Goal: Task Accomplishment & Management: Complete application form

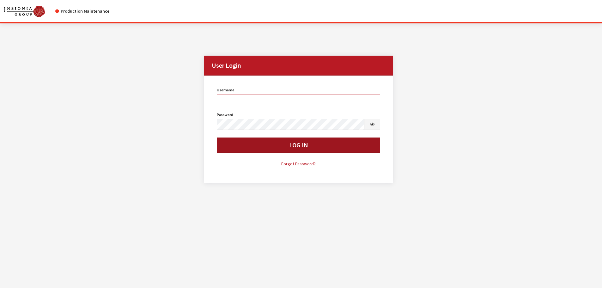
type input "cdorton"
click at [276, 143] on button "Log In" at bounding box center [299, 144] width 164 height 15
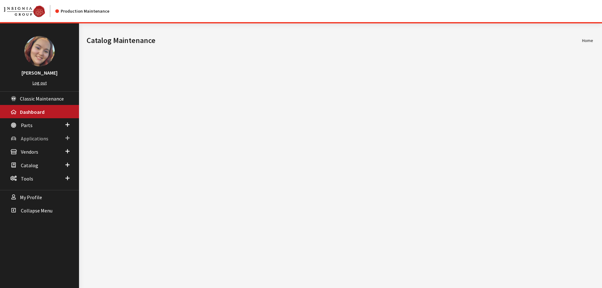
click at [43, 136] on span "Applications" at bounding box center [34, 138] width 27 height 6
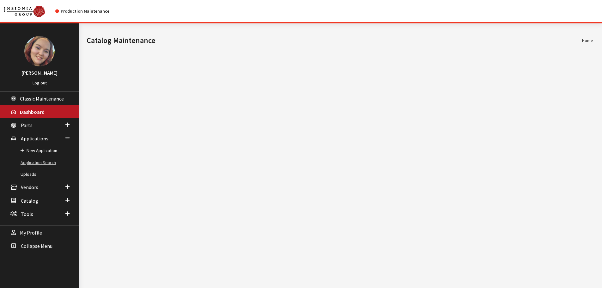
click at [39, 166] on link "Application Search" at bounding box center [39, 163] width 79 height 12
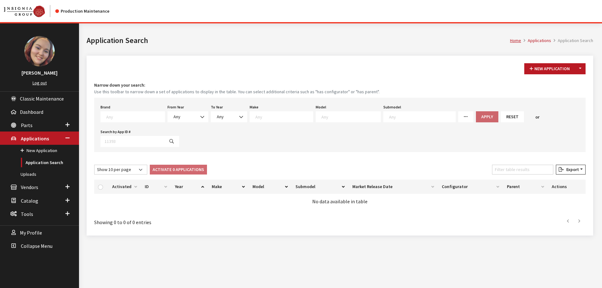
click at [133, 117] on textarea "Search" at bounding box center [135, 117] width 58 height 6
type textarea "gm"
select select "1"
select select
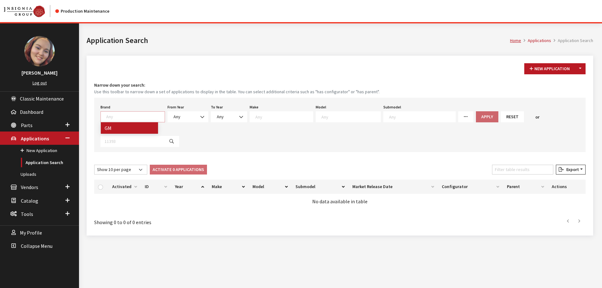
select select
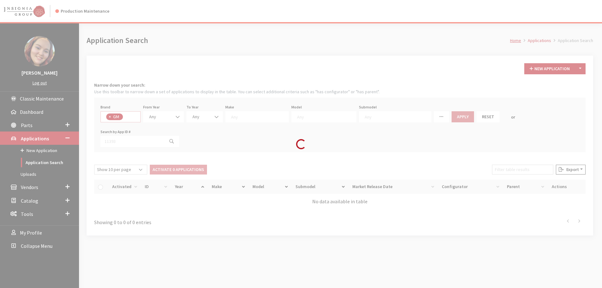
scroll to position [48, 0]
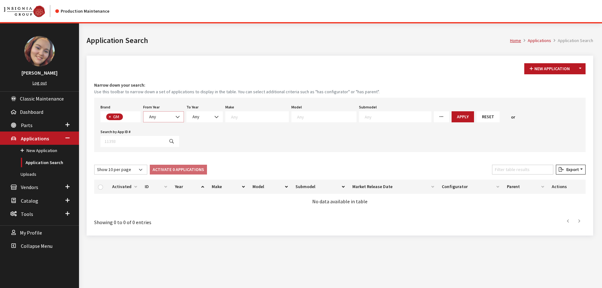
click at [164, 117] on span "Any" at bounding box center [163, 116] width 33 height 7
select select "2025"
select select
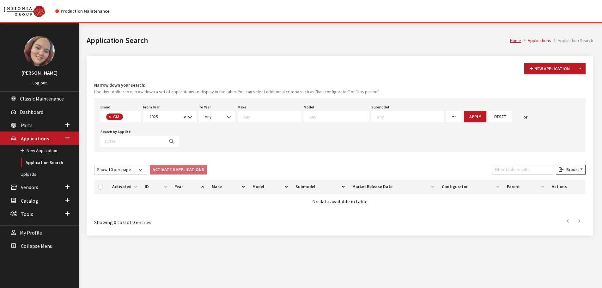
click at [306, 120] on span at bounding box center [336, 116] width 65 height 11
type textarea "yu"
select select "55"
select select
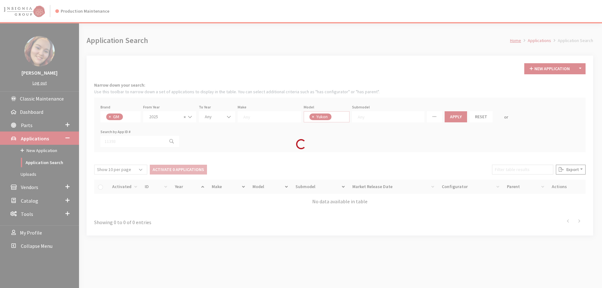
scroll to position [270, 0]
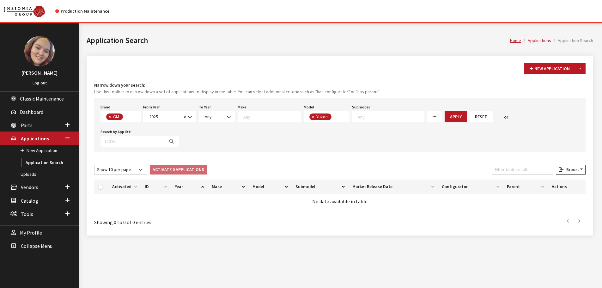
click at [334, 118] on span "× Yukon" at bounding box center [327, 116] width 46 height 11
select select
click at [473, 115] on button "Apply" at bounding box center [484, 116] width 22 height 11
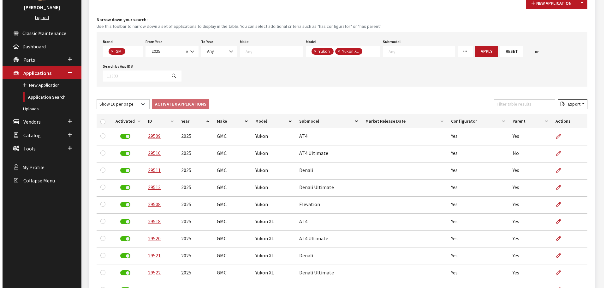
scroll to position [0, 0]
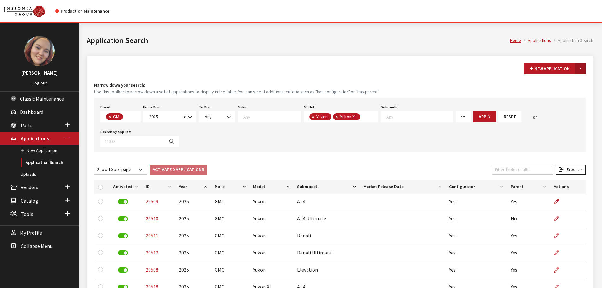
click at [583, 68] on button "Toggle Dropdown" at bounding box center [580, 68] width 11 height 11
click at [576, 84] on button "New From Existing..." at bounding box center [558, 82] width 54 height 11
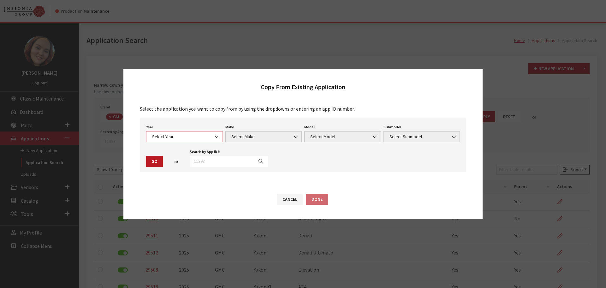
click at [195, 137] on span "Select Year" at bounding box center [184, 136] width 69 height 7
click at [224, 116] on div "Select the application you want to copy from by using the dropdowns or entering…" at bounding box center [303, 138] width 334 height 67
click at [220, 159] on input "text" at bounding box center [222, 161] width 64 height 11
type input "29508"
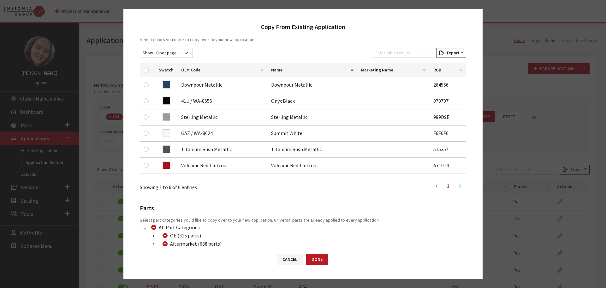
scroll to position [95, 0]
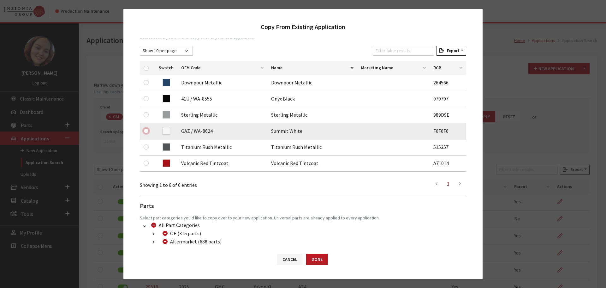
click at [148, 131] on input "checkbox" at bounding box center [146, 130] width 5 height 5
checkbox input "true"
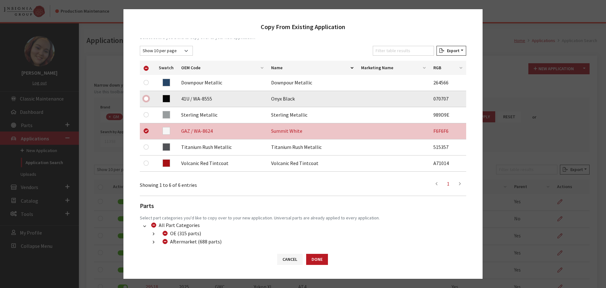
click at [146, 99] on input "checkbox" at bounding box center [146, 98] width 5 height 5
checkbox input "true"
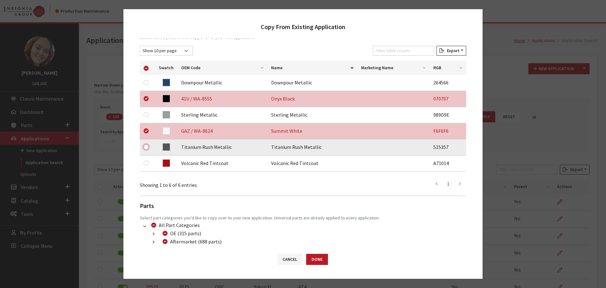
click at [148, 145] on input "checkbox" at bounding box center [146, 146] width 5 height 5
checkbox input "true"
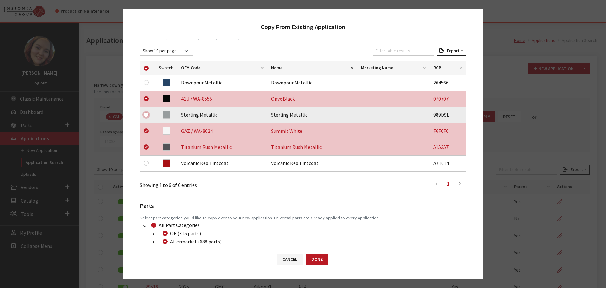
click at [144, 113] on input "checkbox" at bounding box center [146, 114] width 5 height 5
checkbox input "true"
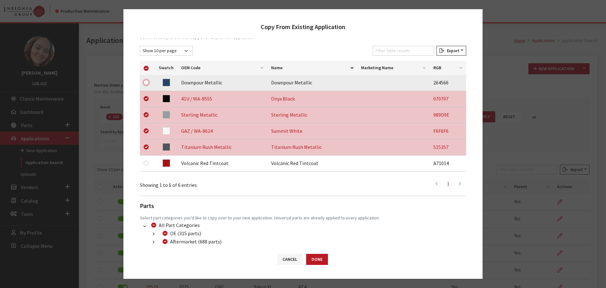
click at [147, 82] on input "checkbox" at bounding box center [146, 82] width 5 height 5
checkbox input "true"
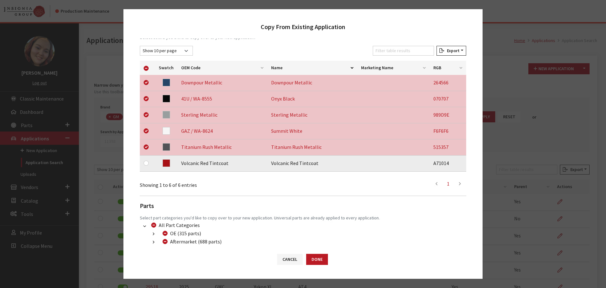
click at [149, 162] on div at bounding box center [148, 163] width 8 height 8
click at [146, 163] on input "checkbox" at bounding box center [146, 162] width 5 height 5
checkbox input "true"
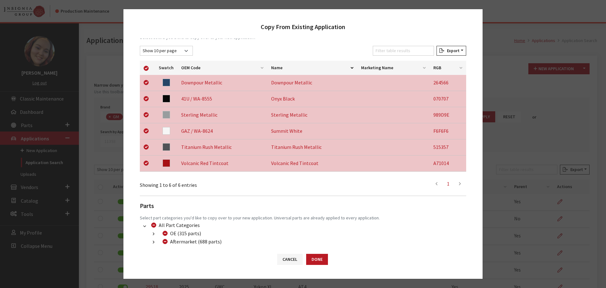
click at [152, 239] on button "button" at bounding box center [153, 241] width 12 height 7
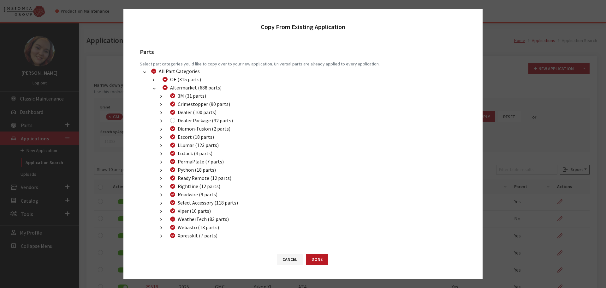
scroll to position [253, 0]
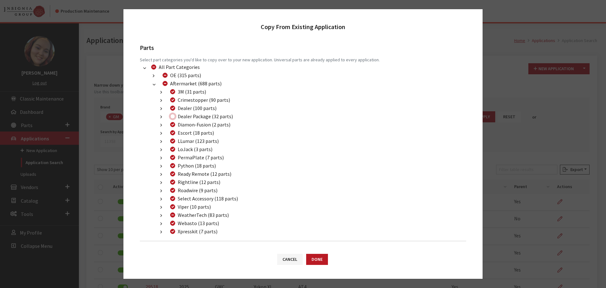
click at [171, 117] on input "Dealer Package (32 parts)" at bounding box center [172, 116] width 5 height 5
checkbox input "true"
click at [315, 261] on button "Done" at bounding box center [317, 259] width 22 height 11
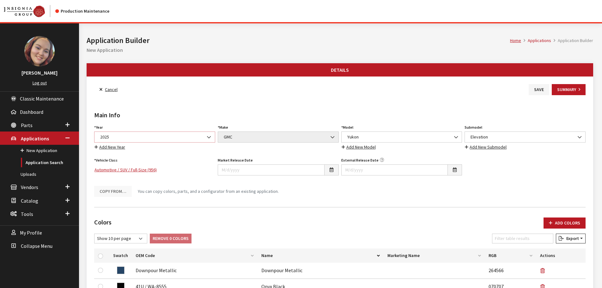
drag, startPoint x: 0, startPoint y: 0, endPoint x: 161, endPoint y: 139, distance: 212.7
click at [161, 139] on span "2025" at bounding box center [154, 137] width 113 height 7
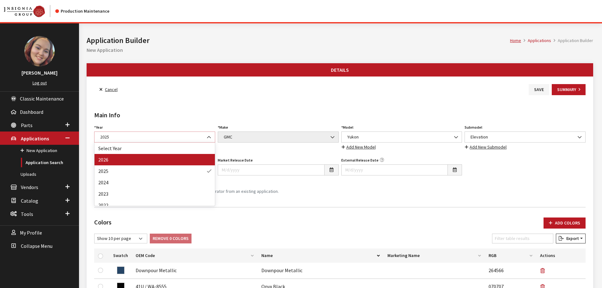
select select "44"
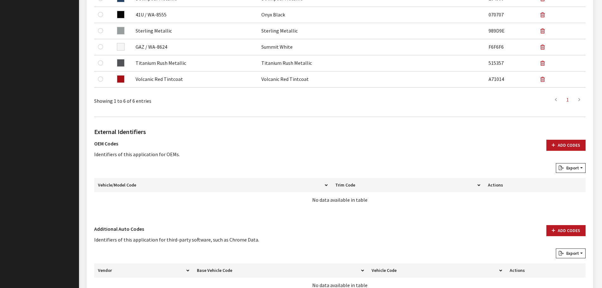
scroll to position [316, 0]
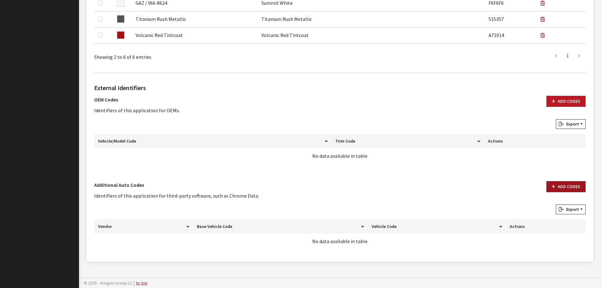
click at [568, 188] on button "Add Codes" at bounding box center [565, 186] width 39 height 11
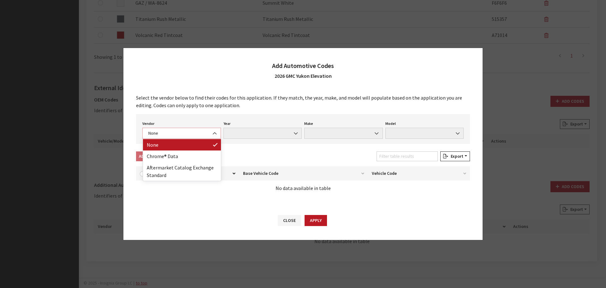
click at [169, 135] on span "None" at bounding box center [182, 133] width 70 height 7
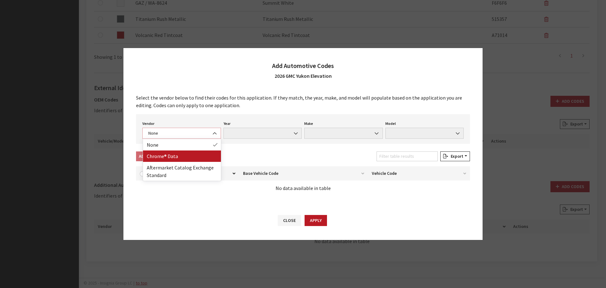
select select "4"
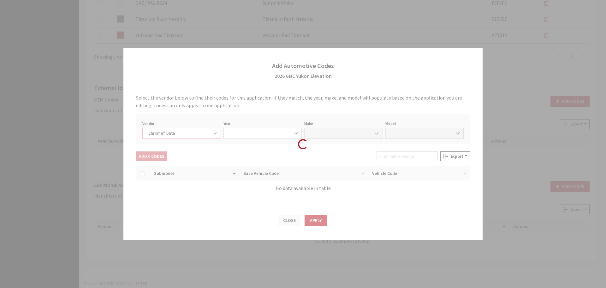
select select "2026"
select select "15"
select select "72500"
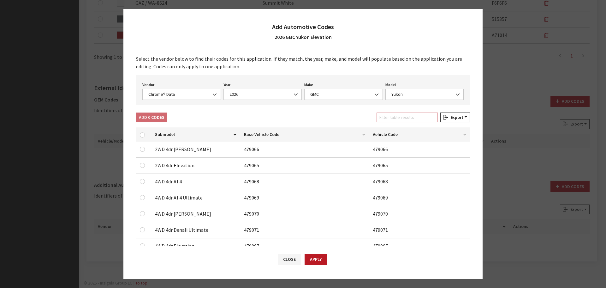
click at [407, 121] on input "Filter table results" at bounding box center [407, 117] width 61 height 10
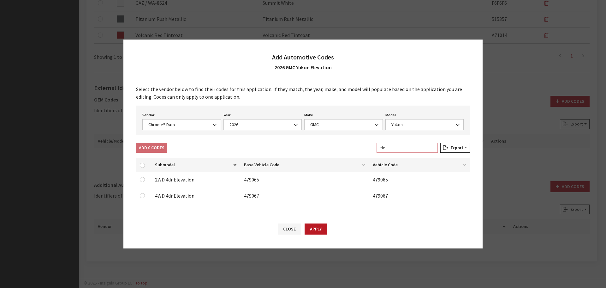
type input "ele"
click at [141, 198] on div at bounding box center [144, 196] width 8 height 8
click at [144, 195] on input "checkbox" at bounding box center [142, 195] width 5 height 5
checkbox input "true"
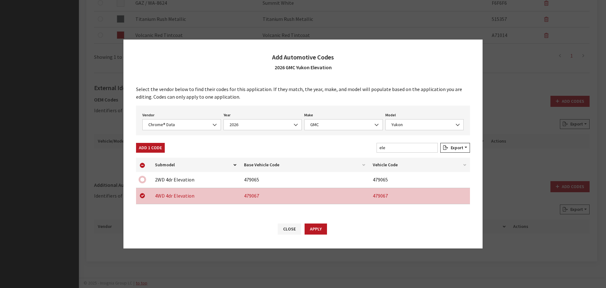
click at [142, 179] on input "checkbox" at bounding box center [142, 179] width 5 height 5
checkbox input "true"
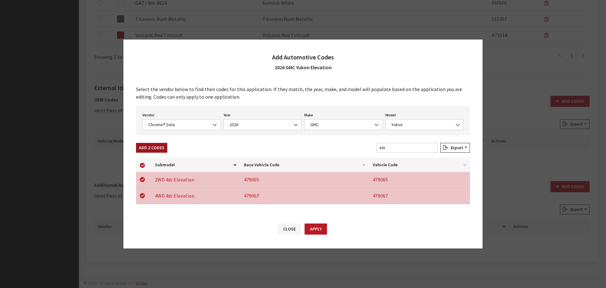
click at [151, 150] on button "Add 2 Codes" at bounding box center [151, 148] width 31 height 10
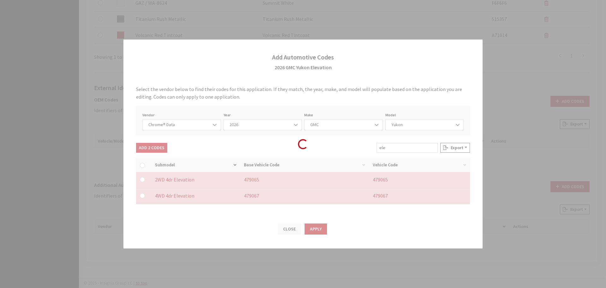
checkbox input "false"
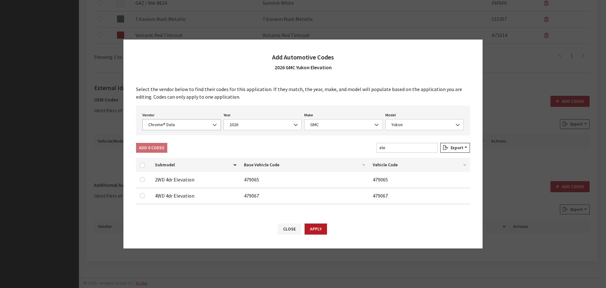
click at [177, 122] on span "Chrome® Data" at bounding box center [182, 124] width 70 height 7
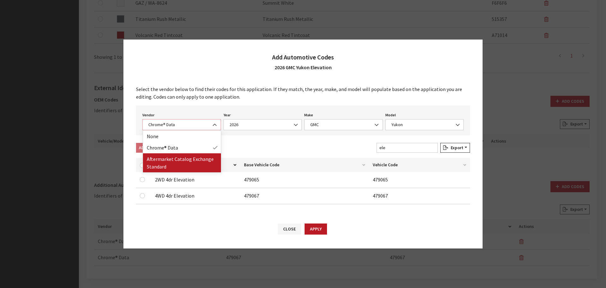
select select "2"
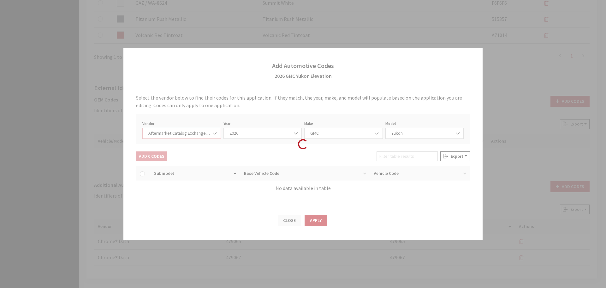
select select "2026"
select select "48"
select select "558"
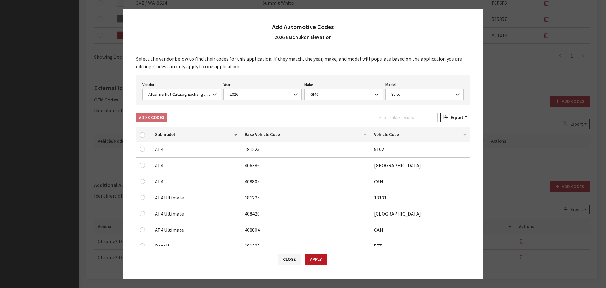
click at [392, 123] on div "Filter table results" at bounding box center [408, 118] width 64 height 12
click at [392, 119] on input "Filter table results" at bounding box center [407, 117] width 61 height 10
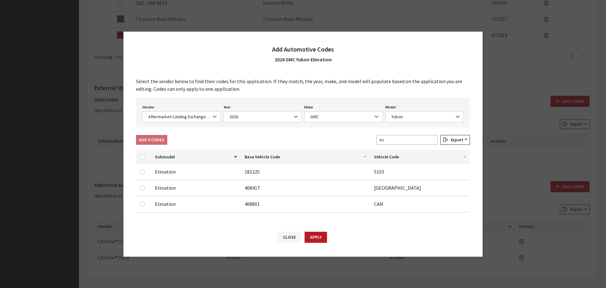
type input "ev"
drag, startPoint x: 142, startPoint y: 204, endPoint x: 143, endPoint y: 189, distance: 15.2
click at [142, 203] on input "checkbox" at bounding box center [142, 203] width 5 height 5
checkbox input "true"
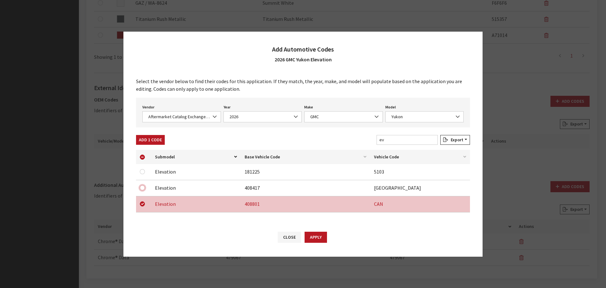
click at [143, 187] on input "checkbox" at bounding box center [142, 187] width 5 height 5
checkbox input "true"
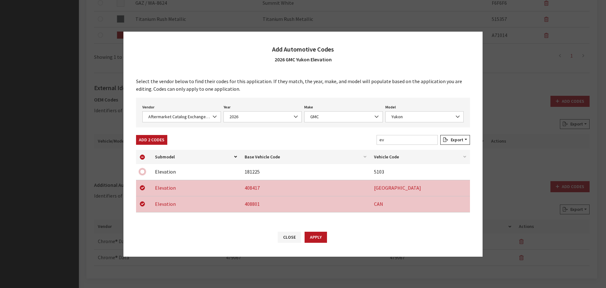
click at [144, 170] on input "checkbox" at bounding box center [142, 171] width 5 height 5
checkbox input "true"
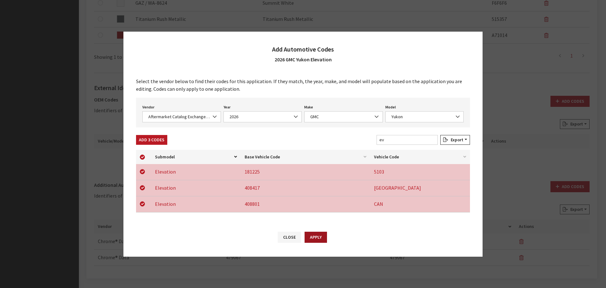
click at [315, 236] on button "Apply" at bounding box center [316, 237] width 22 height 11
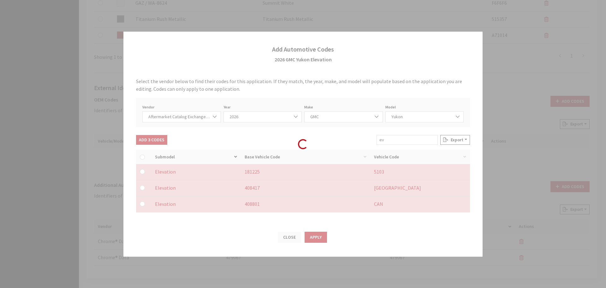
checkbox input "false"
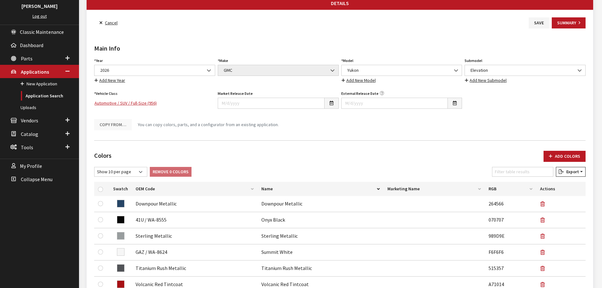
scroll to position [0, 0]
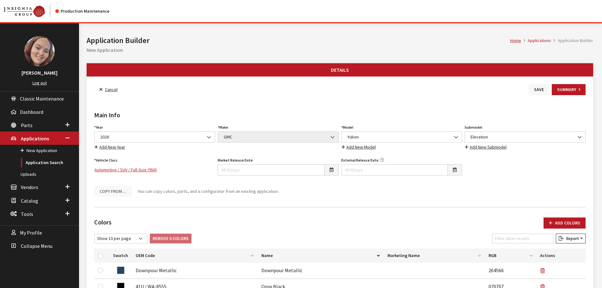
click at [532, 88] on button "Save" at bounding box center [538, 89] width 21 height 11
click at [115, 88] on link "Back to Search" at bounding box center [115, 89] width 43 height 11
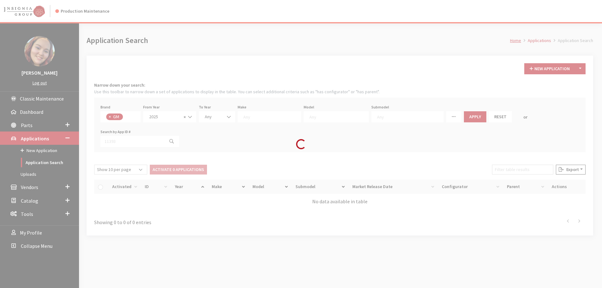
scroll to position [28, 0]
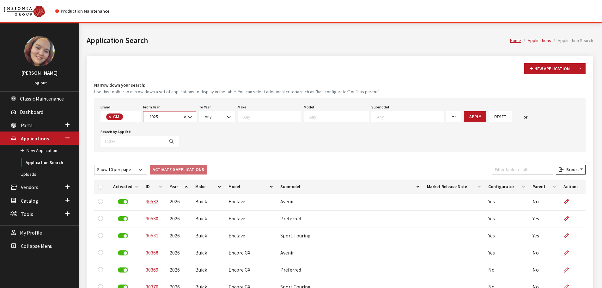
click at [186, 116] on span at bounding box center [190, 116] width 11 height 11
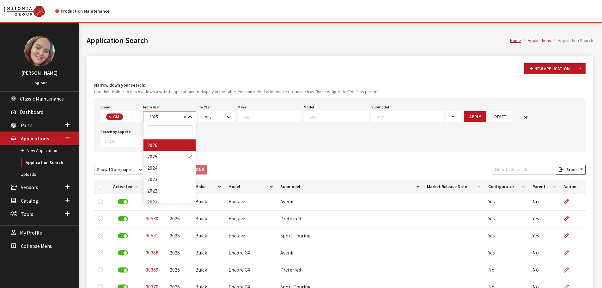
select select "2026"
select select
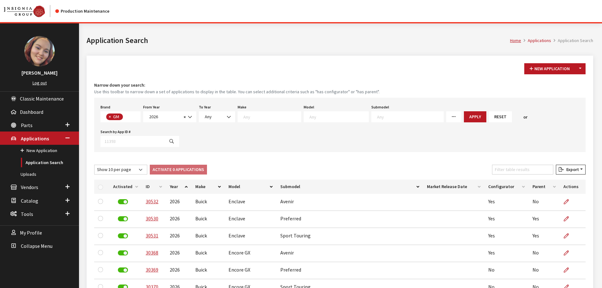
click at [327, 116] on textarea "Search" at bounding box center [338, 117] width 59 height 6
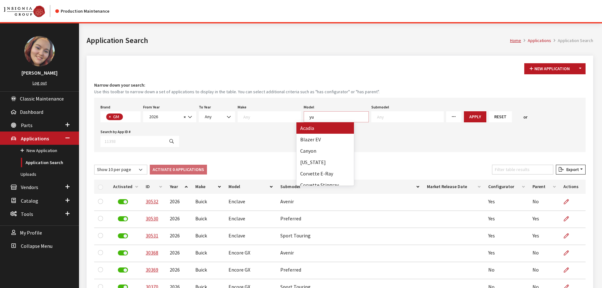
scroll to position [0, 0]
type textarea "yu"
select select "55"
select select
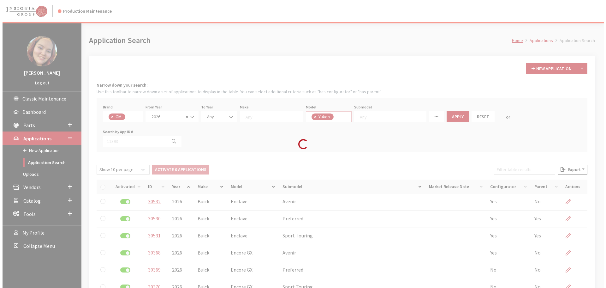
scroll to position [210, 0]
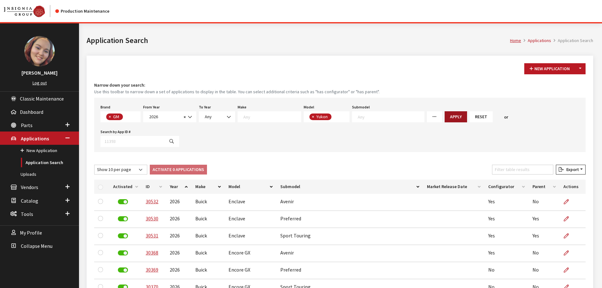
click at [444, 116] on button "Apply" at bounding box center [455, 116] width 22 height 11
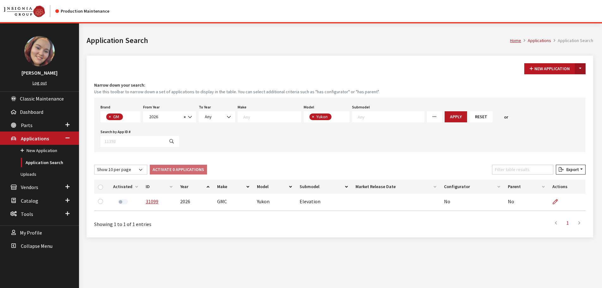
click at [579, 69] on button "Toggle Dropdown" at bounding box center [580, 68] width 11 height 11
click at [574, 81] on button "New From Existing..." at bounding box center [558, 82] width 54 height 11
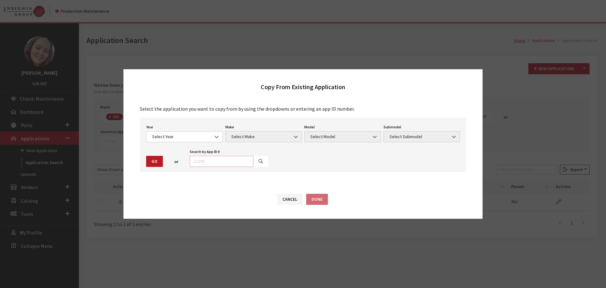
click at [193, 161] on input "text" at bounding box center [222, 161] width 64 height 11
type input "29509"
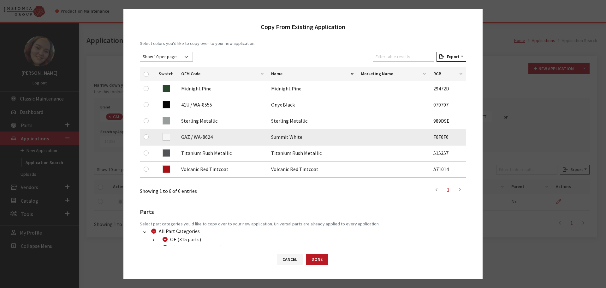
scroll to position [95, 0]
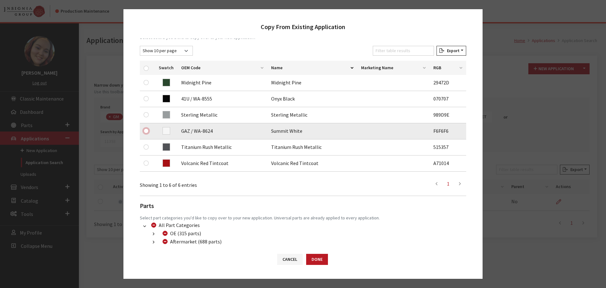
click at [147, 130] on input "checkbox" at bounding box center [146, 130] width 5 height 5
checkbox input "true"
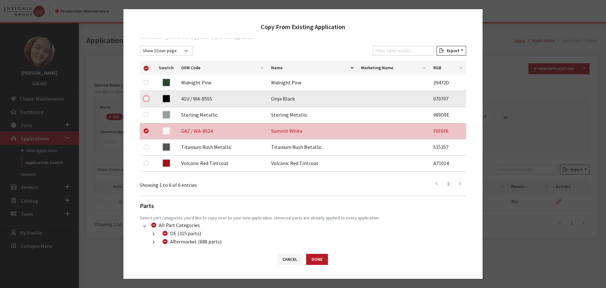
click at [147, 99] on input "checkbox" at bounding box center [146, 98] width 5 height 5
checkbox input "true"
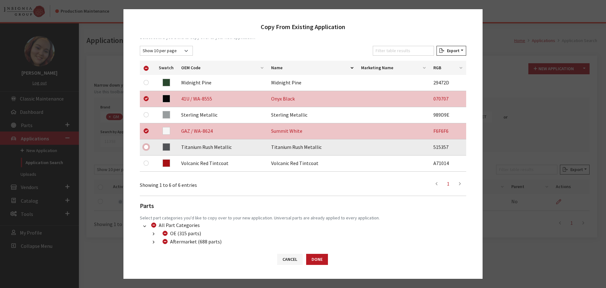
click at [147, 147] on input "checkbox" at bounding box center [146, 146] width 5 height 5
checkbox input "true"
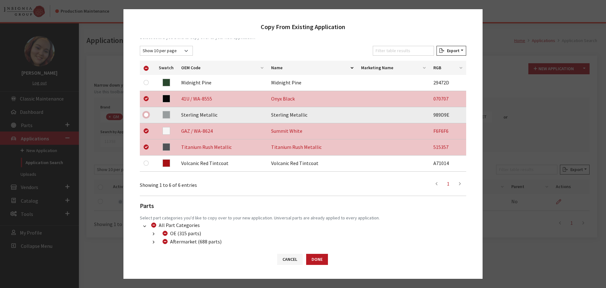
click at [144, 115] on input "checkbox" at bounding box center [146, 114] width 5 height 5
checkbox input "true"
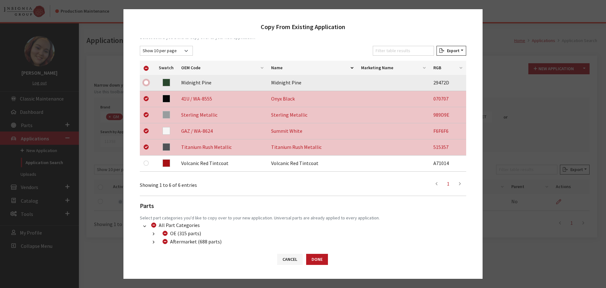
click at [147, 81] on input "checkbox" at bounding box center [146, 82] width 5 height 5
checkbox input "true"
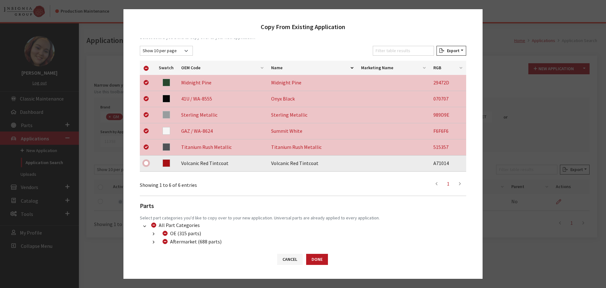
click at [147, 162] on input "checkbox" at bounding box center [146, 162] width 5 height 5
checkbox input "true"
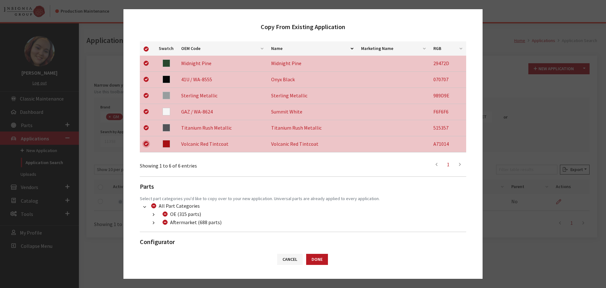
scroll to position [132, 0]
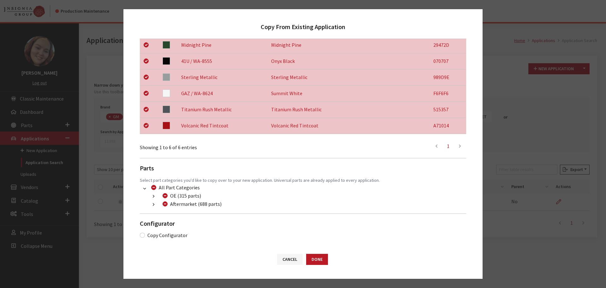
click at [151, 205] on button "button" at bounding box center [153, 204] width 12 height 7
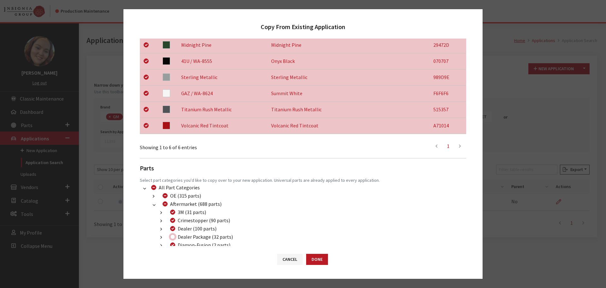
click at [172, 237] on input "Dealer Package (32 parts)" at bounding box center [172, 236] width 5 height 5
checkbox input "true"
click at [325, 259] on button "Done" at bounding box center [317, 259] width 22 height 11
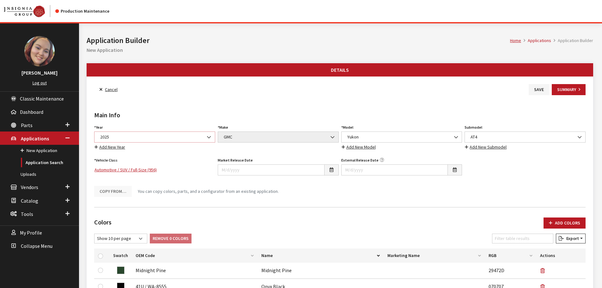
click at [134, 138] on span "2025" at bounding box center [154, 137] width 113 height 7
select select "44"
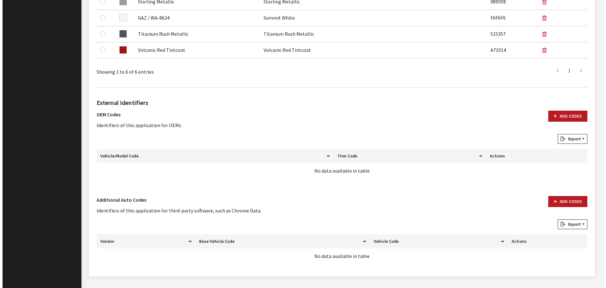
scroll to position [316, 0]
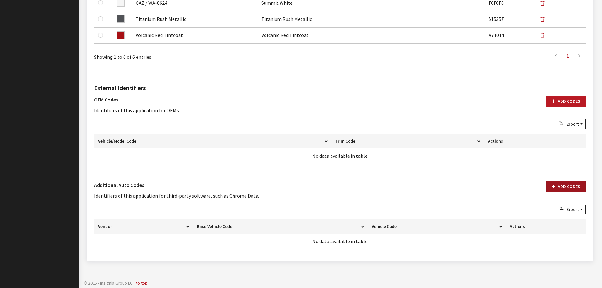
click at [575, 188] on button "Add Codes" at bounding box center [565, 186] width 39 height 11
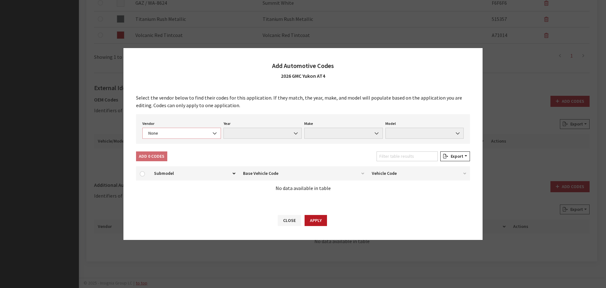
click at [193, 134] on span "None" at bounding box center [182, 133] width 70 height 7
select select "4"
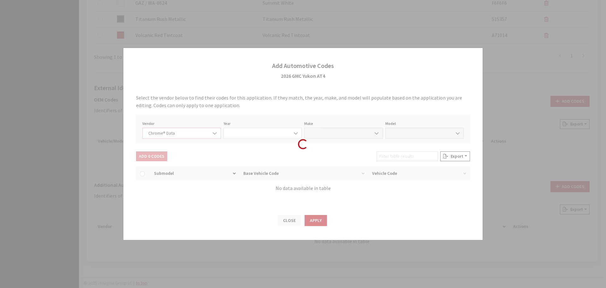
select select "2026"
select select "15"
select select "72500"
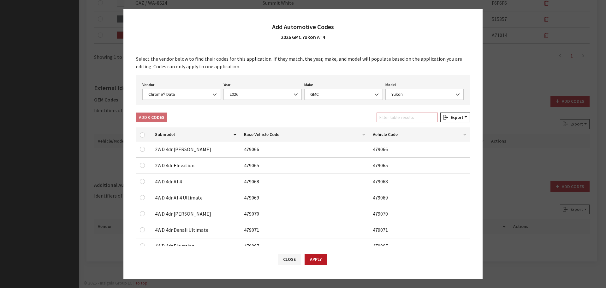
click at [402, 119] on input "Filter table results" at bounding box center [407, 117] width 61 height 10
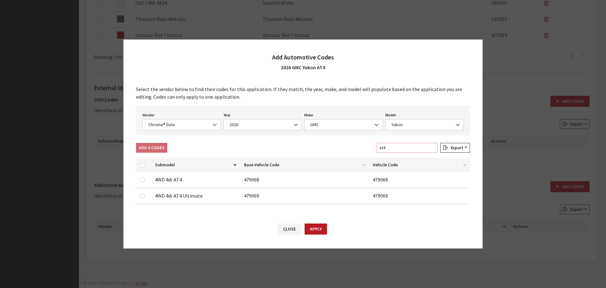
type input "at4"
click at [141, 179] on input "checkbox" at bounding box center [142, 179] width 5 height 5
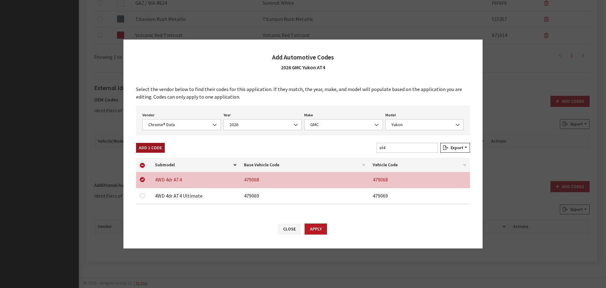
click at [147, 146] on button "Add 1 Code" at bounding box center [150, 148] width 29 height 10
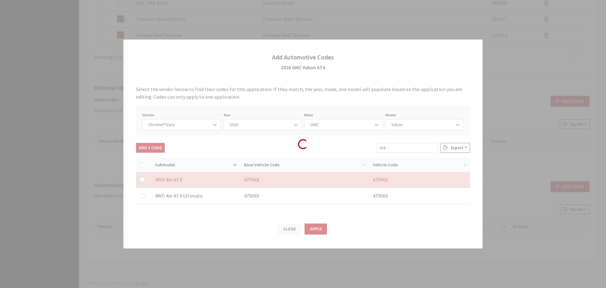
checkbox input "false"
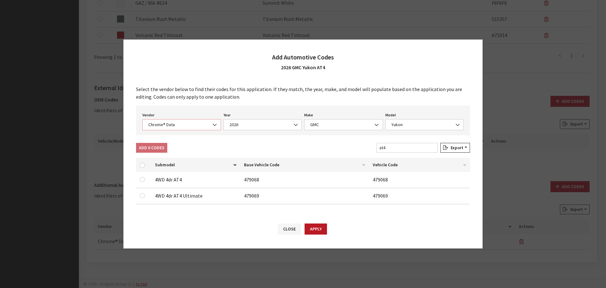
click at [164, 125] on span "Chrome® Data" at bounding box center [182, 124] width 70 height 7
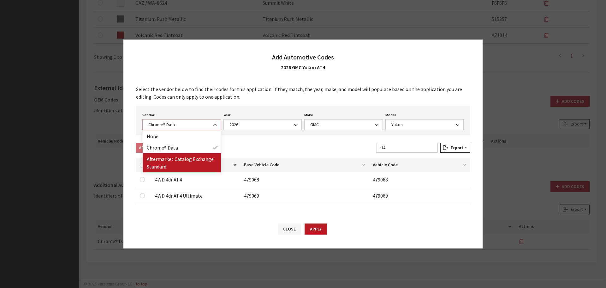
select select "2"
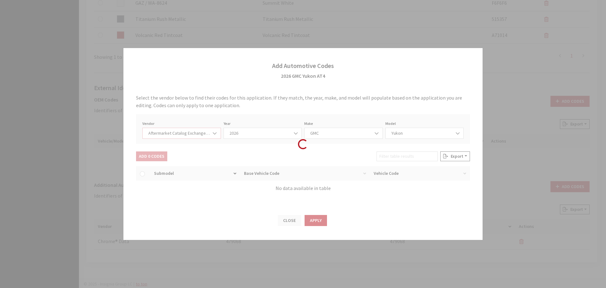
select select "2026"
select select "48"
select select "558"
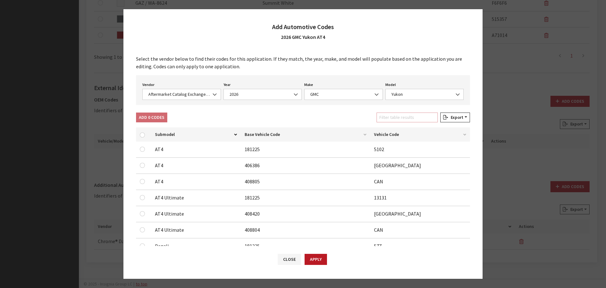
click at [404, 119] on input "Filter table results" at bounding box center [407, 117] width 61 height 10
type input "at"
click at [143, 180] on input "checkbox" at bounding box center [142, 181] width 5 height 5
checkbox input "true"
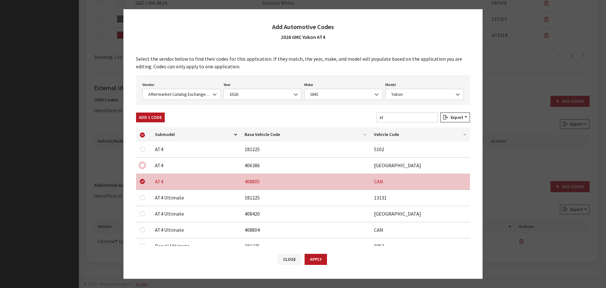
click at [140, 165] on input "checkbox" at bounding box center [142, 165] width 5 height 5
checkbox input "true"
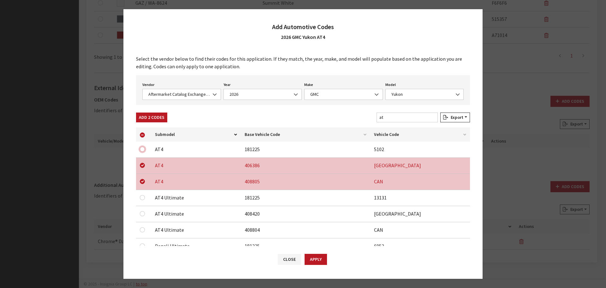
click at [141, 149] on input "checkbox" at bounding box center [142, 149] width 5 height 5
checkbox input "true"
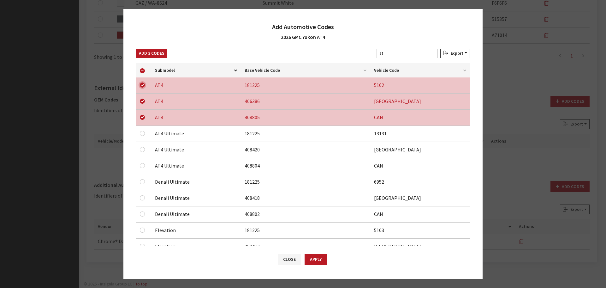
scroll to position [0, 0]
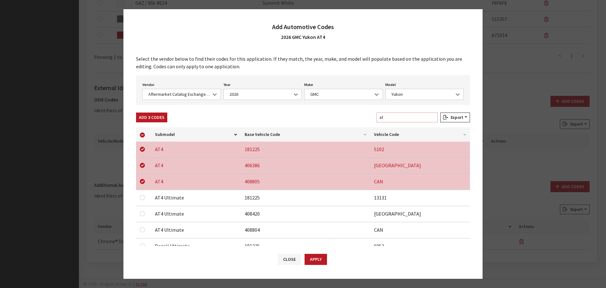
click at [393, 115] on input "at" at bounding box center [407, 117] width 61 height 10
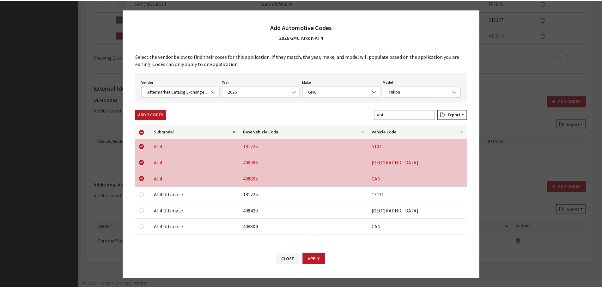
scroll to position [4, 0]
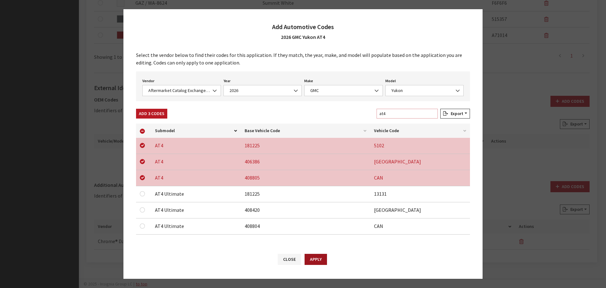
type input "at4"
drag, startPoint x: 319, startPoint y: 261, endPoint x: 341, endPoint y: 237, distance: 32.2
click at [319, 261] on button "Apply" at bounding box center [316, 259] width 22 height 11
checkbox input "false"
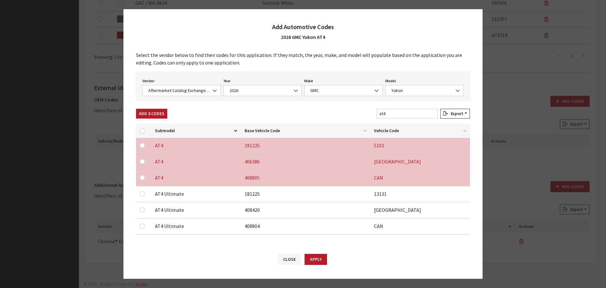
checkbox input "false"
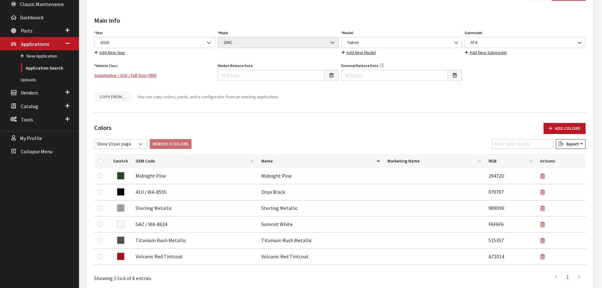
scroll to position [0, 0]
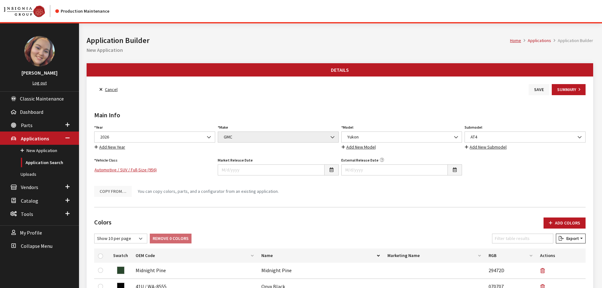
click at [538, 90] on button "Save" at bounding box center [538, 89] width 21 height 11
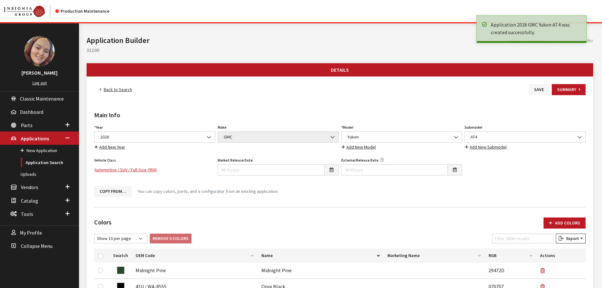
drag, startPoint x: 0, startPoint y: 0, endPoint x: 123, endPoint y: 89, distance: 151.7
click at [123, 89] on link "Back to Search" at bounding box center [115, 89] width 43 height 11
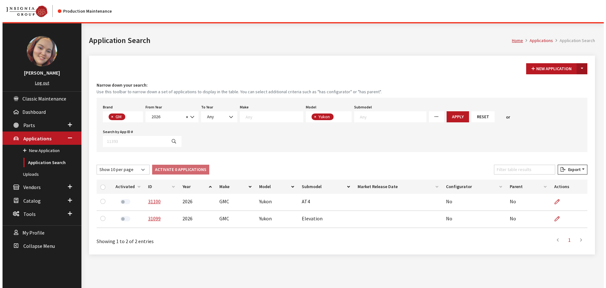
scroll to position [208, 0]
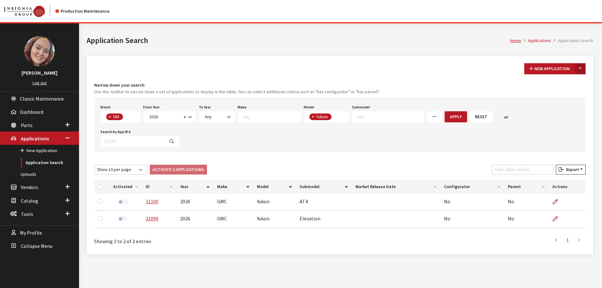
click at [578, 66] on button "Toggle Dropdown" at bounding box center [580, 68] width 11 height 11
click at [557, 80] on button "New From Existing..." at bounding box center [558, 82] width 54 height 11
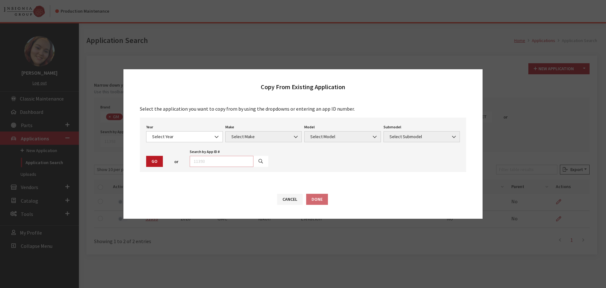
click at [227, 161] on input "text" at bounding box center [222, 161] width 64 height 11
type input "29511"
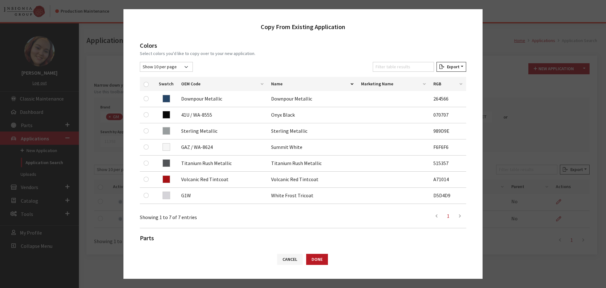
scroll to position [95, 0]
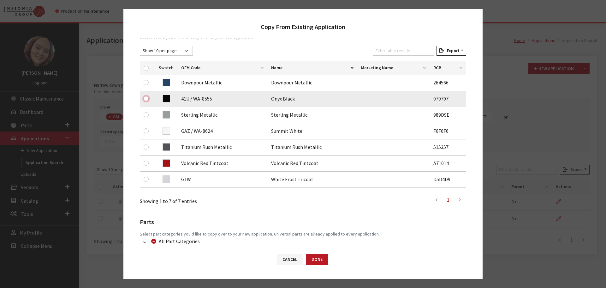
click at [146, 98] on input "checkbox" at bounding box center [146, 98] width 5 height 5
checkbox input "true"
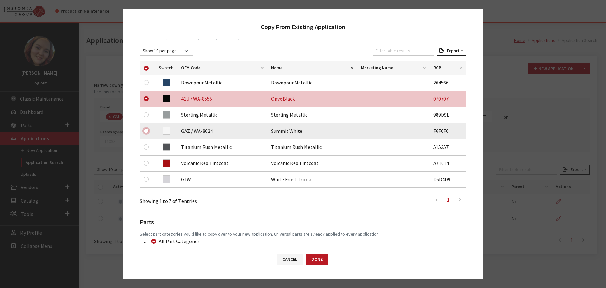
click at [147, 129] on input "checkbox" at bounding box center [146, 130] width 5 height 5
checkbox input "true"
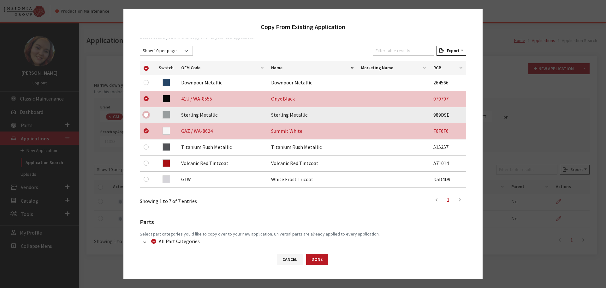
click at [146, 114] on input "checkbox" at bounding box center [146, 114] width 5 height 5
checkbox input "true"
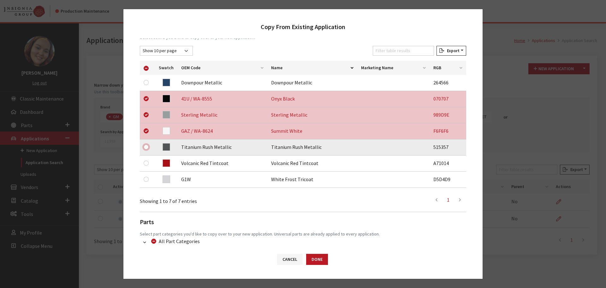
click at [145, 146] on input "checkbox" at bounding box center [146, 146] width 5 height 5
checkbox input "true"
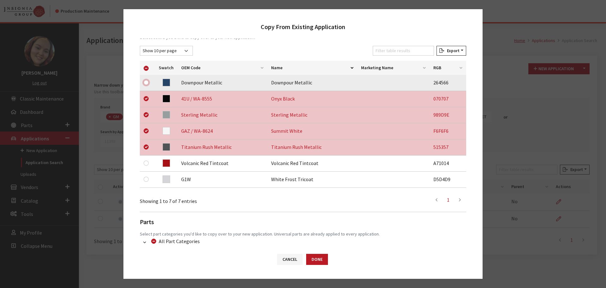
click at [145, 83] on input "checkbox" at bounding box center [146, 82] width 5 height 5
checkbox input "true"
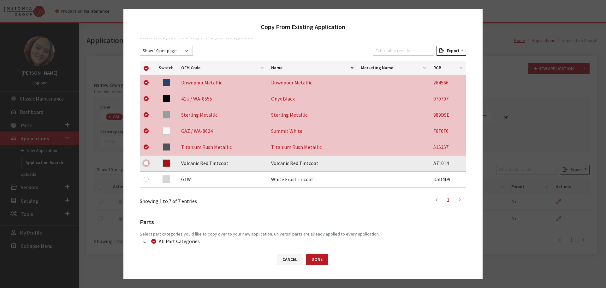
click at [145, 165] on input "checkbox" at bounding box center [146, 162] width 5 height 5
checkbox input "true"
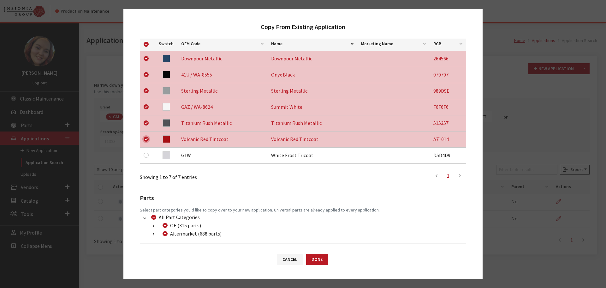
scroll to position [148, 0]
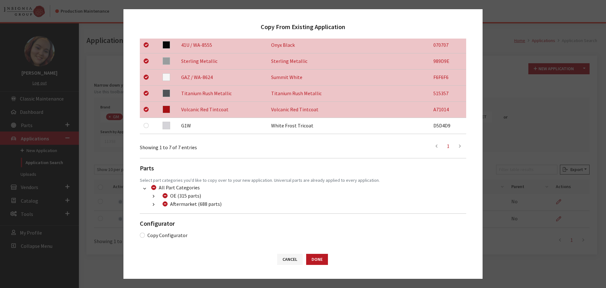
click at [153, 204] on icon "button" at bounding box center [154, 204] width 2 height 4
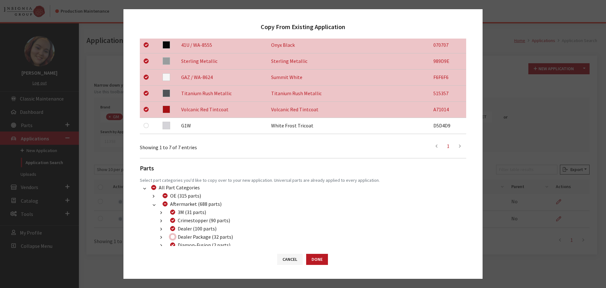
click at [172, 237] on input "Dealer Package (32 parts)" at bounding box center [172, 236] width 5 height 5
checkbox input "true"
click at [320, 256] on button "Done" at bounding box center [317, 259] width 22 height 11
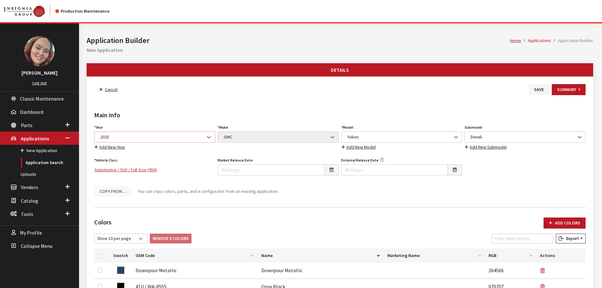
click at [136, 137] on span "2025" at bounding box center [154, 137] width 113 height 7
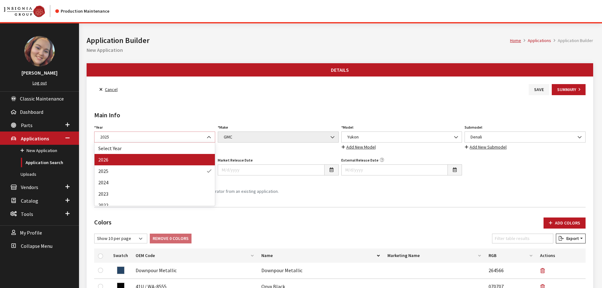
select select "44"
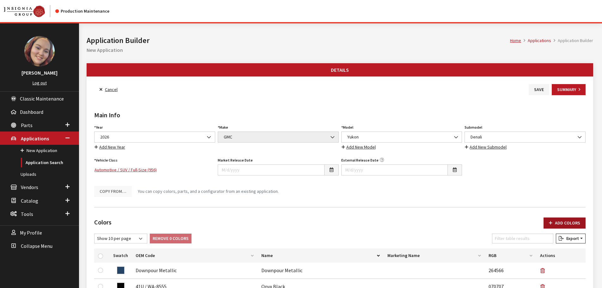
click at [572, 223] on button "Add Colors" at bounding box center [564, 222] width 42 height 11
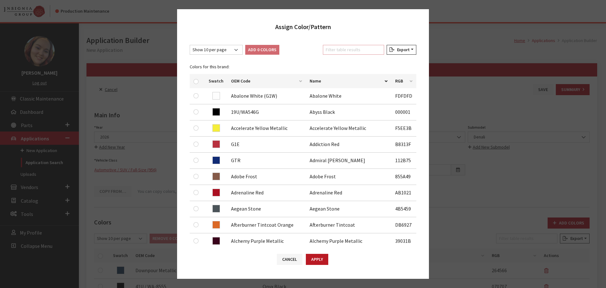
click at [361, 53] on input "Filter table results" at bounding box center [353, 50] width 61 height 10
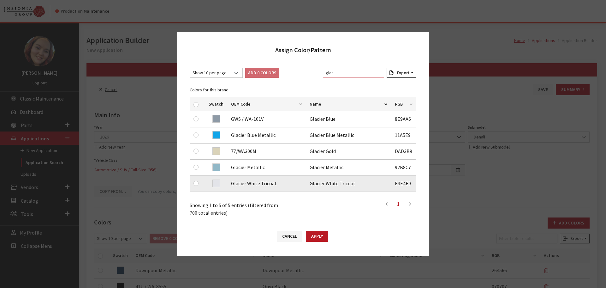
type input "glac"
click at [196, 183] on input "checkbox" at bounding box center [196, 183] width 5 height 5
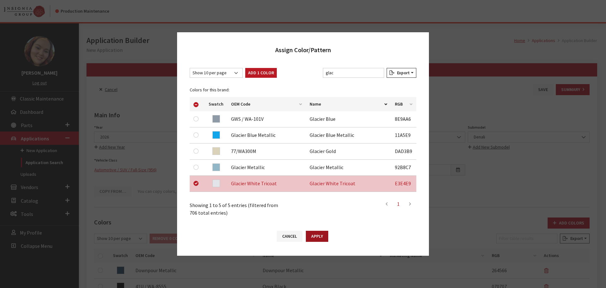
click at [315, 236] on button "Apply" at bounding box center [317, 236] width 22 height 11
checkbox input "false"
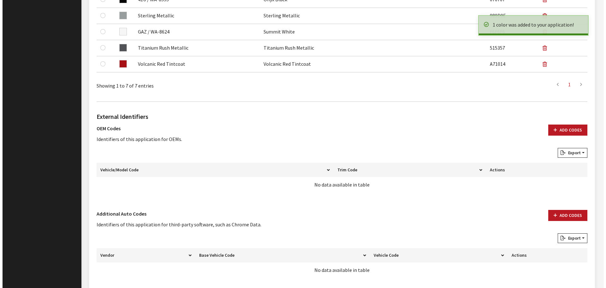
scroll to position [332, 0]
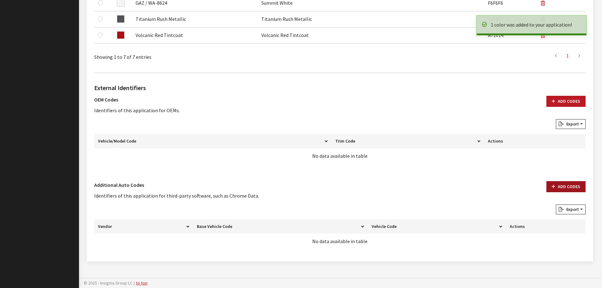
click at [556, 190] on button "Add Codes" at bounding box center [565, 186] width 39 height 11
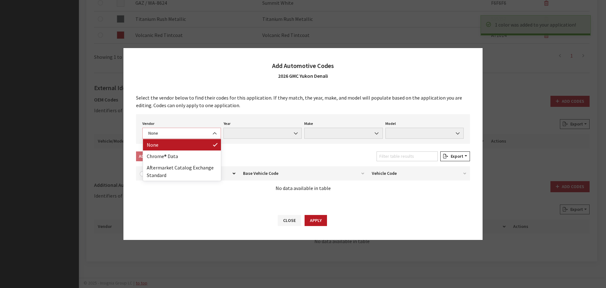
click at [178, 133] on span "None" at bounding box center [182, 133] width 70 height 7
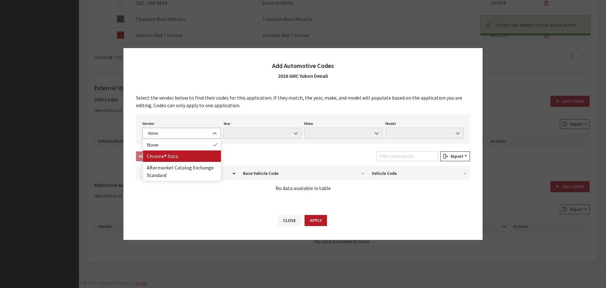
select select "4"
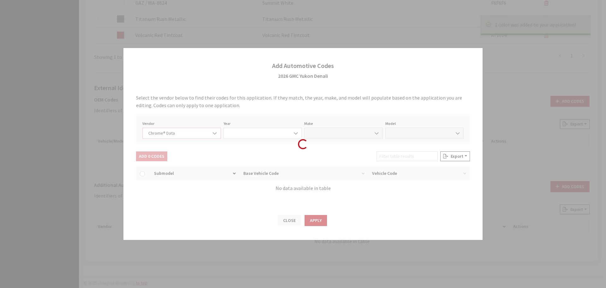
select select "2026"
select select "15"
select select "72500"
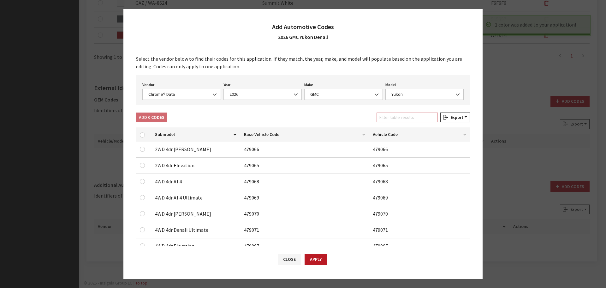
click at [399, 116] on input "Filter table results" at bounding box center [407, 117] width 61 height 10
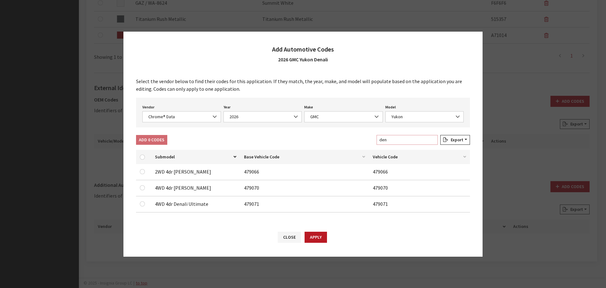
type input "den"
click at [141, 187] on input "checkbox" at bounding box center [142, 187] width 5 height 5
checkbox input "true"
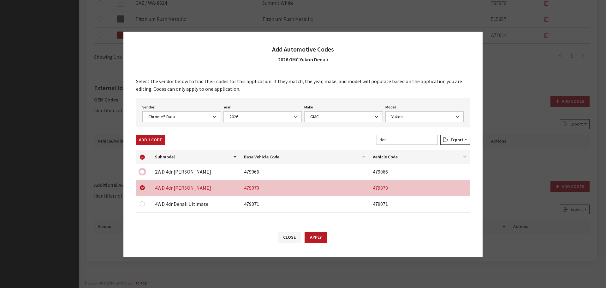
click at [142, 171] on input "checkbox" at bounding box center [142, 171] width 5 height 5
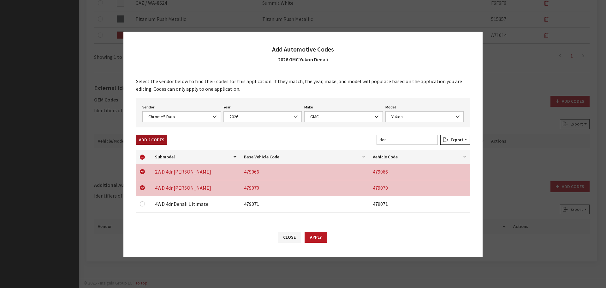
click at [151, 138] on button "Add 2 Codes" at bounding box center [151, 140] width 31 height 10
checkbox input "false"
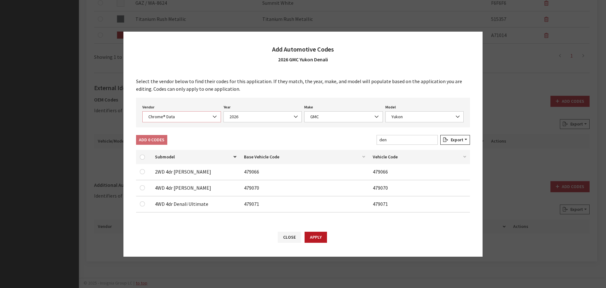
click at [165, 120] on span "Chrome® Data" at bounding box center [181, 116] width 79 height 11
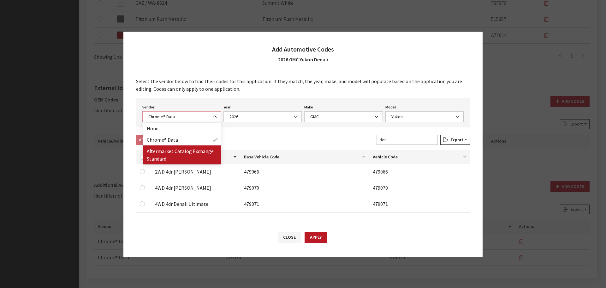
select select "2"
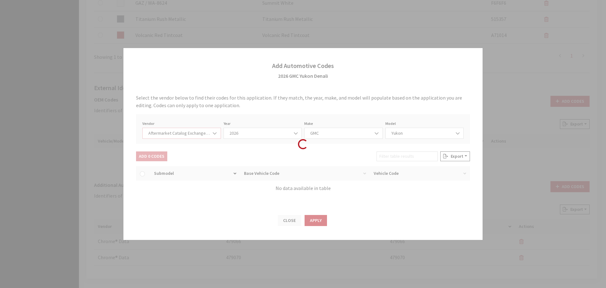
select select "2026"
select select "48"
select select "558"
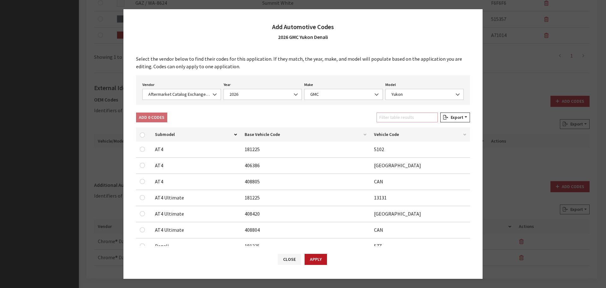
click at [400, 119] on input "Filter table results" at bounding box center [407, 117] width 61 height 10
type input "den"
click at [142, 182] on input "checkbox" at bounding box center [142, 181] width 5 height 5
checkbox input "true"
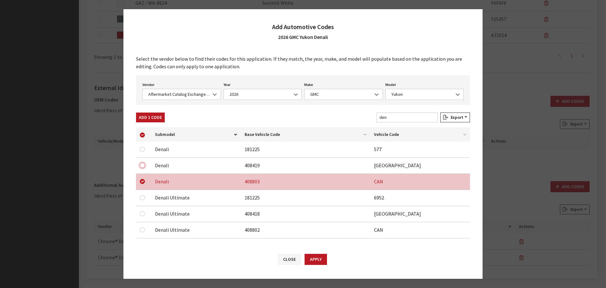
click at [144, 165] on input "checkbox" at bounding box center [142, 165] width 5 height 5
checkbox input "true"
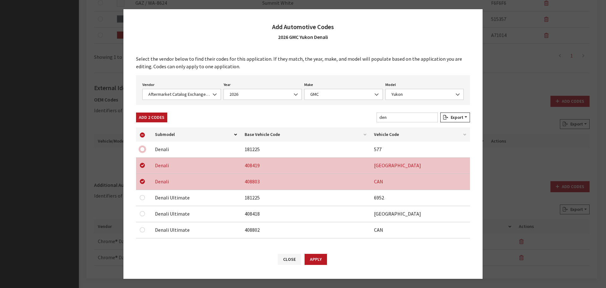
click at [142, 147] on input "checkbox" at bounding box center [142, 149] width 5 height 5
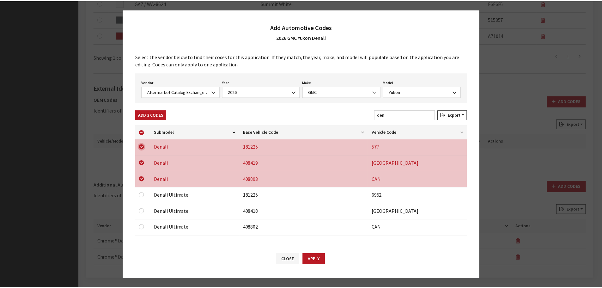
scroll to position [4, 0]
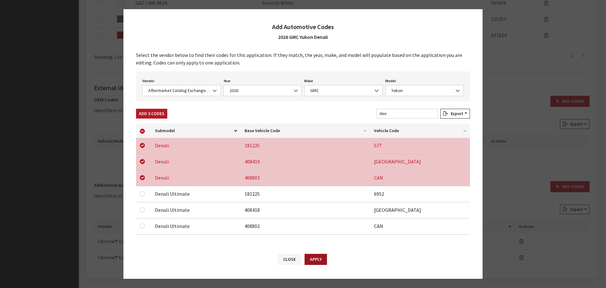
click at [316, 255] on button "Apply" at bounding box center [316, 259] width 22 height 11
checkbox input "false"
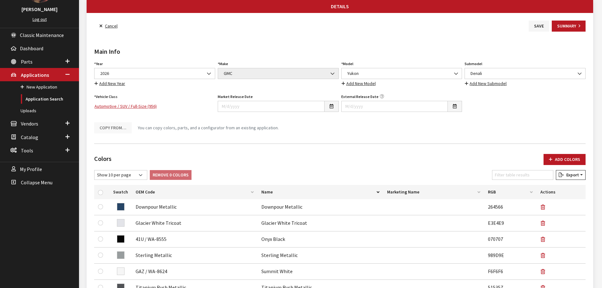
scroll to position [0, 0]
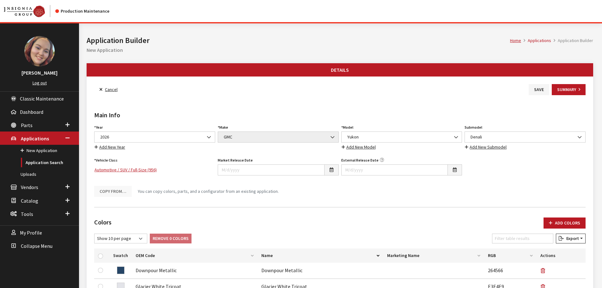
drag, startPoint x: 534, startPoint y: 89, endPoint x: 470, endPoint y: 89, distance: 64.4
click at [534, 89] on button "Save" at bounding box center [538, 89] width 21 height 11
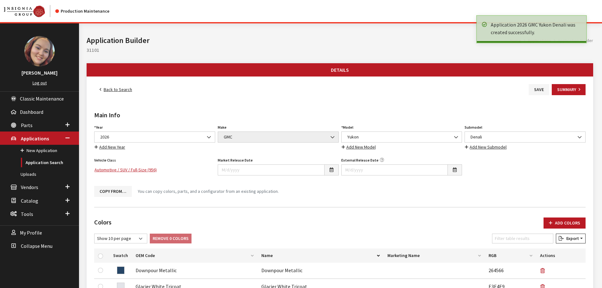
click at [112, 88] on link "Back to Search" at bounding box center [115, 89] width 43 height 11
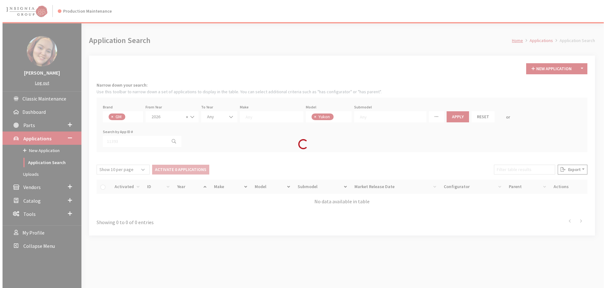
scroll to position [208, 0]
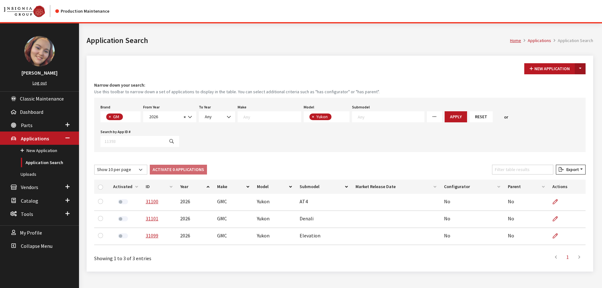
click at [577, 68] on button "Toggle Dropdown" at bounding box center [580, 68] width 11 height 11
click at [566, 82] on button "New From Existing..." at bounding box center [558, 82] width 54 height 11
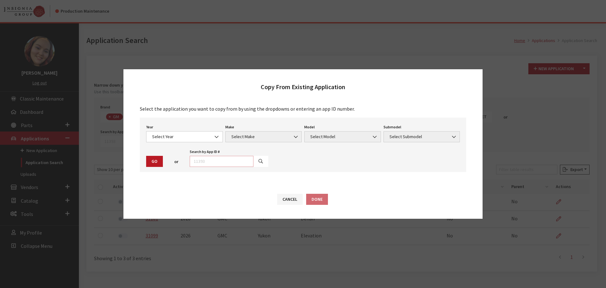
click at [215, 161] on input "text" at bounding box center [222, 161] width 64 height 11
type input "29510"
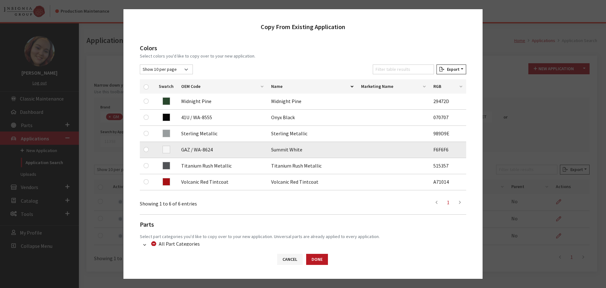
scroll to position [95, 0]
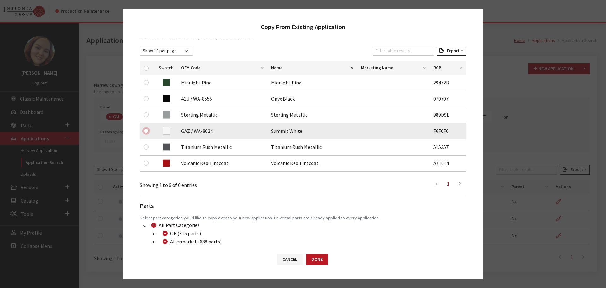
click at [145, 130] on input "checkbox" at bounding box center [146, 130] width 5 height 5
checkbox input "true"
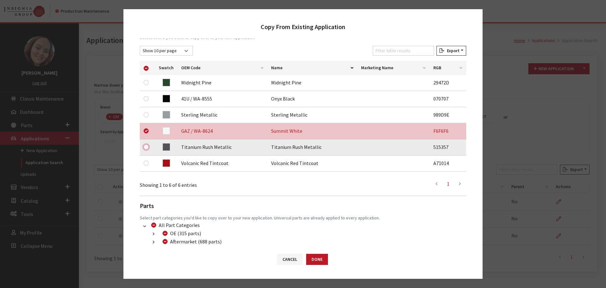
click at [147, 146] on input "checkbox" at bounding box center [146, 146] width 5 height 5
checkbox input "true"
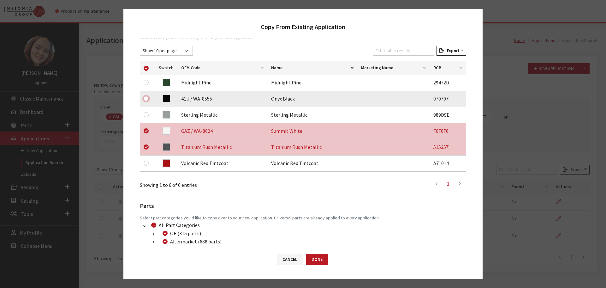
click at [146, 99] on input "checkbox" at bounding box center [146, 98] width 5 height 5
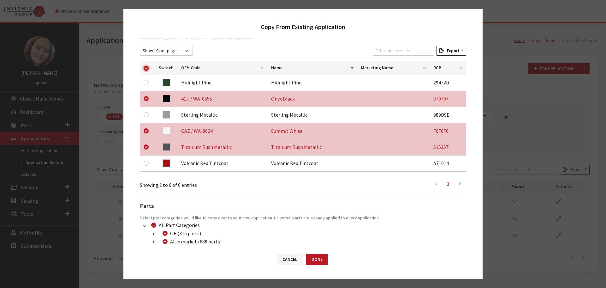
click at [145, 70] on input "checkbox" at bounding box center [146, 68] width 5 height 5
checkbox input "false"
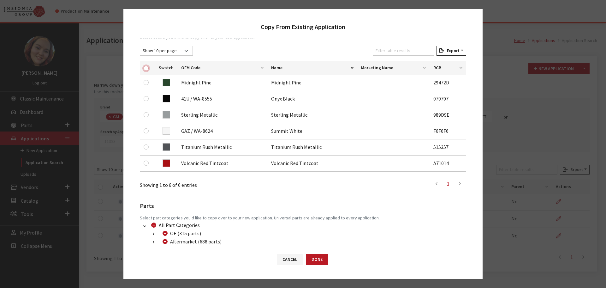
click at [145, 70] on input "checkbox" at bounding box center [146, 68] width 5 height 5
checkbox input "true"
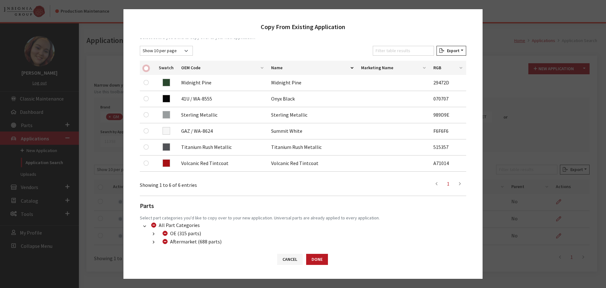
checkbox input "true"
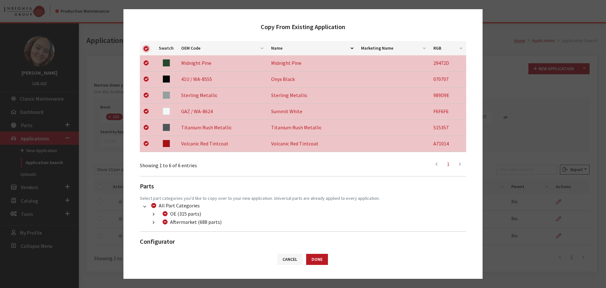
scroll to position [132, 0]
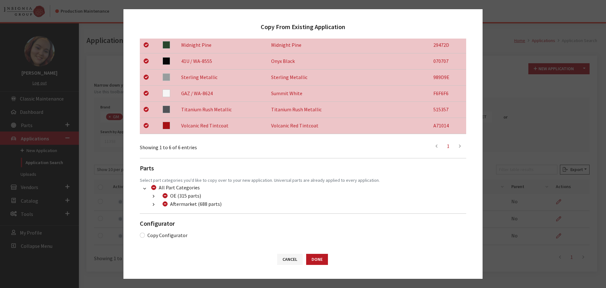
click at [153, 202] on icon "button" at bounding box center [154, 204] width 2 height 4
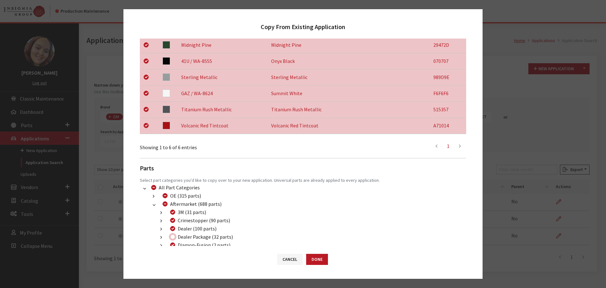
click at [171, 236] on input "Dealer Package (32 parts)" at bounding box center [172, 236] width 5 height 5
checkbox input "true"
click at [322, 263] on button "Done" at bounding box center [317, 259] width 22 height 11
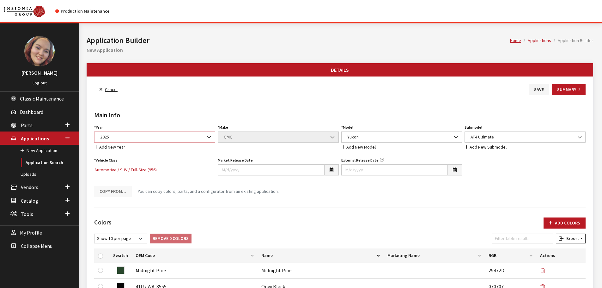
click at [152, 138] on span "2025" at bounding box center [154, 137] width 113 height 7
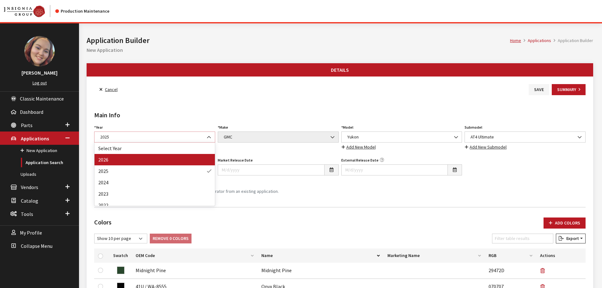
select select "44"
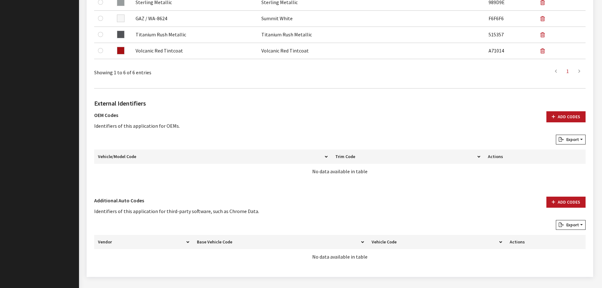
scroll to position [316, 0]
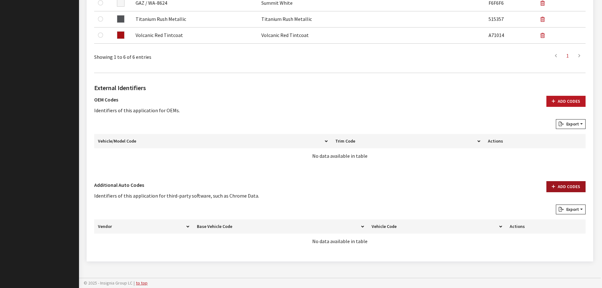
click at [575, 187] on button "Add Codes" at bounding box center [565, 186] width 39 height 11
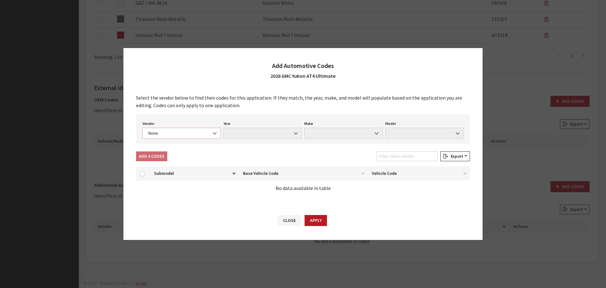
click at [177, 133] on span "None" at bounding box center [182, 133] width 70 height 7
select select "4"
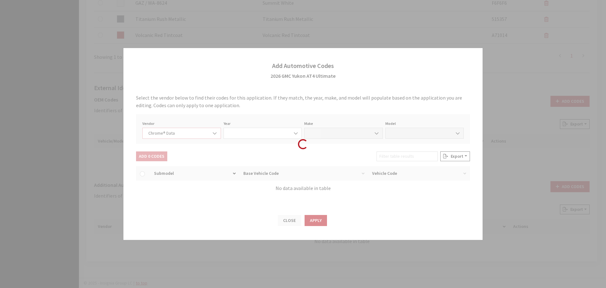
select select "2026"
select select "15"
select select "72500"
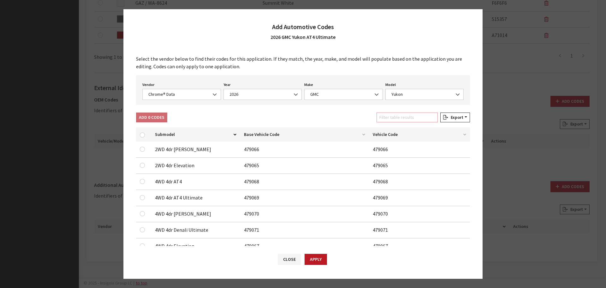
click at [399, 121] on input "Filter table results" at bounding box center [407, 117] width 61 height 10
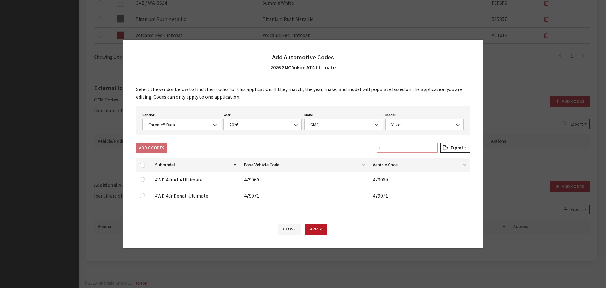
type input "ul"
click at [142, 178] on input "checkbox" at bounding box center [142, 179] width 5 height 5
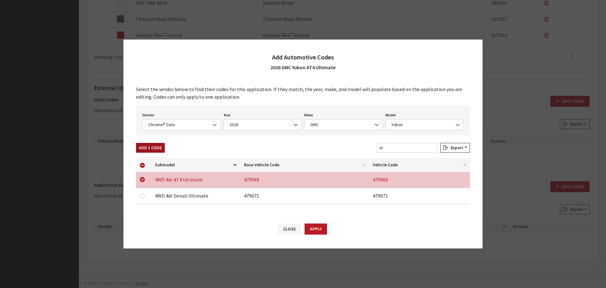
click at [152, 145] on button "Add 1 Code" at bounding box center [150, 148] width 29 height 10
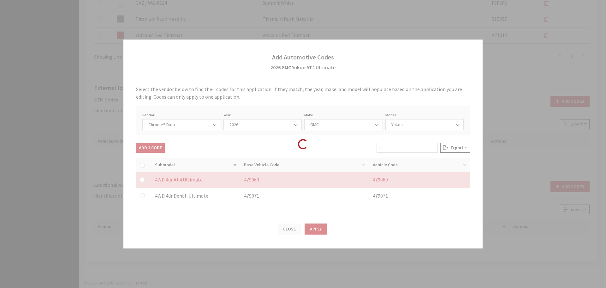
checkbox input "false"
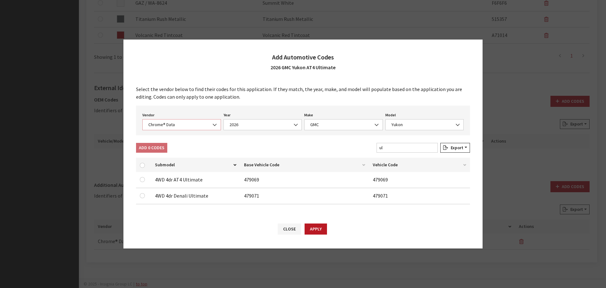
click at [173, 126] on span "Chrome® Data" at bounding box center [182, 124] width 70 height 7
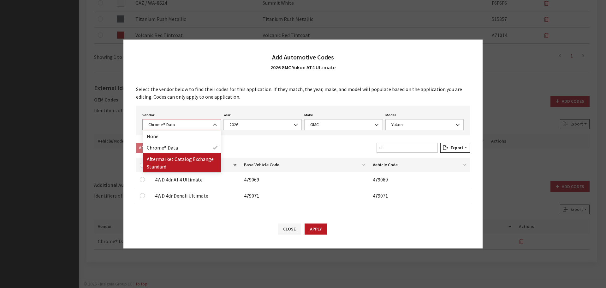
select select "2"
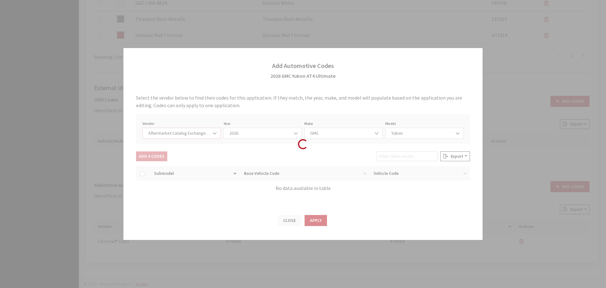
select select "2026"
select select "48"
select select "558"
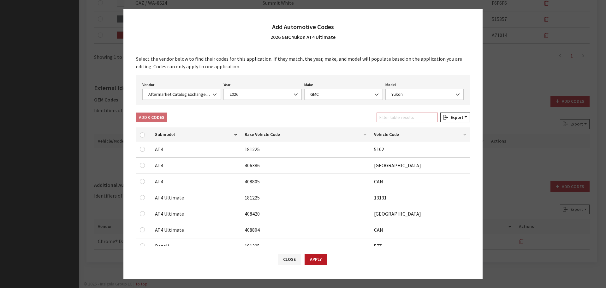
click at [418, 117] on input "Filter table results" at bounding box center [407, 117] width 61 height 10
type input "ul"
click at [141, 182] on input "checkbox" at bounding box center [142, 181] width 5 height 5
checkbox input "true"
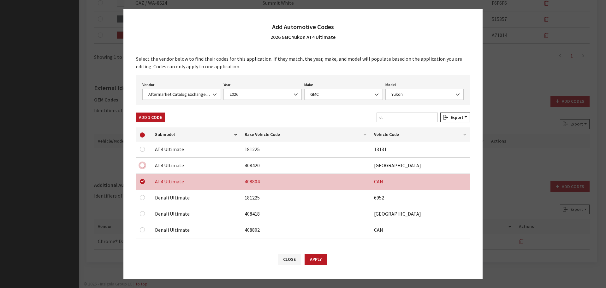
click at [145, 164] on div at bounding box center [144, 165] width 8 height 8
click at [143, 147] on input "checkbox" at bounding box center [142, 149] width 5 height 5
checkbox input "true"
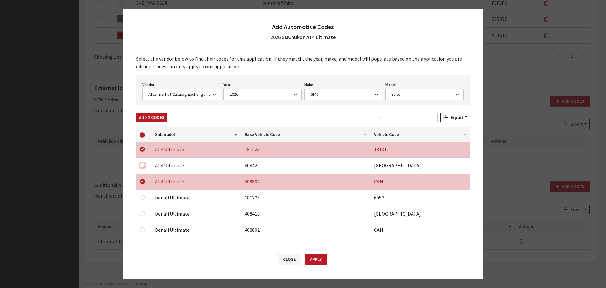
click at [142, 166] on input "checkbox" at bounding box center [142, 165] width 5 height 5
checkbox input "true"
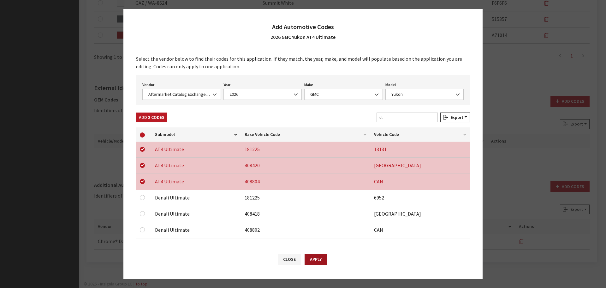
click at [314, 257] on button "Apply" at bounding box center [316, 259] width 22 height 11
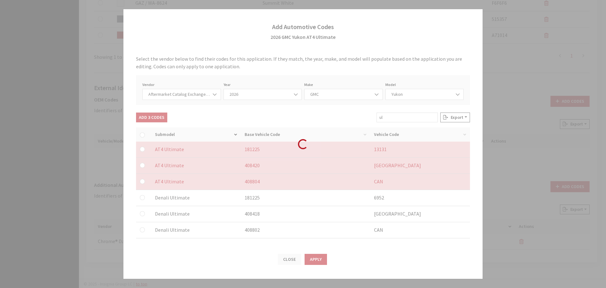
checkbox input "false"
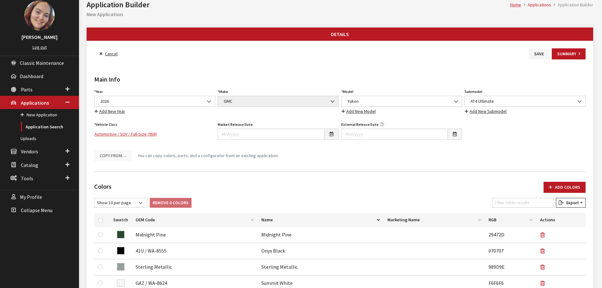
scroll to position [0, 0]
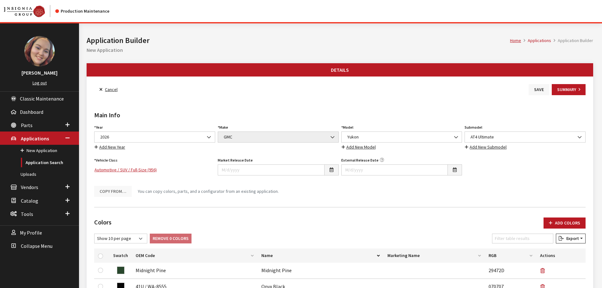
click at [533, 87] on button "Save" at bounding box center [538, 89] width 21 height 11
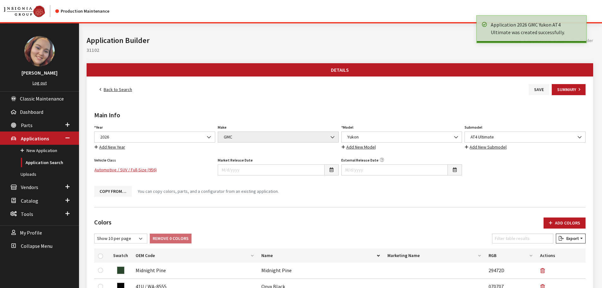
click at [120, 88] on link "Back to Search" at bounding box center [115, 89] width 43 height 11
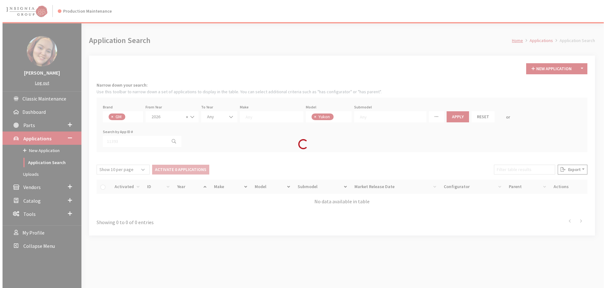
scroll to position [208, 0]
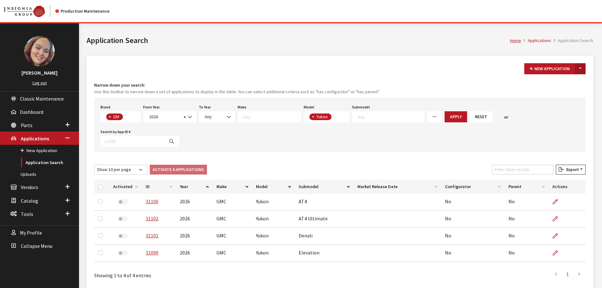
click at [578, 69] on button "Toggle Dropdown" at bounding box center [580, 68] width 11 height 11
click at [570, 86] on button "New From Existing..." at bounding box center [558, 82] width 54 height 11
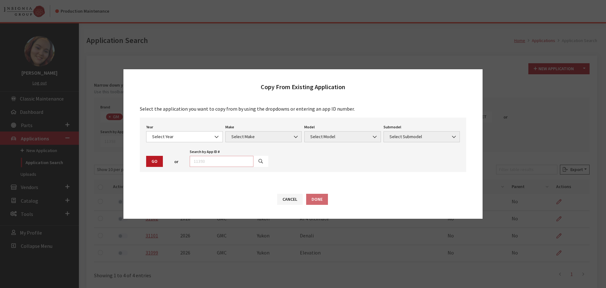
click at [231, 159] on input "text" at bounding box center [222, 161] width 64 height 11
type input "29512"
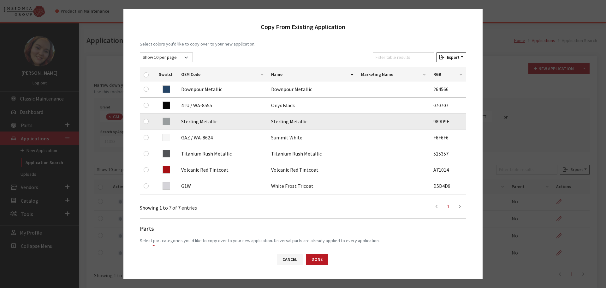
scroll to position [95, 0]
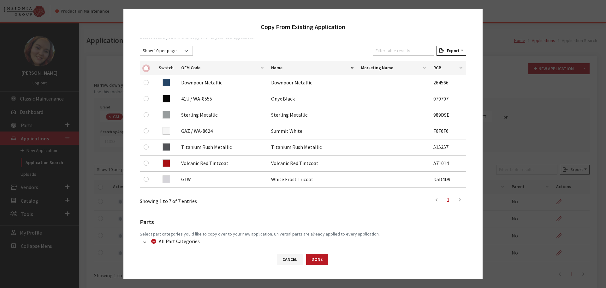
click at [146, 68] on input "checkbox" at bounding box center [146, 68] width 5 height 5
checkbox input "true"
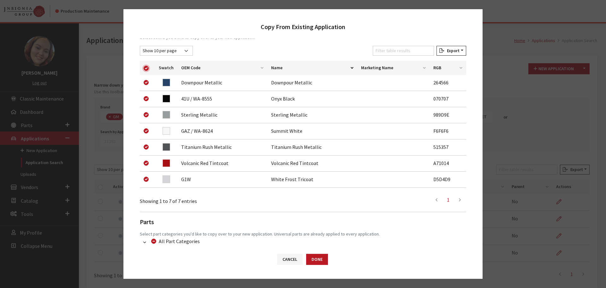
checkbox input "true"
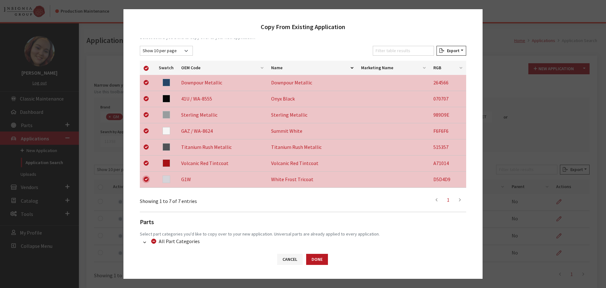
click at [144, 178] on input "checkbox" at bounding box center [146, 179] width 5 height 5
checkbox input "false"
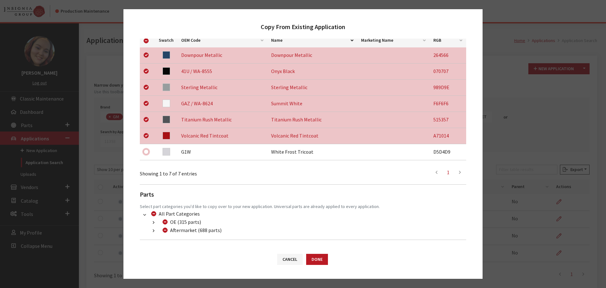
scroll to position [148, 0]
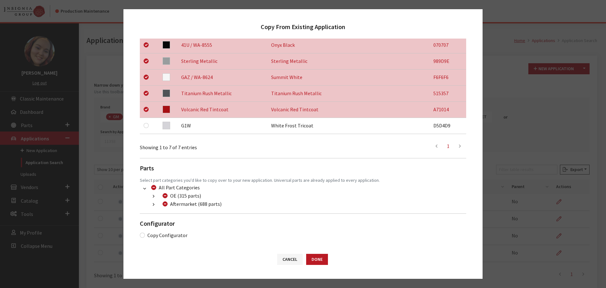
click at [152, 206] on button "button" at bounding box center [153, 204] width 12 height 7
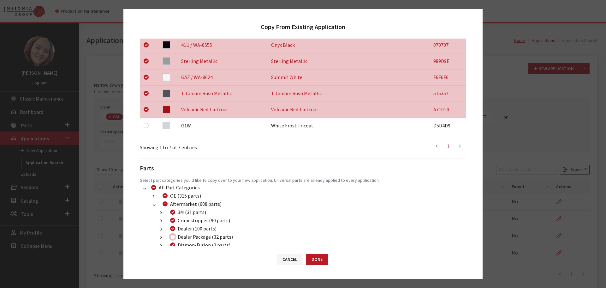
click at [174, 238] on input "Dealer Package (32 parts)" at bounding box center [172, 236] width 5 height 5
checkbox input "true"
click at [316, 260] on button "Done" at bounding box center [317, 259] width 22 height 11
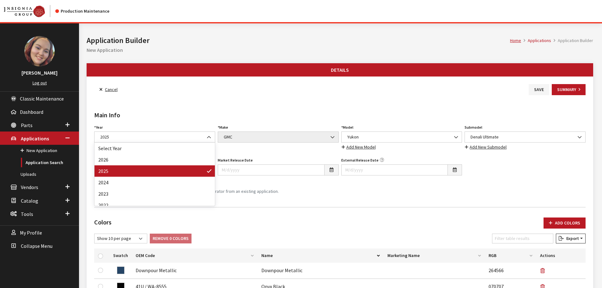
click at [151, 135] on span "2025" at bounding box center [154, 137] width 113 height 7
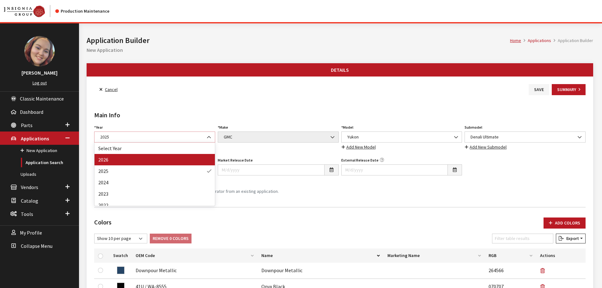
select select "44"
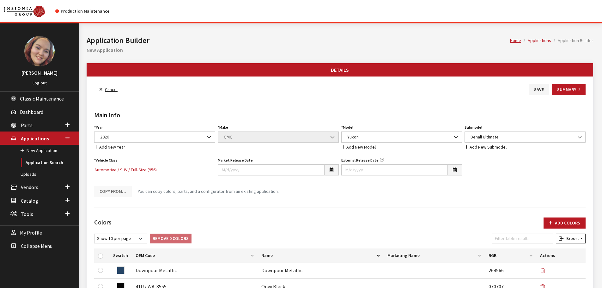
drag, startPoint x: 556, startPoint y: 222, endPoint x: 542, endPoint y: 206, distance: 21.3
click at [556, 222] on button "Add Colors" at bounding box center [564, 222] width 42 height 11
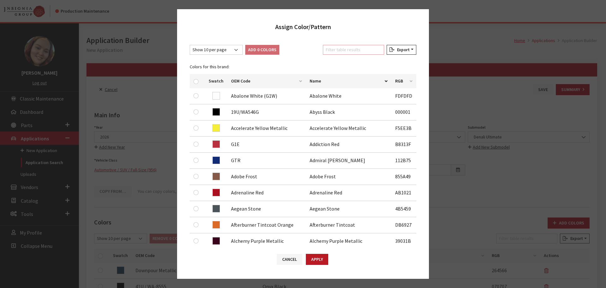
click at [352, 51] on input "Filter table results" at bounding box center [353, 50] width 61 height 10
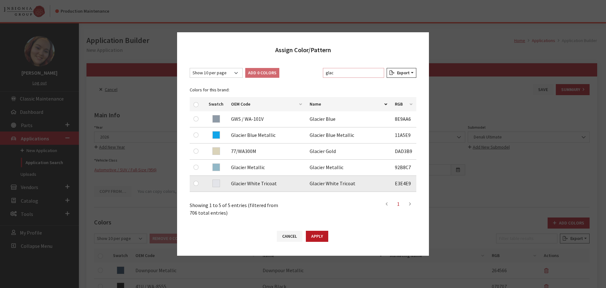
type input "glac"
click at [197, 183] on input "checkbox" at bounding box center [196, 183] width 5 height 5
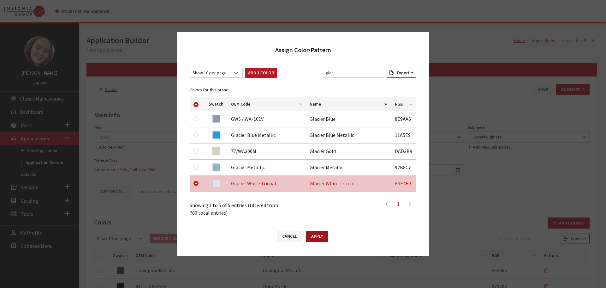
click at [313, 235] on button "Apply" at bounding box center [317, 236] width 22 height 11
checkbox input "false"
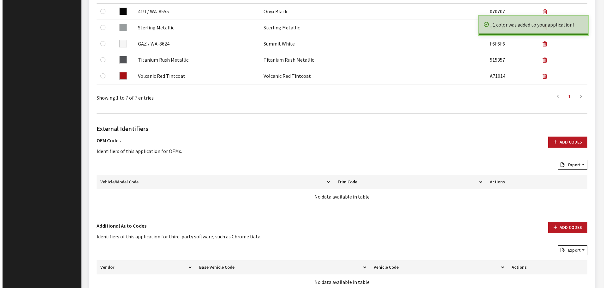
scroll to position [332, 0]
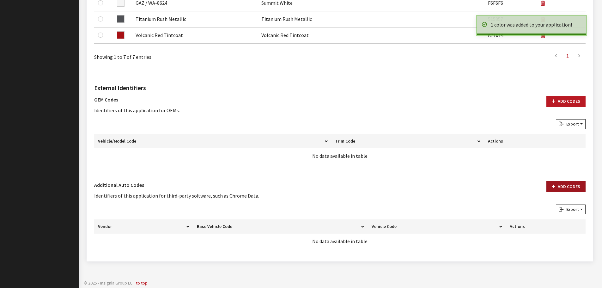
click at [564, 189] on button "Add Codes" at bounding box center [565, 186] width 39 height 11
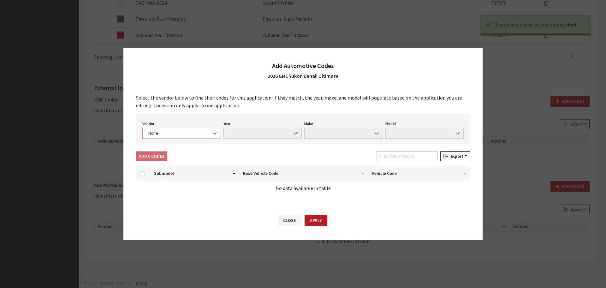
click at [207, 132] on span "None" at bounding box center [182, 133] width 70 height 7
select select "4"
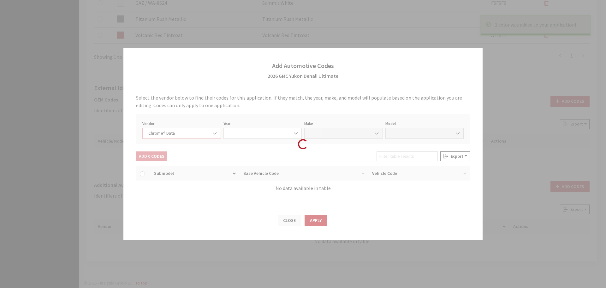
select select "2026"
select select "15"
select select "72500"
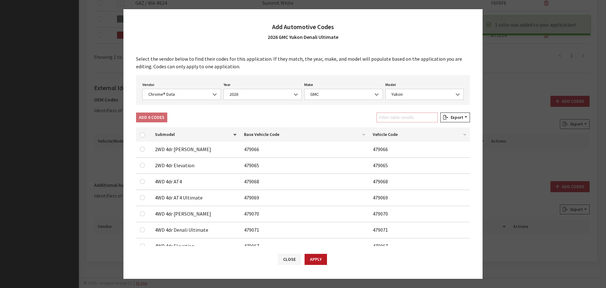
click at [392, 119] on input "Filter table results" at bounding box center [407, 117] width 61 height 10
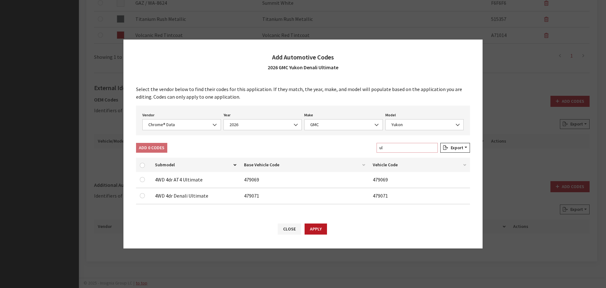
type input "ul"
click at [142, 196] on input "checkbox" at bounding box center [142, 195] width 5 height 5
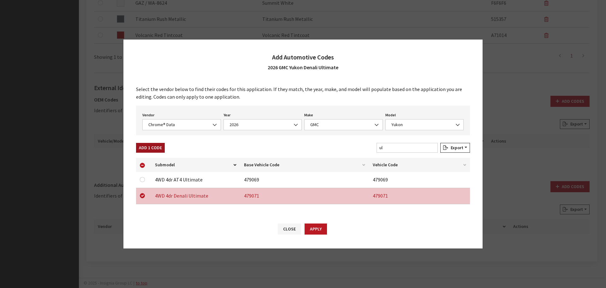
click at [152, 148] on button "Add 1 Code" at bounding box center [150, 148] width 29 height 10
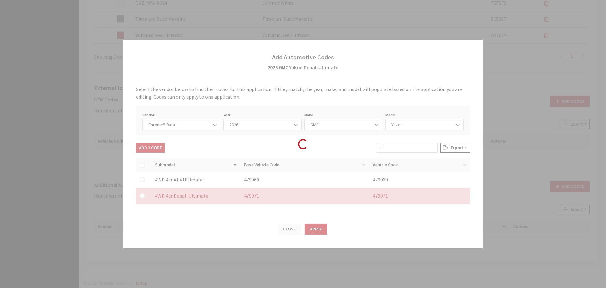
checkbox input "false"
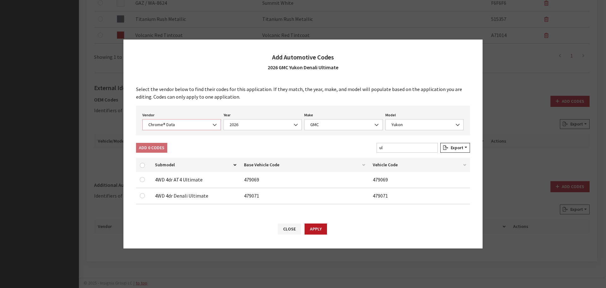
click at [173, 121] on span "Chrome® Data" at bounding box center [181, 124] width 79 height 11
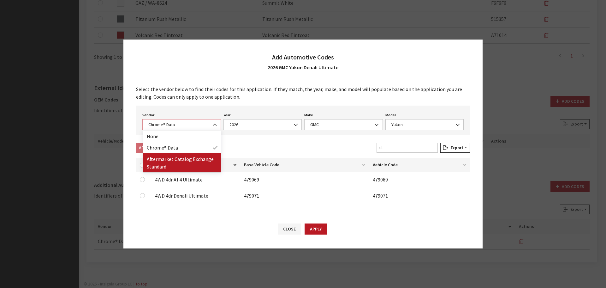
select select "2"
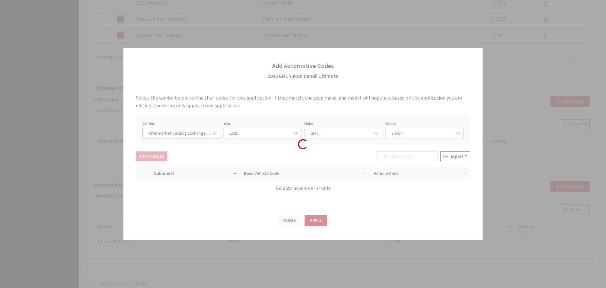
select select "2026"
select select "48"
select select "558"
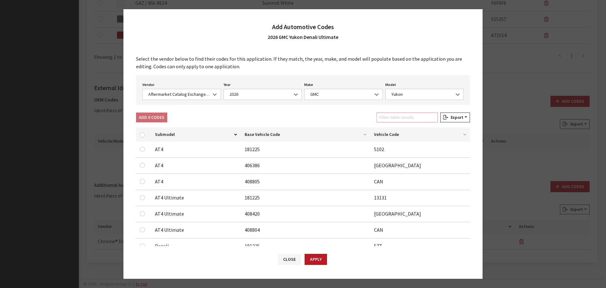
click at [408, 119] on input "Filter table results" at bounding box center [407, 117] width 61 height 10
type input "ul"
click at [142, 197] on input "checkbox" at bounding box center [142, 197] width 5 height 5
checkbox input "true"
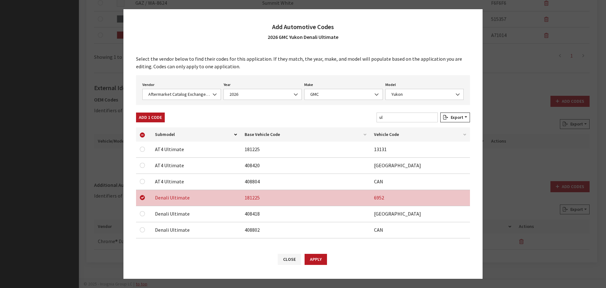
click at [143, 211] on div at bounding box center [144, 214] width 8 height 8
click at [143, 215] on input "checkbox" at bounding box center [142, 213] width 5 height 5
checkbox input "true"
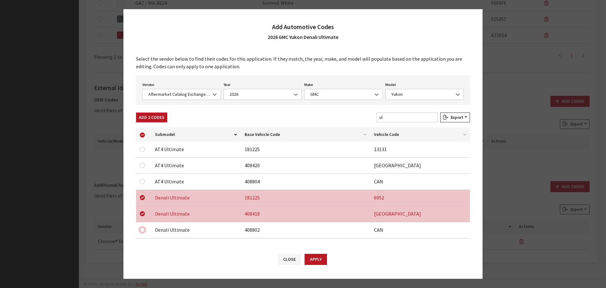
click at [142, 229] on input "checkbox" at bounding box center [142, 229] width 5 height 5
checkbox input "true"
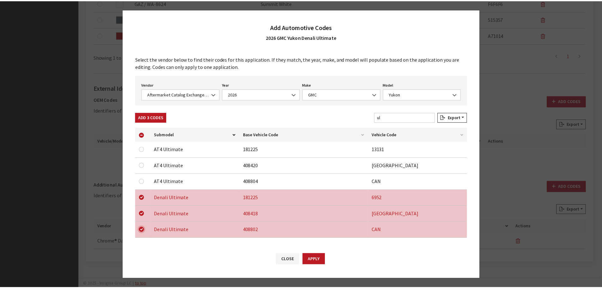
scroll to position [4, 0]
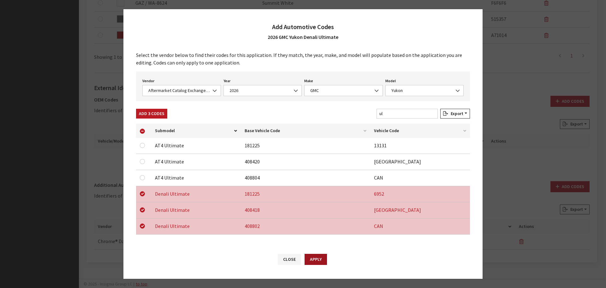
click at [319, 260] on button "Apply" at bounding box center [316, 259] width 22 height 11
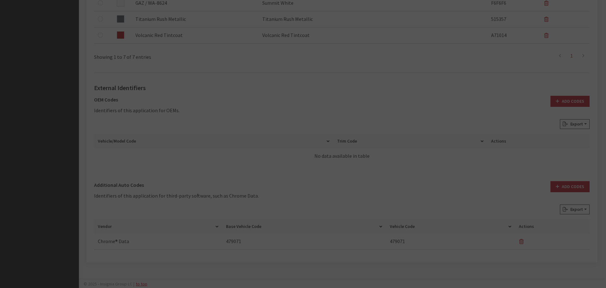
checkbox input "false"
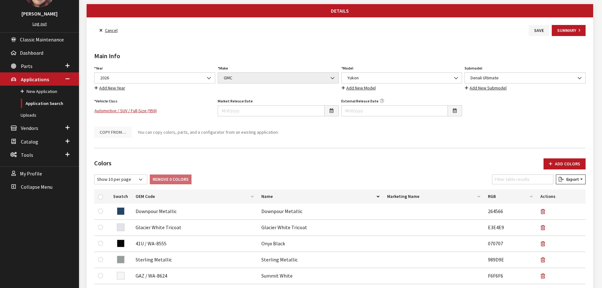
scroll to position [16, 0]
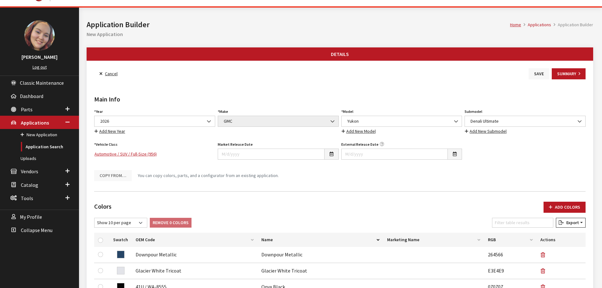
click at [535, 75] on button "Save" at bounding box center [538, 73] width 21 height 11
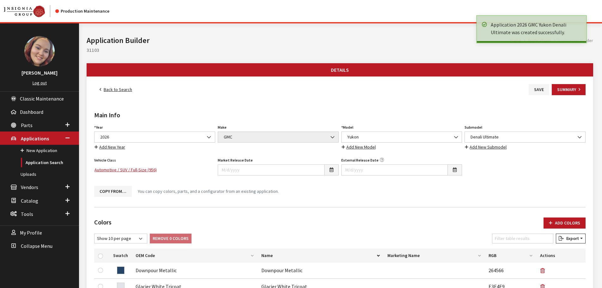
drag, startPoint x: 0, startPoint y: 0, endPoint x: 118, endPoint y: 87, distance: 146.6
click at [118, 87] on link "Back to Search" at bounding box center [115, 89] width 43 height 11
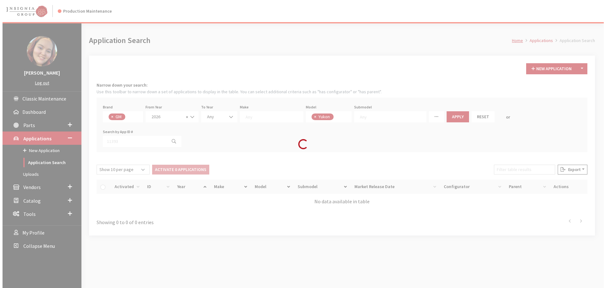
scroll to position [208, 0]
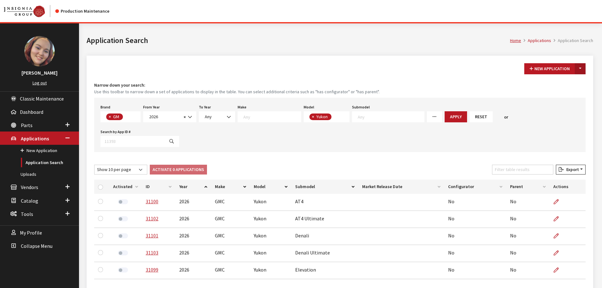
click at [581, 66] on button "Toggle Dropdown" at bounding box center [580, 68] width 11 height 11
click at [559, 83] on button "New From Existing..." at bounding box center [558, 82] width 54 height 11
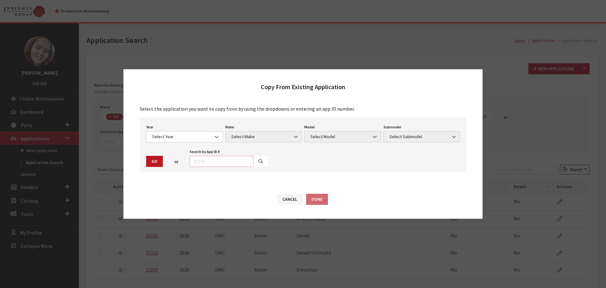
click at [211, 163] on input "text" at bounding box center [222, 161] width 64 height 11
type input "29517"
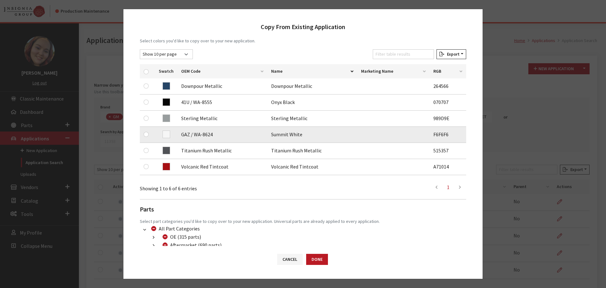
scroll to position [95, 0]
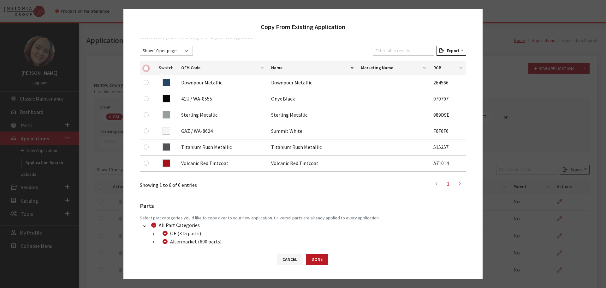
click at [147, 69] on input "checkbox" at bounding box center [146, 68] width 5 height 5
checkbox input "true"
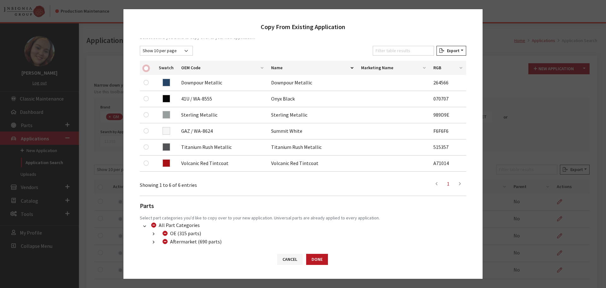
checkbox input "true"
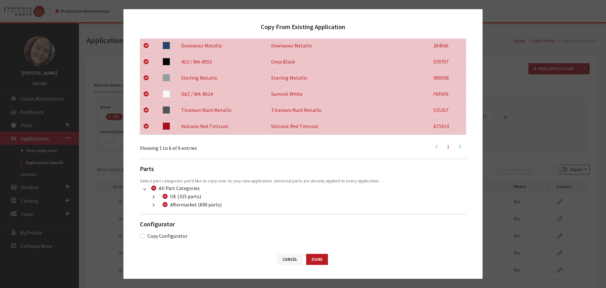
scroll to position [132, 0]
click at [154, 205] on icon "button" at bounding box center [154, 204] width 2 height 4
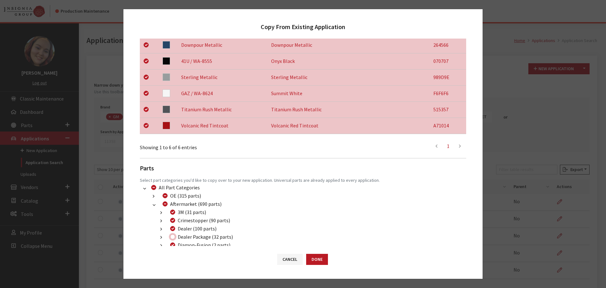
click at [175, 238] on input "Dealer Package (32 parts)" at bounding box center [172, 236] width 5 height 5
checkbox input "true"
click at [323, 262] on button "Done" at bounding box center [317, 259] width 22 height 11
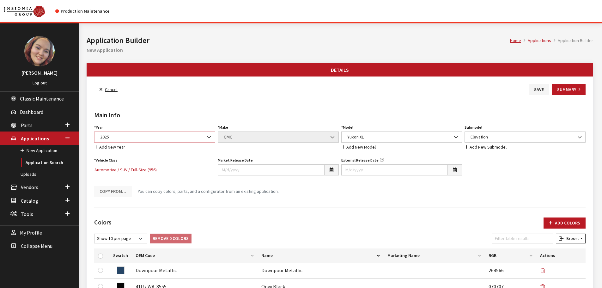
click at [135, 136] on span "2025" at bounding box center [154, 137] width 113 height 7
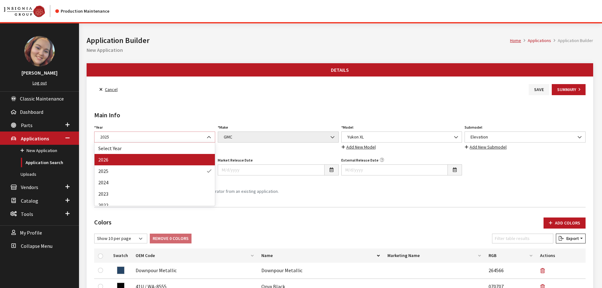
select select "44"
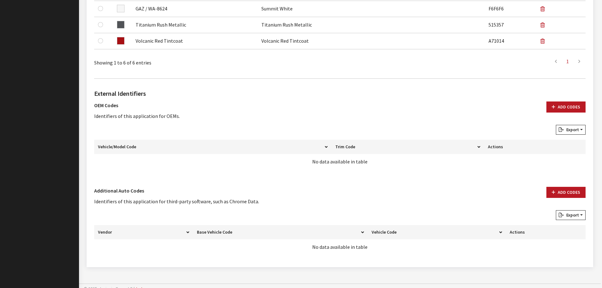
scroll to position [316, 0]
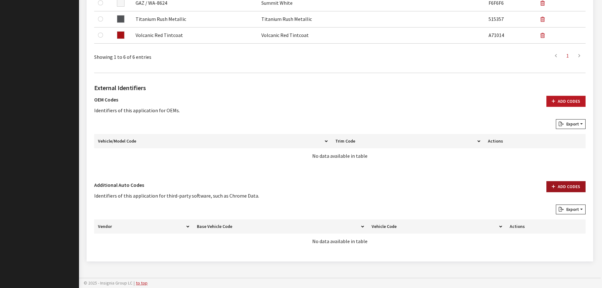
click at [572, 185] on button "Add Codes" at bounding box center [565, 186] width 39 height 11
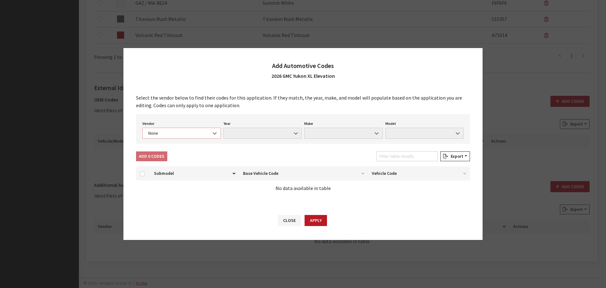
click at [190, 131] on span "None" at bounding box center [182, 133] width 70 height 7
select select "4"
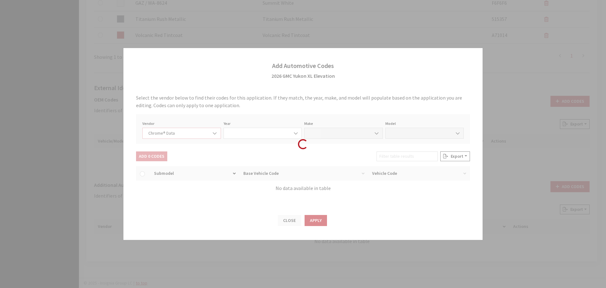
select select "2026"
select select "15"
select select "72501"
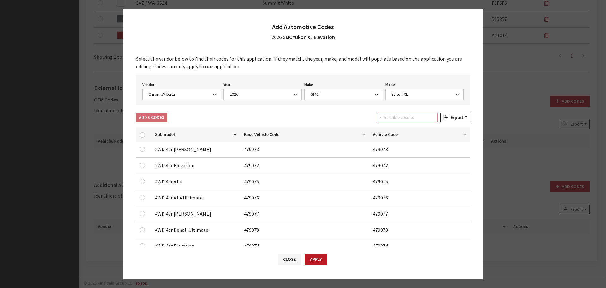
click at [397, 118] on input "Filter table results" at bounding box center [407, 117] width 61 height 10
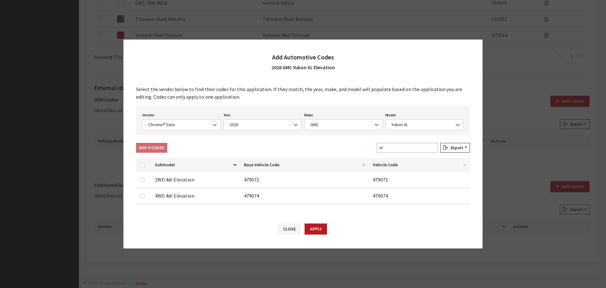
type input "el"
drag, startPoint x: 141, startPoint y: 196, endPoint x: 144, endPoint y: 186, distance: 10.5
click at [141, 196] on input "checkbox" at bounding box center [142, 195] width 5 height 5
checkbox input "true"
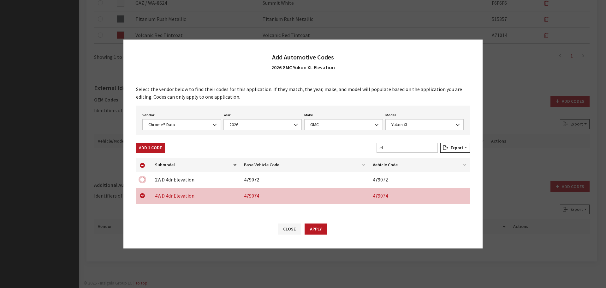
click at [142, 181] on input "checkbox" at bounding box center [142, 179] width 5 height 5
checkbox input "true"
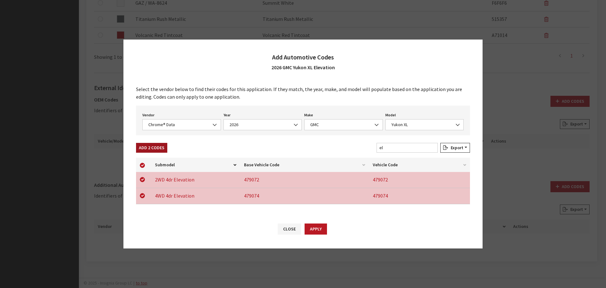
click at [148, 151] on button "Add 2 Codes" at bounding box center [151, 148] width 31 height 10
checkbox input "false"
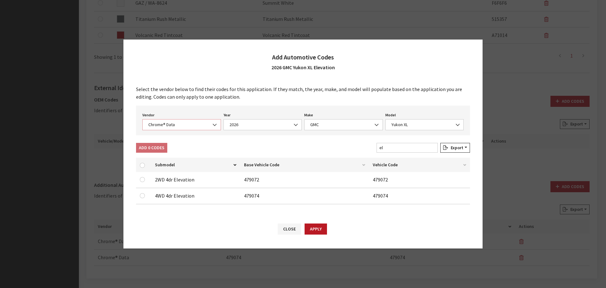
click at [170, 125] on span "Chrome® Data" at bounding box center [182, 124] width 70 height 7
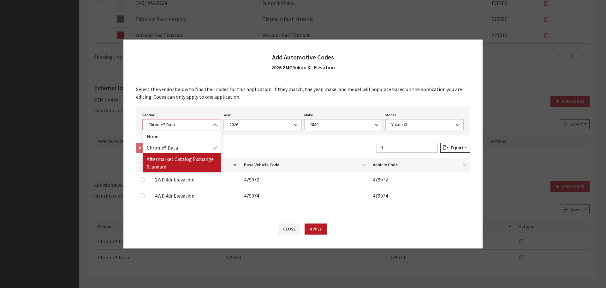
select select "2"
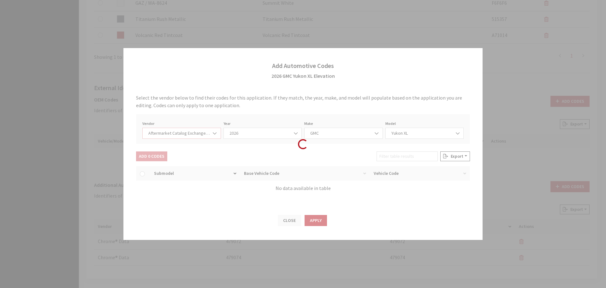
select select "2026"
select select "48"
select select "23973"
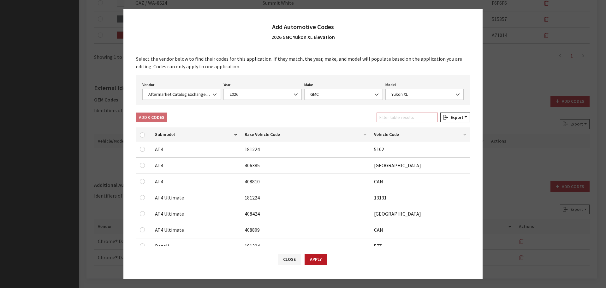
click at [403, 117] on input "Filter table results" at bounding box center [407, 117] width 61 height 10
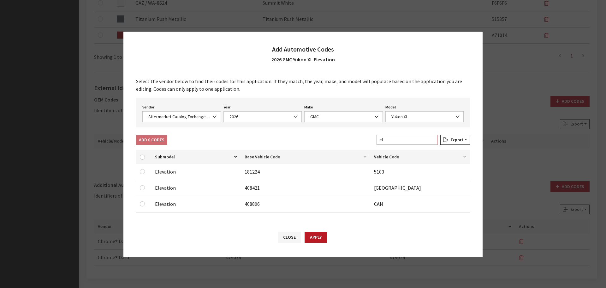
type input "el"
click at [143, 204] on input "checkbox" at bounding box center [142, 203] width 5 height 5
checkbox input "true"
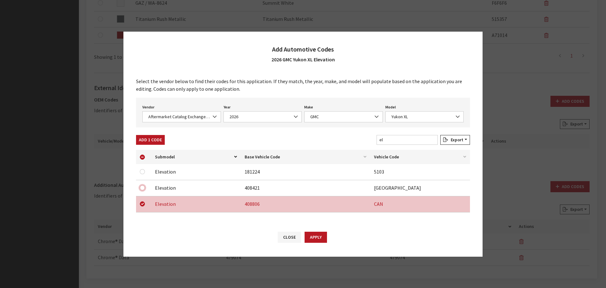
click at [142, 188] on input "checkbox" at bounding box center [142, 187] width 5 height 5
checkbox input "true"
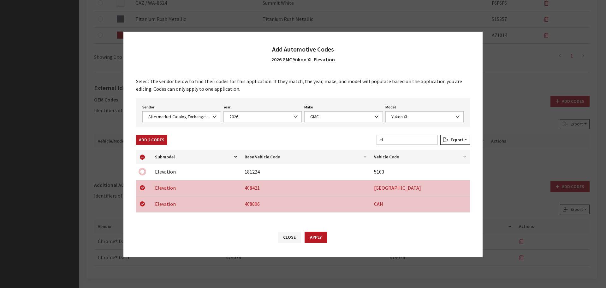
click at [142, 172] on input "checkbox" at bounding box center [142, 171] width 5 height 5
checkbox input "true"
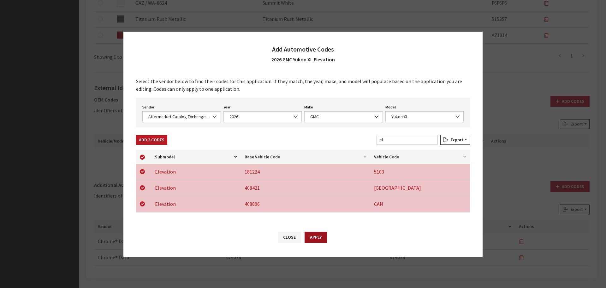
click at [315, 238] on button "Apply" at bounding box center [316, 237] width 22 height 11
checkbox input "false"
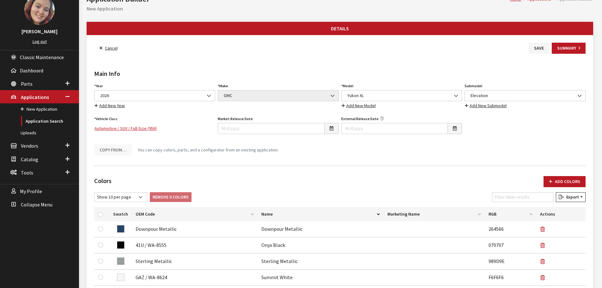
scroll to position [0, 0]
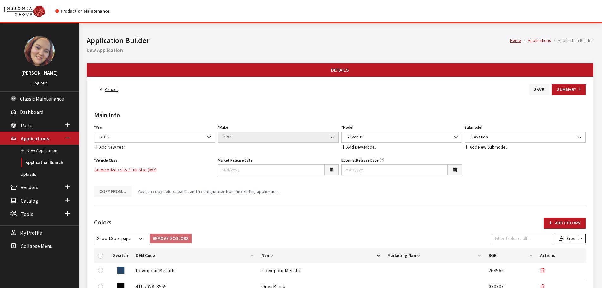
click at [542, 91] on button "Save" at bounding box center [538, 89] width 21 height 11
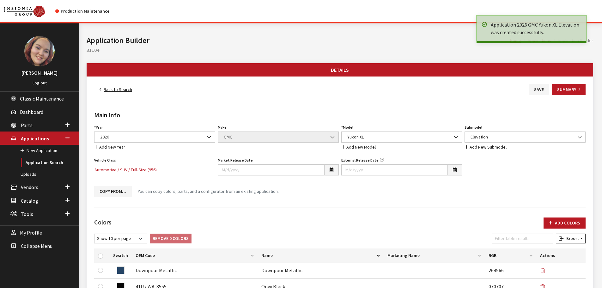
click at [114, 90] on link "Back to Search" at bounding box center [115, 89] width 43 height 11
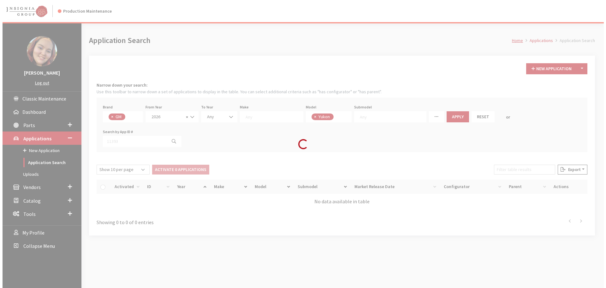
scroll to position [208, 0]
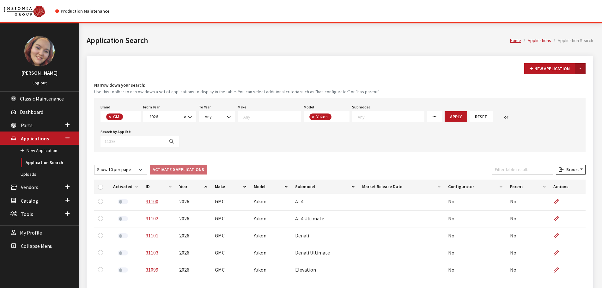
click at [579, 69] on button "Toggle Dropdown" at bounding box center [580, 68] width 11 height 11
click at [560, 80] on button "New From Existing..." at bounding box center [558, 82] width 54 height 11
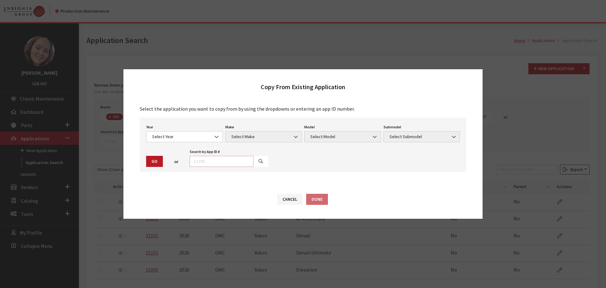
click at [221, 160] on input "text" at bounding box center [222, 161] width 64 height 11
type input "29518"
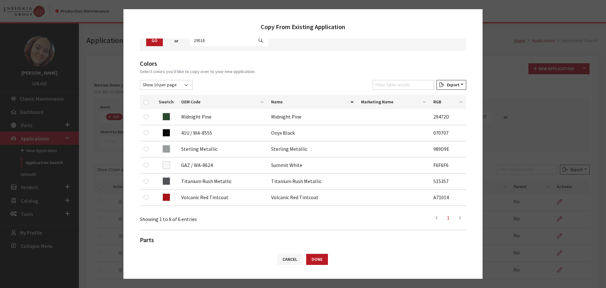
scroll to position [63, 0]
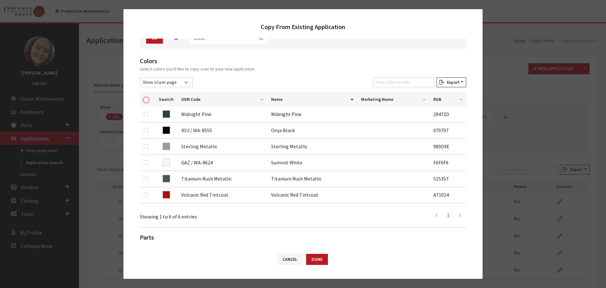
click at [146, 100] on input "checkbox" at bounding box center [146, 99] width 5 height 5
checkbox input "true"
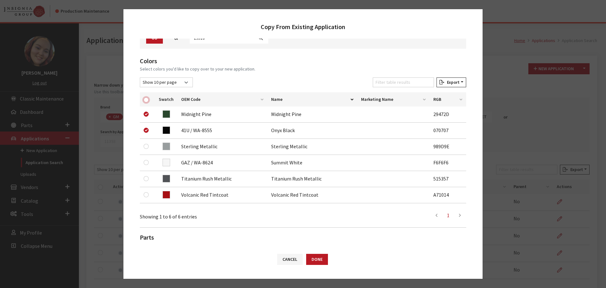
checkbox input "true"
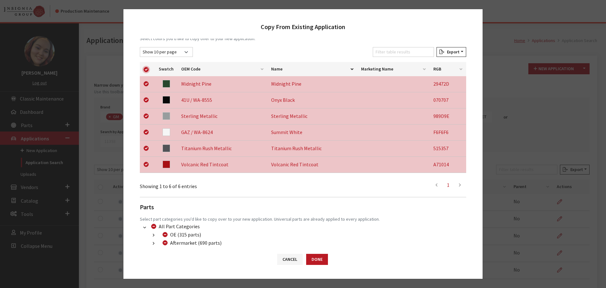
scroll to position [132, 0]
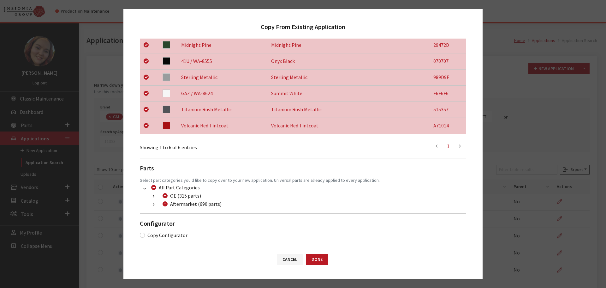
click at [154, 204] on icon "button" at bounding box center [154, 204] width 2 height 4
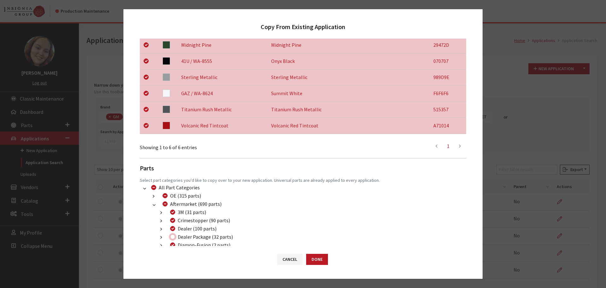
click at [171, 238] on input "Dealer Package (32 parts)" at bounding box center [172, 236] width 5 height 5
checkbox input "true"
click at [322, 259] on button "Done" at bounding box center [317, 259] width 22 height 11
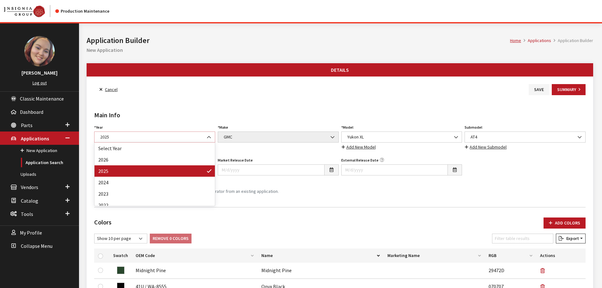
drag, startPoint x: 0, startPoint y: 0, endPoint x: 121, endPoint y: 135, distance: 181.4
click at [121, 135] on span "2025" at bounding box center [154, 137] width 113 height 7
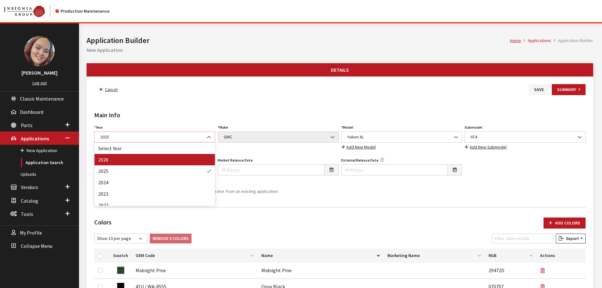
select select "44"
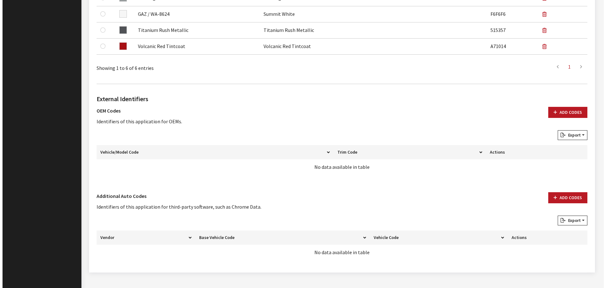
scroll to position [316, 0]
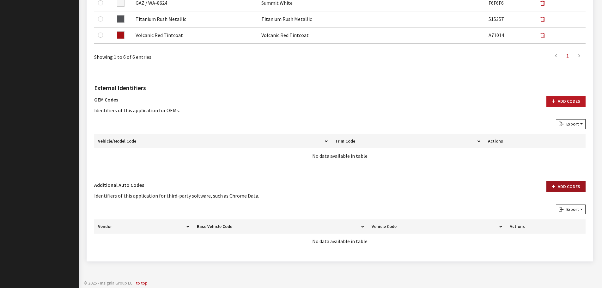
click at [564, 191] on button "Add Codes" at bounding box center [565, 186] width 39 height 11
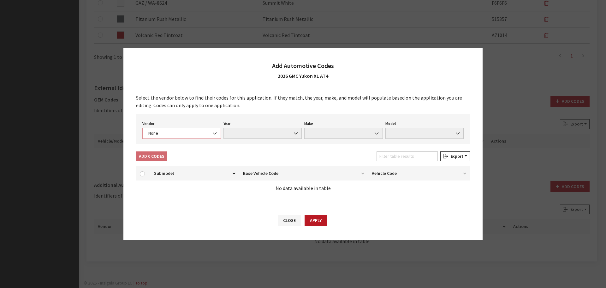
click at [172, 132] on span "None" at bounding box center [182, 133] width 70 height 7
select select "4"
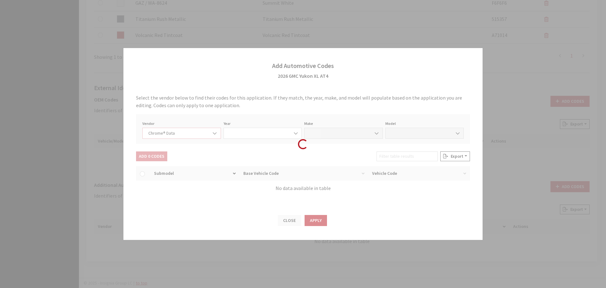
select select "2026"
select select "15"
select select "72501"
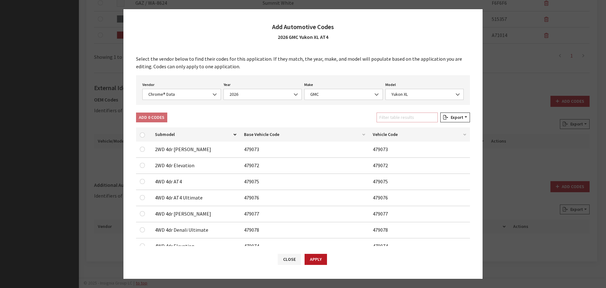
click at [412, 117] on input "Filter table results" at bounding box center [407, 117] width 61 height 10
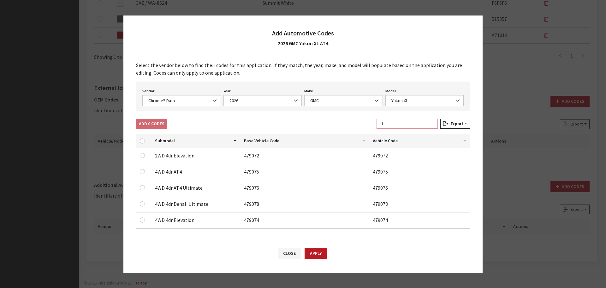
type input "at"
click at [141, 171] on input "checkbox" at bounding box center [142, 171] width 5 height 5
checkbox input "true"
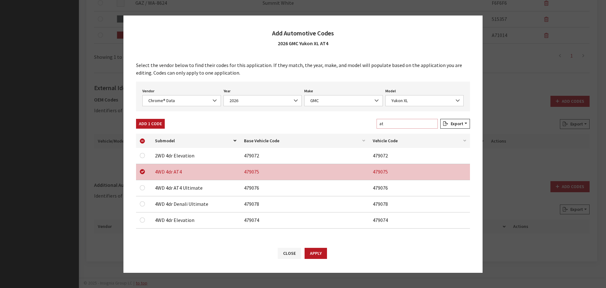
click at [412, 123] on input "at" at bounding box center [407, 124] width 61 height 10
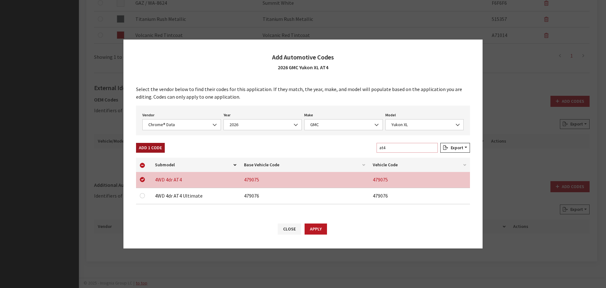
type input "at4"
click at [145, 146] on button "Add 1 Code" at bounding box center [150, 148] width 29 height 10
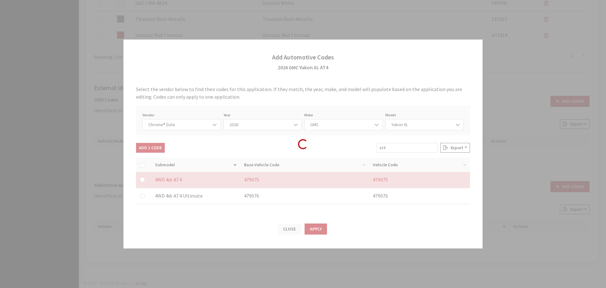
checkbox input "false"
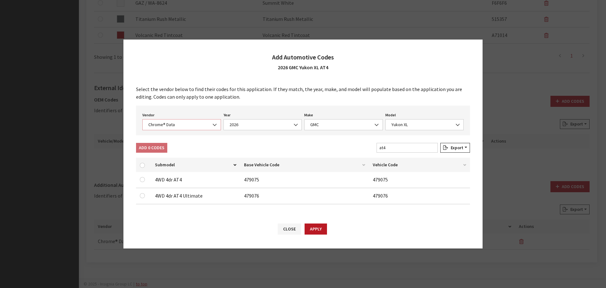
click at [178, 125] on span "Chrome® Data" at bounding box center [182, 124] width 70 height 7
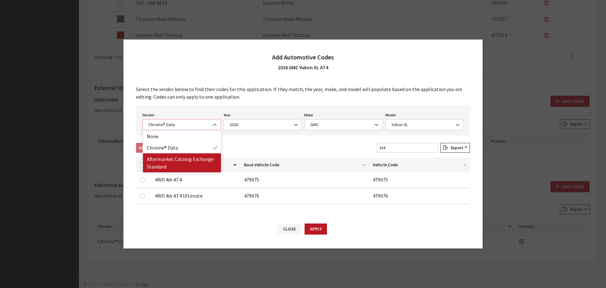
select select "2"
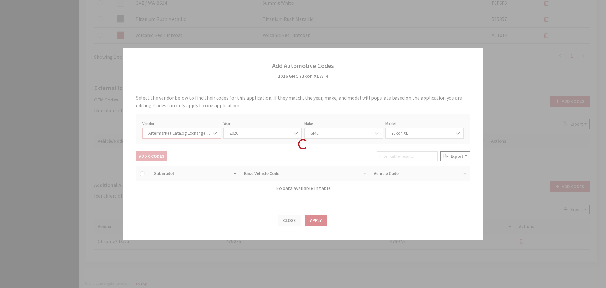
select select "2026"
select select "48"
select select "23973"
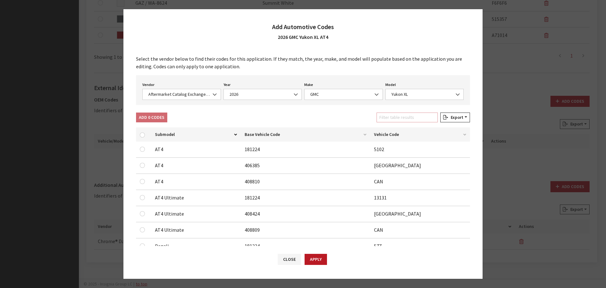
click at [405, 119] on input "Filter table results" at bounding box center [407, 117] width 61 height 10
type input "at4"
click at [140, 180] on input "checkbox" at bounding box center [142, 181] width 5 height 5
checkbox input "true"
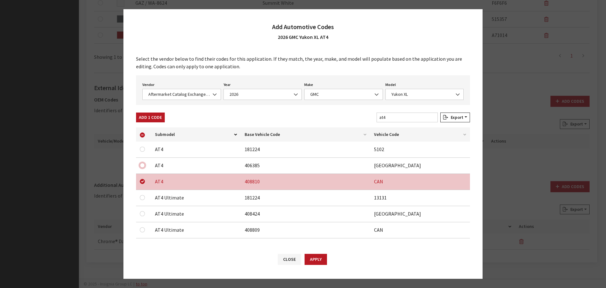
drag, startPoint x: 141, startPoint y: 165, endPoint x: 142, endPoint y: 155, distance: 9.2
click at [141, 164] on input "checkbox" at bounding box center [142, 165] width 5 height 5
checkbox input "true"
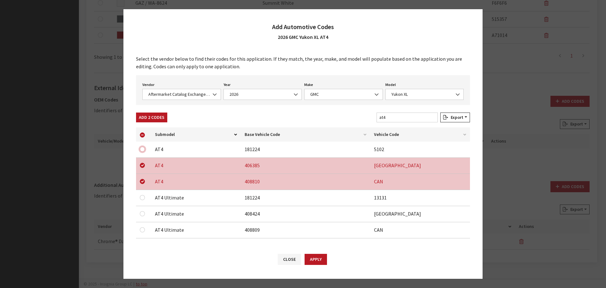
click at [142, 149] on input "checkbox" at bounding box center [142, 149] width 5 height 5
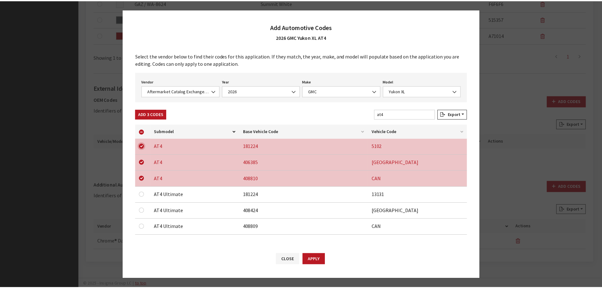
scroll to position [4, 0]
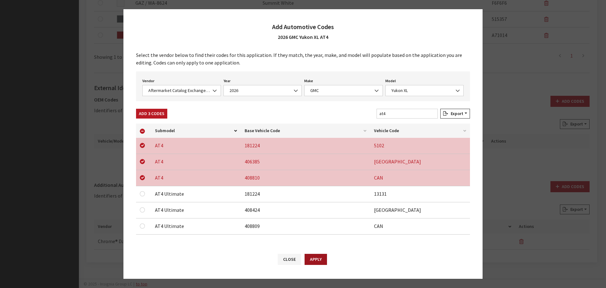
click at [318, 255] on button "Apply" at bounding box center [316, 259] width 22 height 11
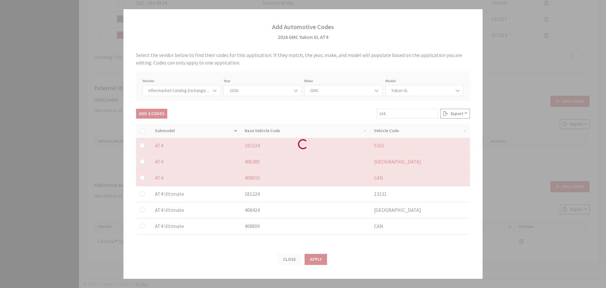
checkbox input "false"
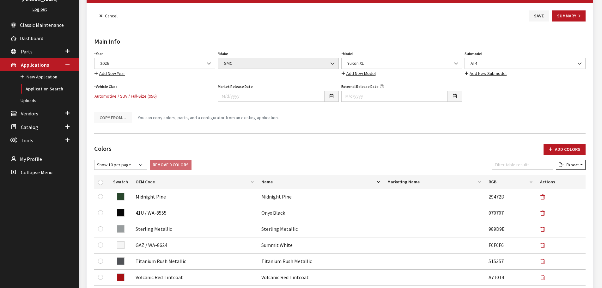
scroll to position [0, 0]
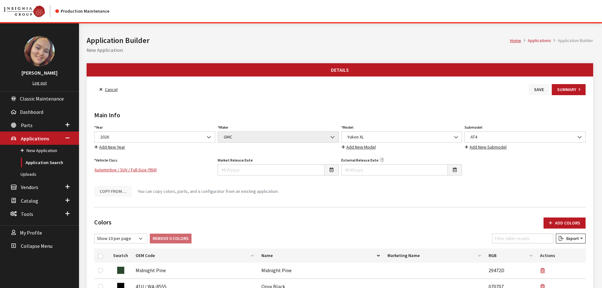
click at [533, 91] on button "Save" at bounding box center [538, 89] width 21 height 11
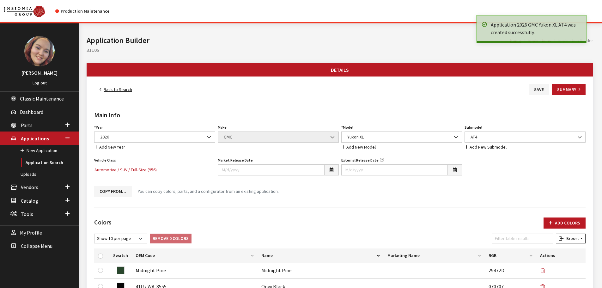
click at [111, 88] on link "Back to Search" at bounding box center [115, 89] width 43 height 11
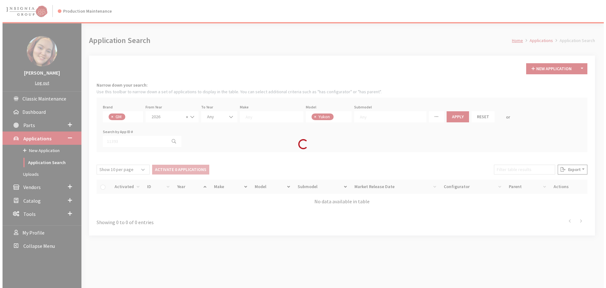
scroll to position [208, 0]
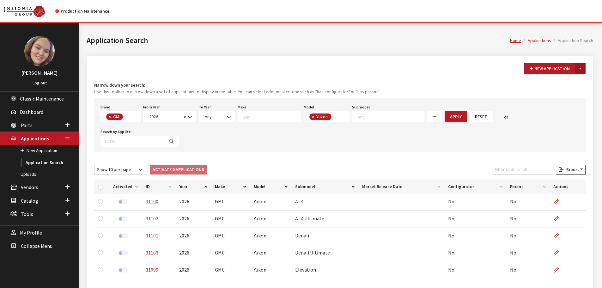
click at [581, 68] on button "Toggle Dropdown" at bounding box center [580, 68] width 11 height 11
click at [569, 77] on button "New From Existing..." at bounding box center [558, 82] width 54 height 11
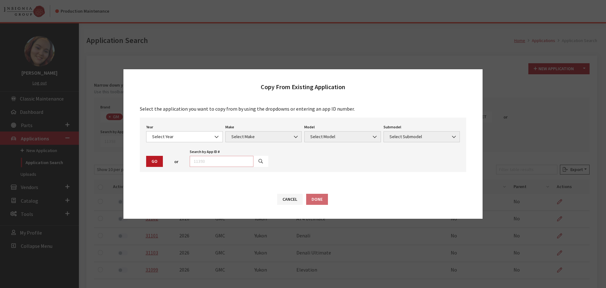
click at [231, 160] on input "text" at bounding box center [222, 161] width 64 height 11
type input "29521"
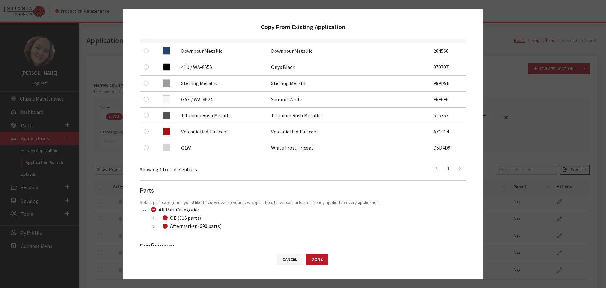
scroll to position [95, 0]
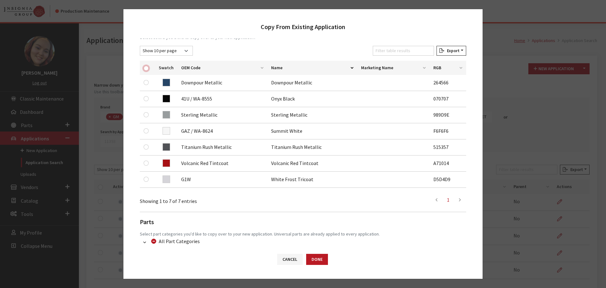
click at [147, 69] on input "checkbox" at bounding box center [146, 68] width 5 height 5
checkbox input "true"
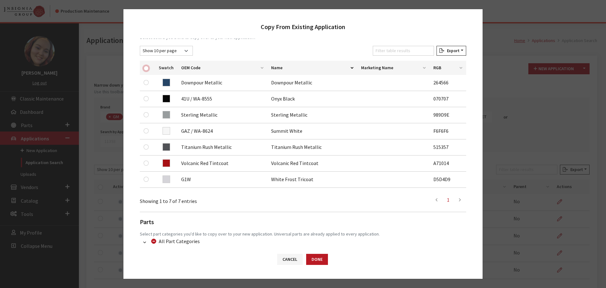
checkbox input "true"
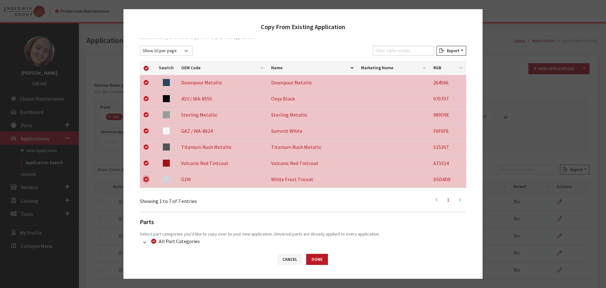
click at [146, 178] on input "checkbox" at bounding box center [146, 179] width 5 height 5
checkbox input "false"
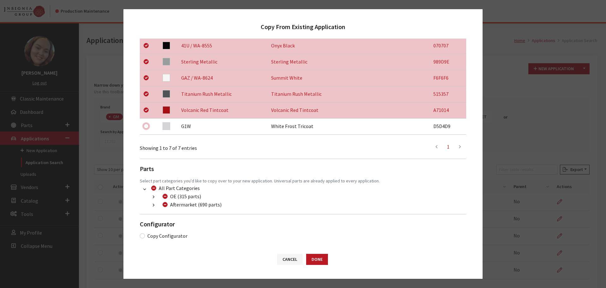
scroll to position [148, 0]
click at [153, 205] on button "button" at bounding box center [153, 204] width 12 height 7
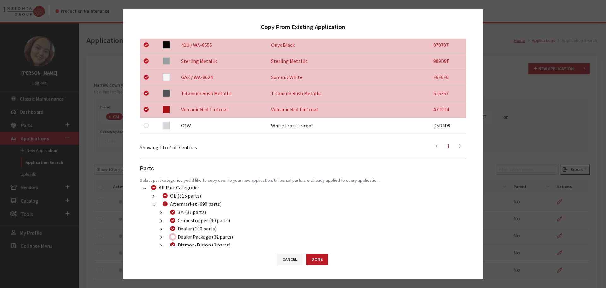
click at [173, 237] on input "Dealer Package (32 parts)" at bounding box center [172, 236] width 5 height 5
checkbox input "true"
click at [310, 262] on button "Done" at bounding box center [317, 259] width 22 height 11
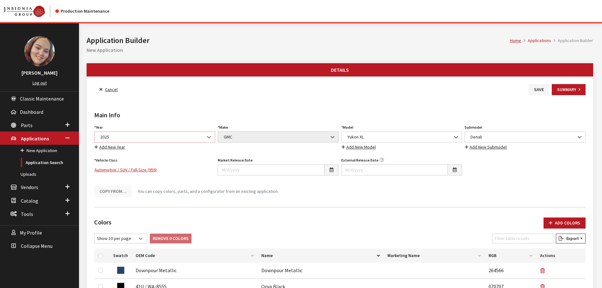
click at [138, 136] on span "2025" at bounding box center [154, 137] width 113 height 7
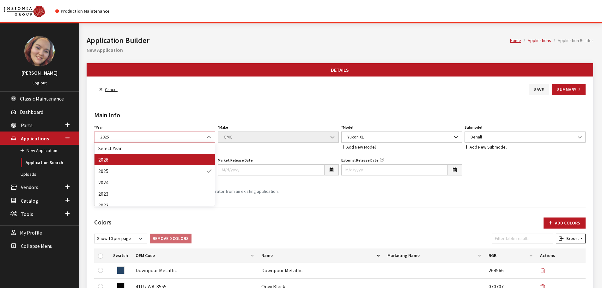
select select "44"
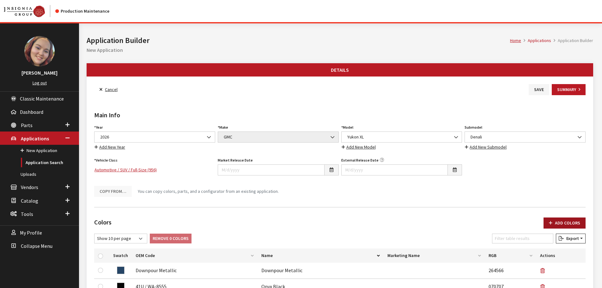
click at [561, 224] on button "Add Colors" at bounding box center [564, 222] width 42 height 11
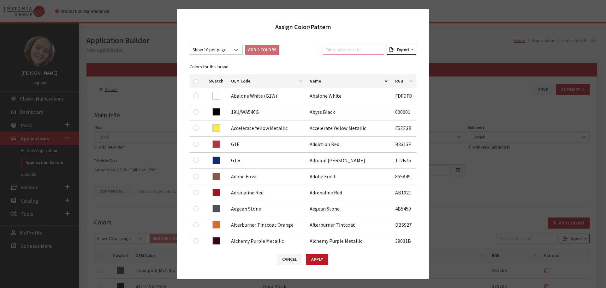
click at [339, 51] on input "Filter table results" at bounding box center [353, 50] width 61 height 10
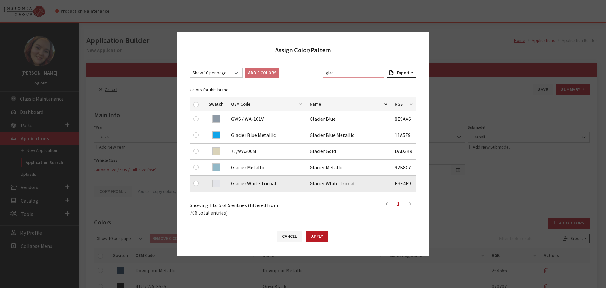
type input "glac"
click at [197, 183] on input "checkbox" at bounding box center [196, 183] width 5 height 5
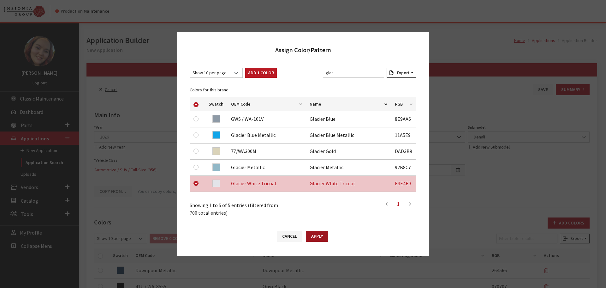
click at [320, 233] on button "Apply" at bounding box center [317, 236] width 22 height 11
checkbox input "false"
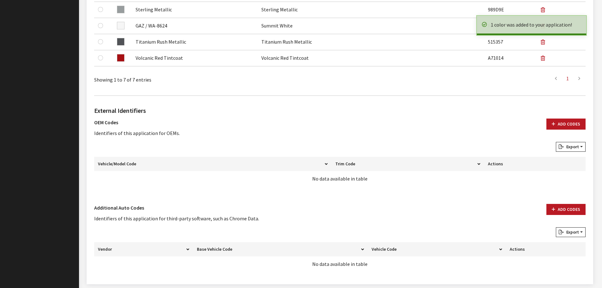
scroll to position [332, 0]
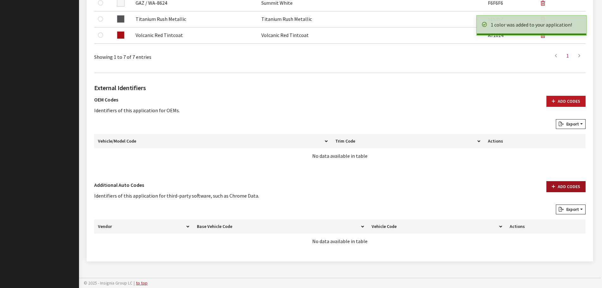
click at [562, 190] on button "Add Codes" at bounding box center [565, 186] width 39 height 11
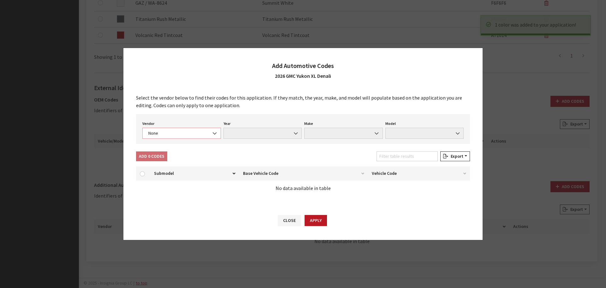
click at [182, 132] on span "None" at bounding box center [182, 133] width 70 height 7
select select "4"
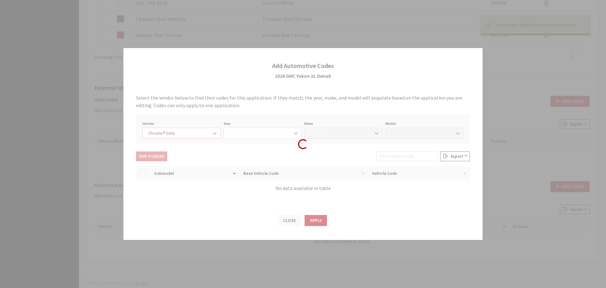
select select "2026"
select select "15"
select select "72501"
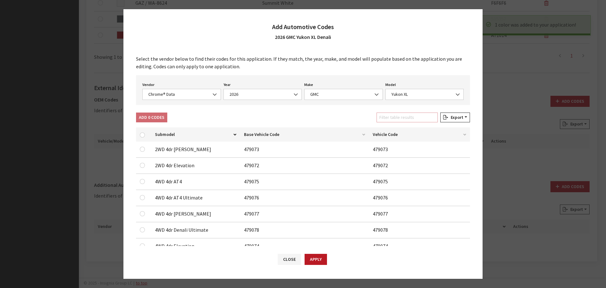
click at [388, 118] on input "Filter table results" at bounding box center [407, 117] width 61 height 10
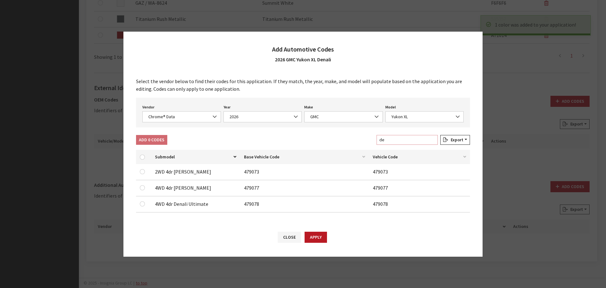
type input "de"
click at [143, 186] on input "checkbox" at bounding box center [142, 187] width 5 height 5
checkbox input "true"
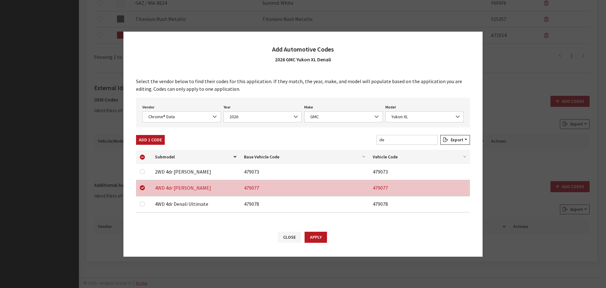
click at [142, 174] on div at bounding box center [144, 172] width 8 height 8
click at [142, 173] on input "checkbox" at bounding box center [142, 171] width 5 height 5
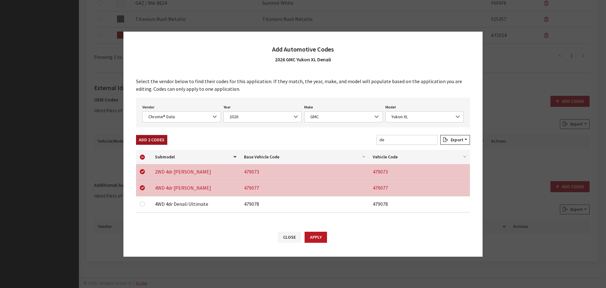
click at [155, 141] on button "Add 2 Codes" at bounding box center [151, 140] width 31 height 10
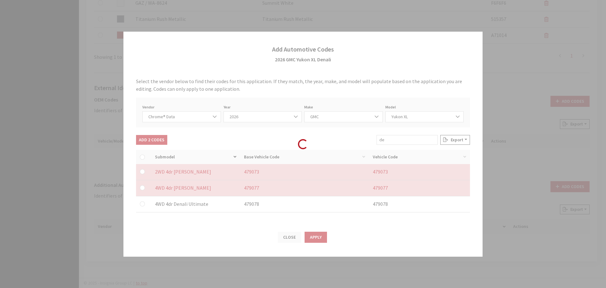
checkbox input "false"
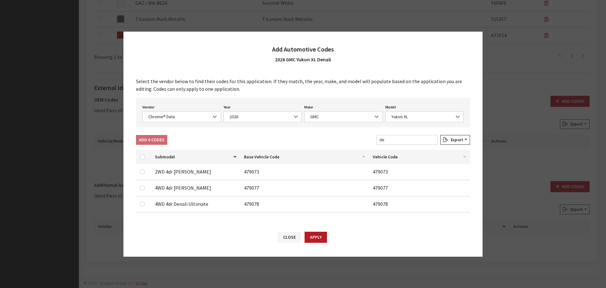
click at [175, 110] on div "Vendor None Chrome® Data Aftermarket Catalog Exchange Standard Chrome® Data" at bounding box center [181, 113] width 81 height 20
click at [173, 117] on span "Chrome® Data" at bounding box center [182, 116] width 70 height 7
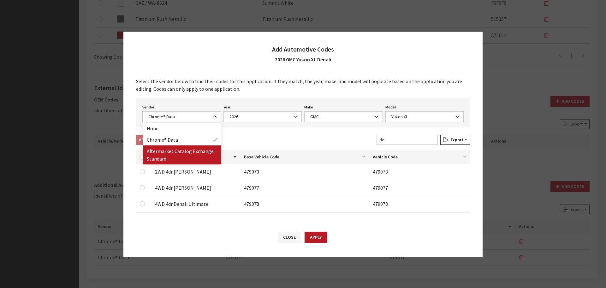
drag, startPoint x: 182, startPoint y: 150, endPoint x: 299, endPoint y: 141, distance: 117.2
select select "2"
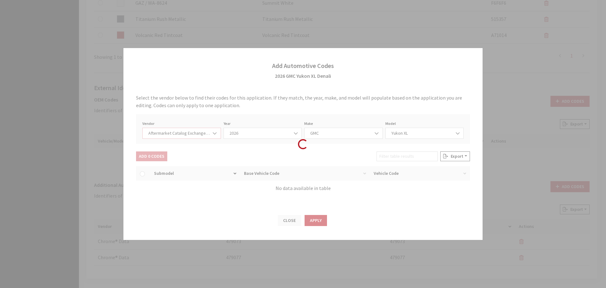
select select "2026"
select select "48"
select select "23973"
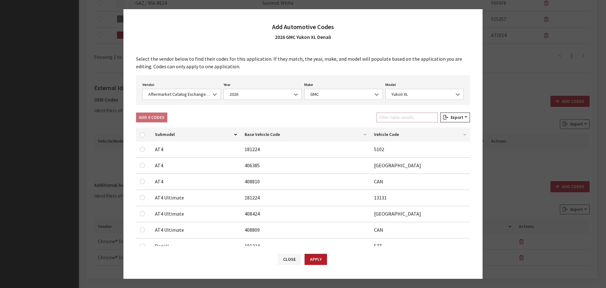
click at [407, 119] on input "Filter table results" at bounding box center [407, 117] width 61 height 10
type input "de"
click at [143, 181] on input "checkbox" at bounding box center [142, 181] width 5 height 5
checkbox input "true"
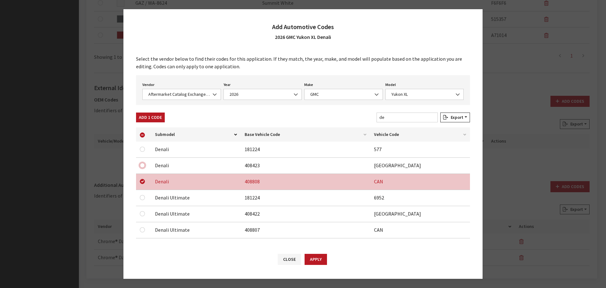
click at [141, 164] on input "checkbox" at bounding box center [142, 165] width 5 height 5
checkbox input "true"
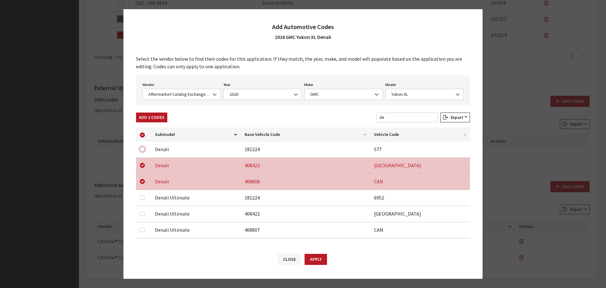
click at [143, 148] on input "checkbox" at bounding box center [142, 149] width 5 height 5
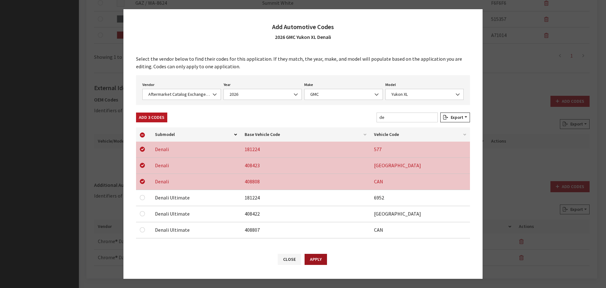
click at [313, 256] on button "Apply" at bounding box center [316, 259] width 22 height 11
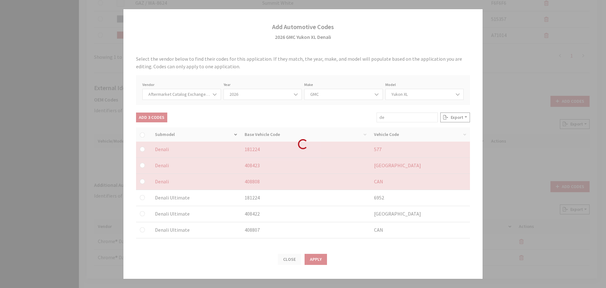
checkbox input "false"
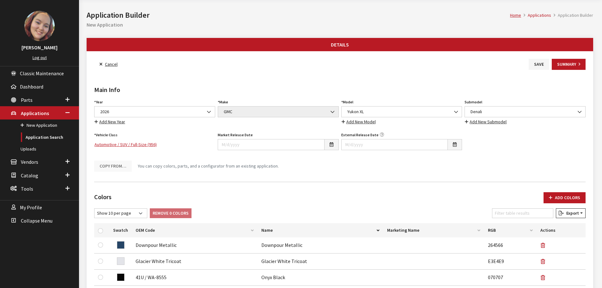
scroll to position [0, 0]
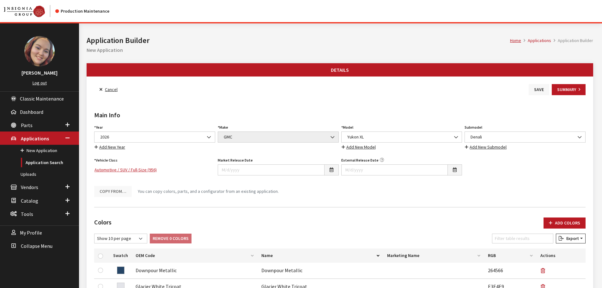
click at [543, 91] on button "Save" at bounding box center [538, 89] width 21 height 11
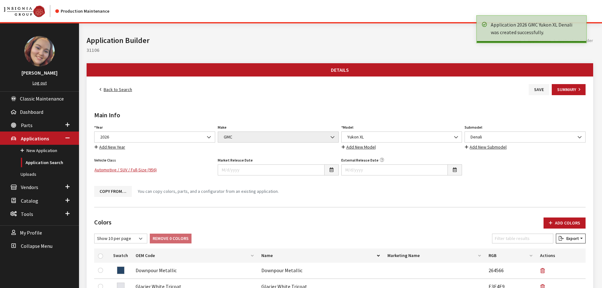
drag, startPoint x: 0, startPoint y: 0, endPoint x: 122, endPoint y: 89, distance: 150.8
click at [119, 89] on link "Back to Search" at bounding box center [115, 89] width 43 height 11
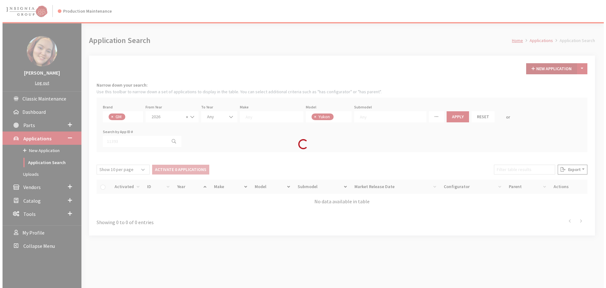
scroll to position [208, 0]
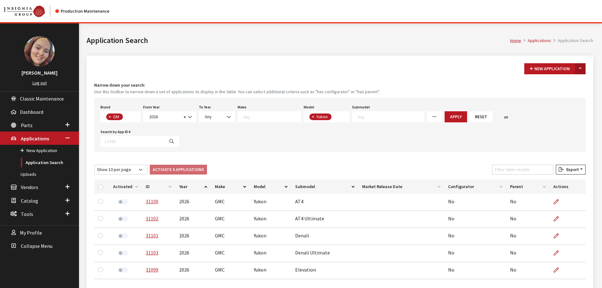
click at [579, 69] on button "Toggle Dropdown" at bounding box center [580, 68] width 11 height 11
click at [567, 85] on button "New From Existing..." at bounding box center [558, 82] width 54 height 11
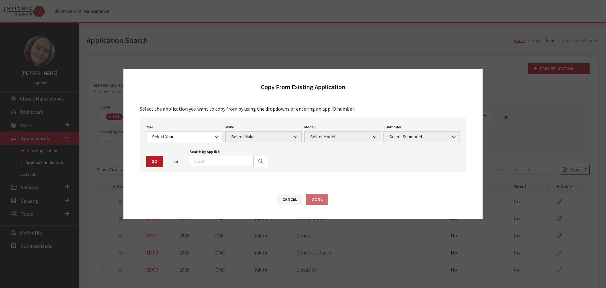
click at [235, 160] on input "text" at bounding box center [222, 161] width 64 height 11
type input "29520"
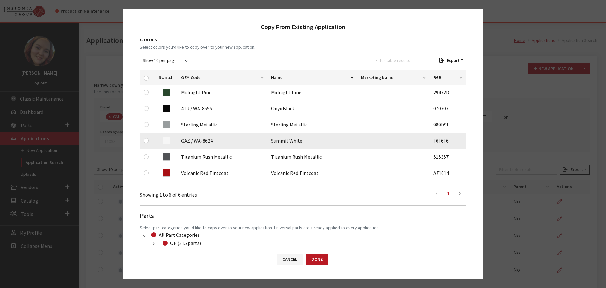
scroll to position [95, 0]
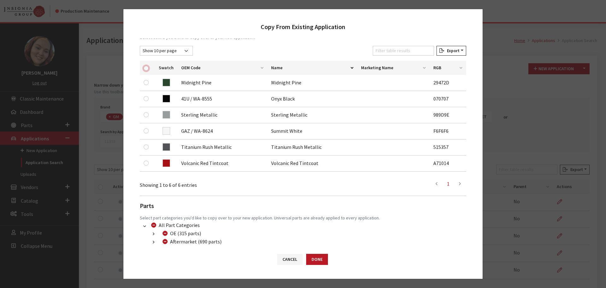
click at [144, 67] on input "checkbox" at bounding box center [146, 68] width 5 height 5
checkbox input "true"
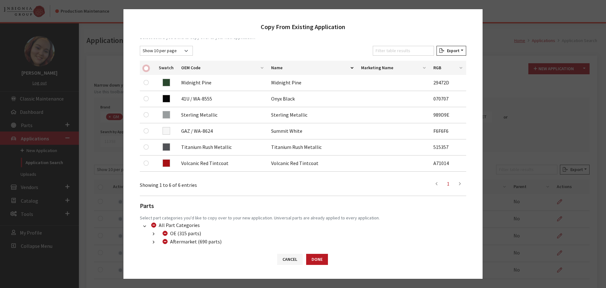
checkbox input "true"
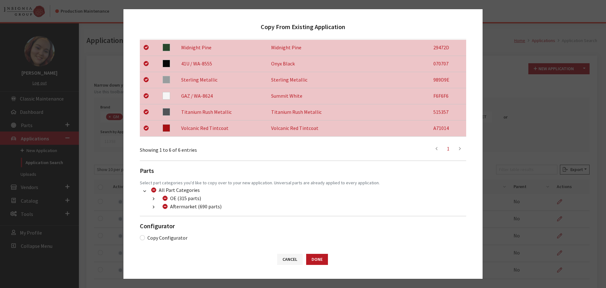
scroll to position [132, 0]
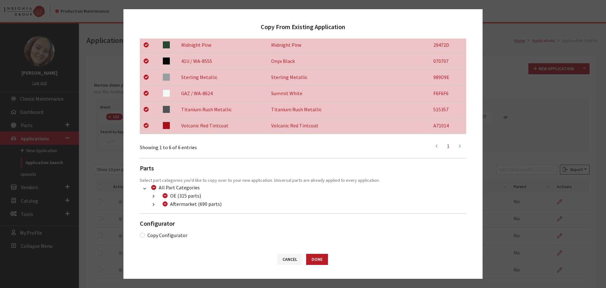
click at [153, 207] on button "button" at bounding box center [153, 204] width 12 height 7
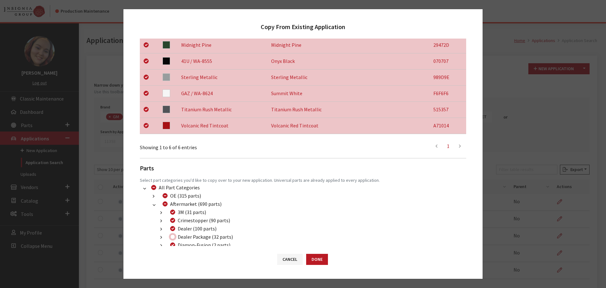
click at [171, 235] on input "Dealer Package (32 parts)" at bounding box center [172, 236] width 5 height 5
checkbox input "true"
click at [308, 258] on button "Done" at bounding box center [317, 259] width 22 height 11
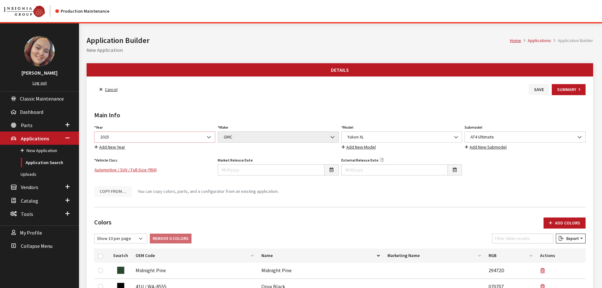
click at [143, 137] on span "2025" at bounding box center [154, 137] width 113 height 7
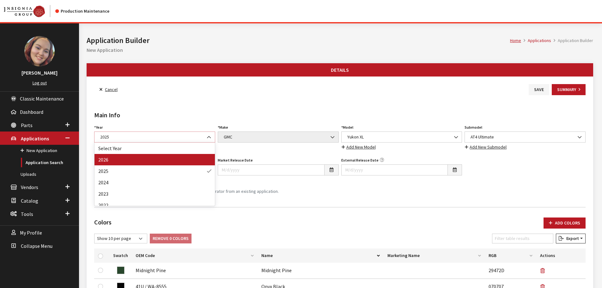
select select "44"
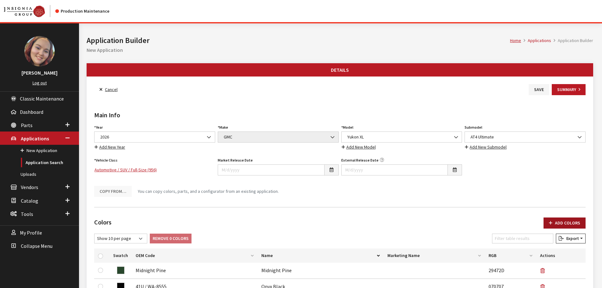
click at [562, 222] on button "Add Colors" at bounding box center [564, 222] width 42 height 11
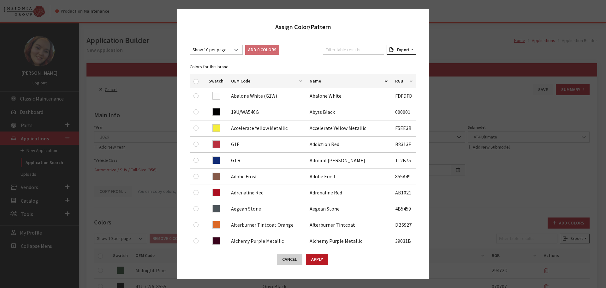
drag, startPoint x: 282, startPoint y: 257, endPoint x: 358, endPoint y: 251, distance: 77.0
click at [282, 257] on button "Cancel" at bounding box center [290, 259] width 26 height 11
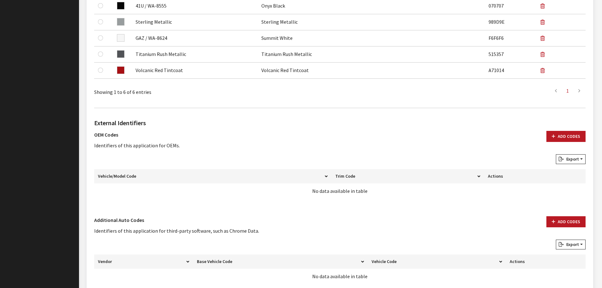
scroll to position [316, 0]
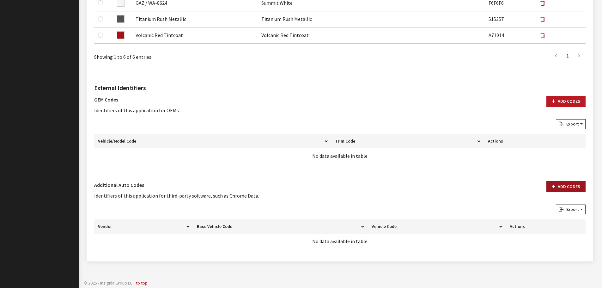
click at [553, 183] on button "Add Codes" at bounding box center [565, 186] width 39 height 11
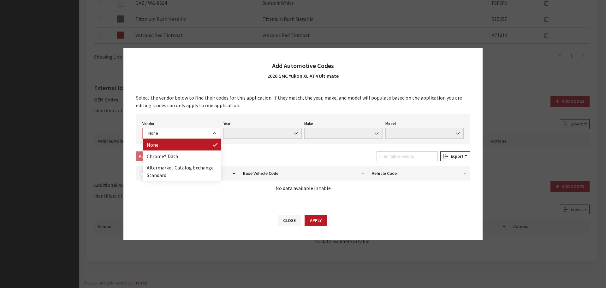
click at [192, 133] on span "None" at bounding box center [182, 133] width 70 height 7
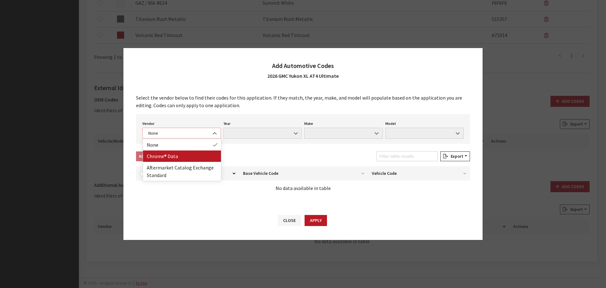
select select "4"
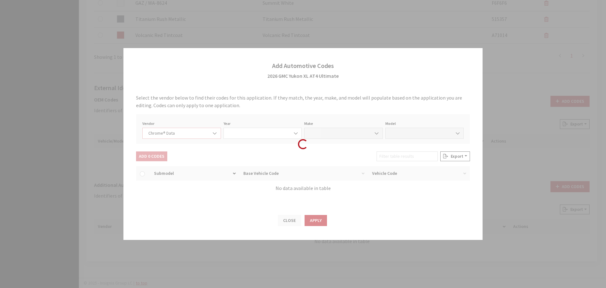
select select "2026"
select select "15"
select select "72501"
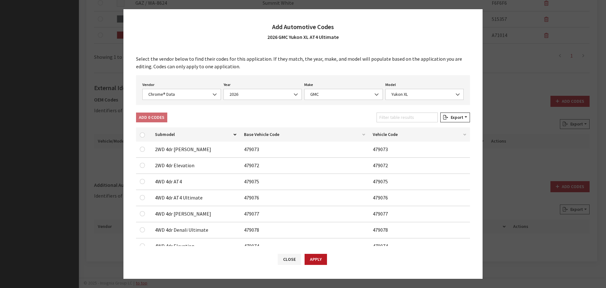
click at [402, 112] on div "Select the vendor below to find their codes for this application. If they match…" at bounding box center [302, 147] width 359 height 197
click at [400, 116] on input "Filter table results" at bounding box center [407, 117] width 61 height 10
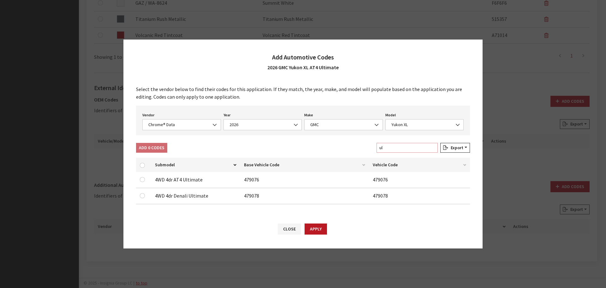
type input "ul"
click at [143, 179] on input "checkbox" at bounding box center [142, 179] width 5 height 5
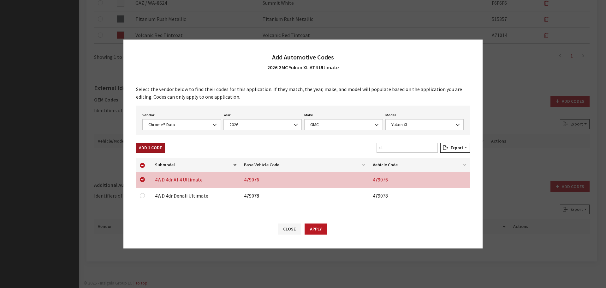
click at [148, 143] on button "Add 1 Code" at bounding box center [150, 148] width 29 height 10
checkbox input "false"
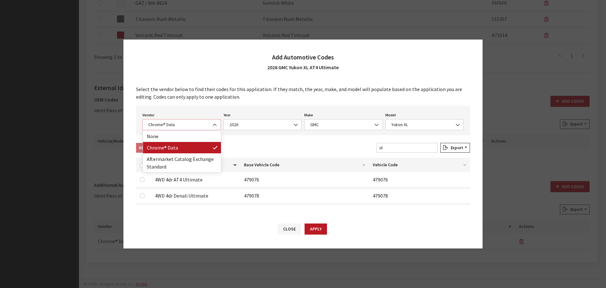
click at [178, 123] on span "Chrome® Data" at bounding box center [182, 124] width 70 height 7
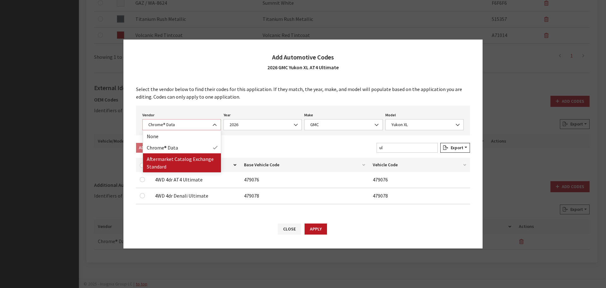
select select "2"
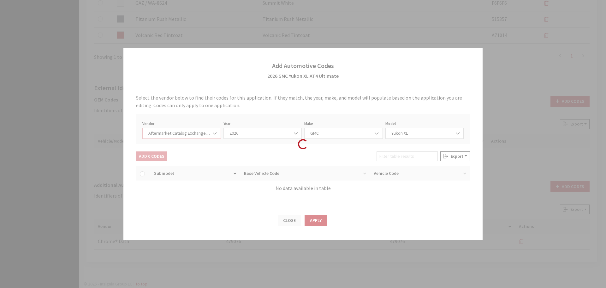
select select "2026"
select select "48"
select select "23973"
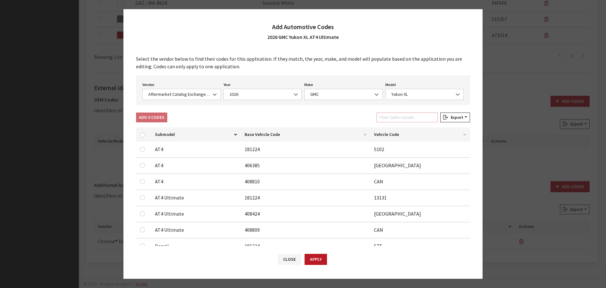
click at [403, 121] on input "Filter table results" at bounding box center [407, 117] width 61 height 10
type input "ul"
click at [142, 183] on input "checkbox" at bounding box center [142, 181] width 5 height 5
checkbox input "true"
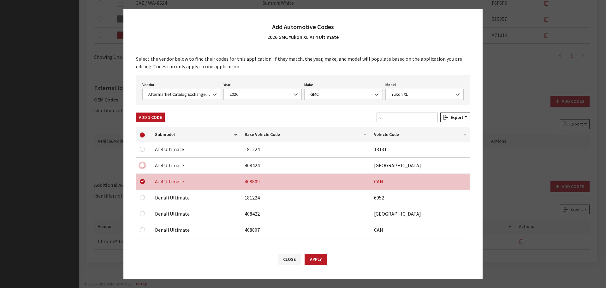
click at [143, 165] on input "checkbox" at bounding box center [142, 165] width 5 height 5
checkbox input "true"
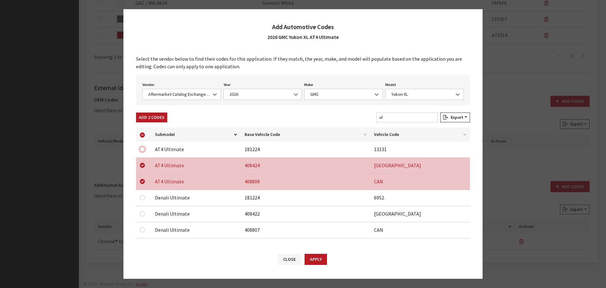
click at [142, 148] on input "checkbox" at bounding box center [142, 149] width 5 height 5
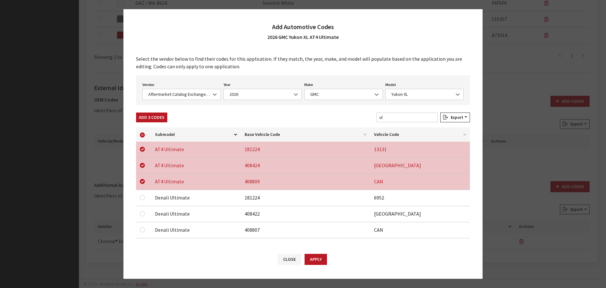
click at [322, 260] on button "Apply" at bounding box center [316, 259] width 22 height 11
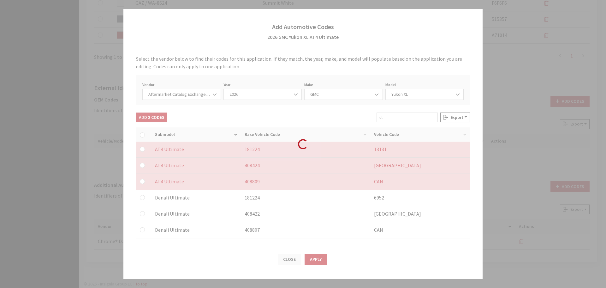
checkbox input "false"
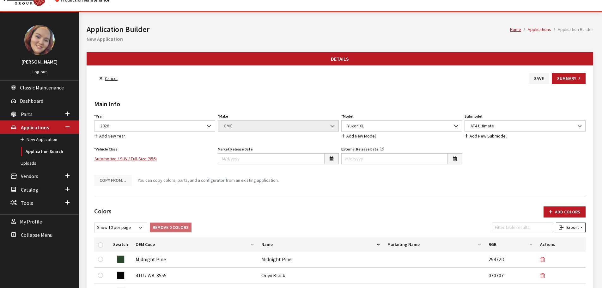
scroll to position [0, 0]
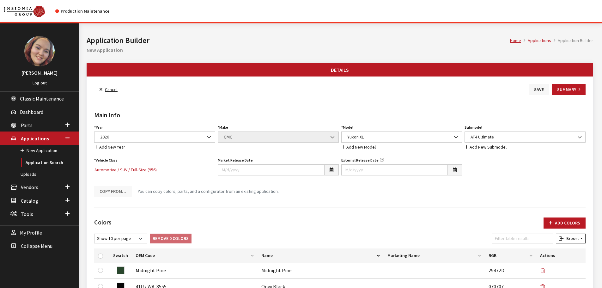
click at [536, 90] on button "Save" at bounding box center [538, 89] width 21 height 11
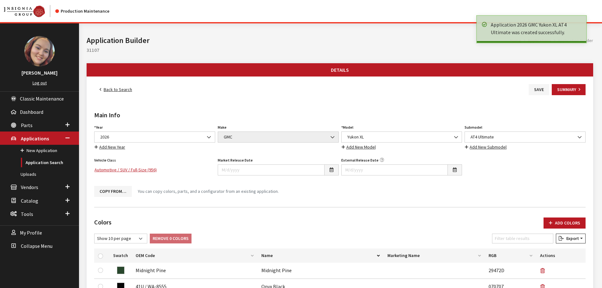
drag, startPoint x: 112, startPoint y: 89, endPoint x: 121, endPoint y: 88, distance: 9.5
click at [112, 89] on link "Back to Search" at bounding box center [115, 89] width 43 height 11
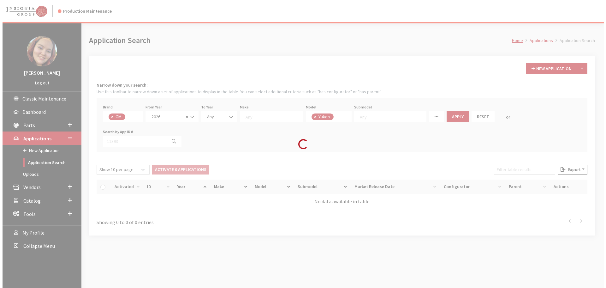
scroll to position [208, 0]
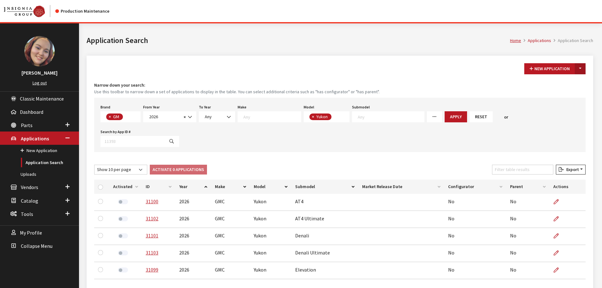
click at [583, 70] on button "Toggle Dropdown" at bounding box center [580, 68] width 11 height 11
click at [566, 86] on button "New From Existing..." at bounding box center [558, 82] width 54 height 11
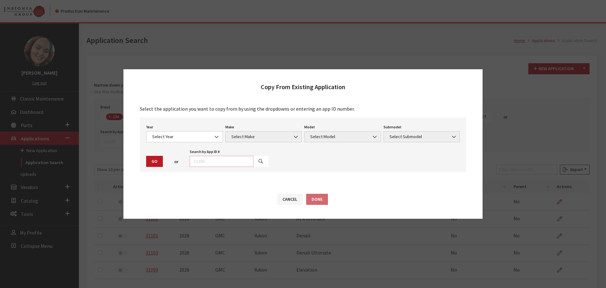
click at [244, 162] on input "text" at bounding box center [222, 161] width 64 height 11
type input "29522"
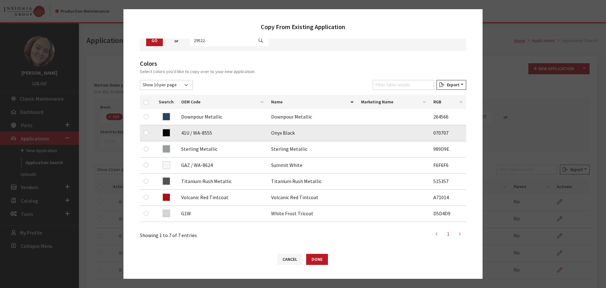
scroll to position [63, 0]
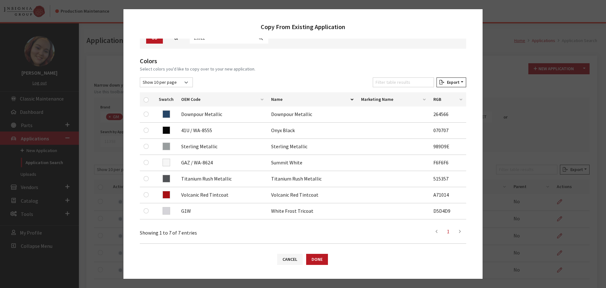
click at [145, 97] on div at bounding box center [148, 99] width 8 height 7
click at [145, 100] on input "checkbox" at bounding box center [146, 99] width 5 height 5
checkbox input "true"
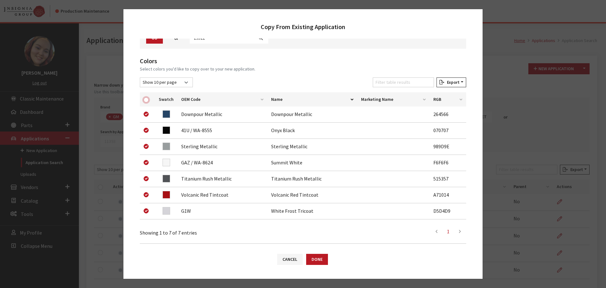
checkbox input "true"
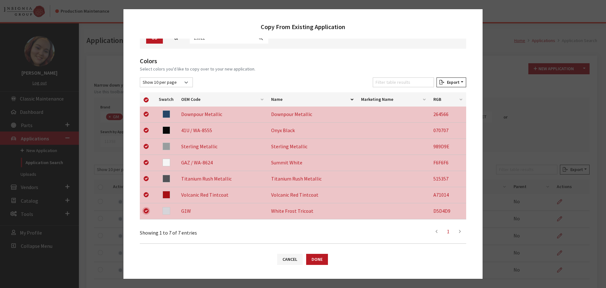
click at [147, 211] on input "checkbox" at bounding box center [146, 210] width 5 height 5
checkbox input "false"
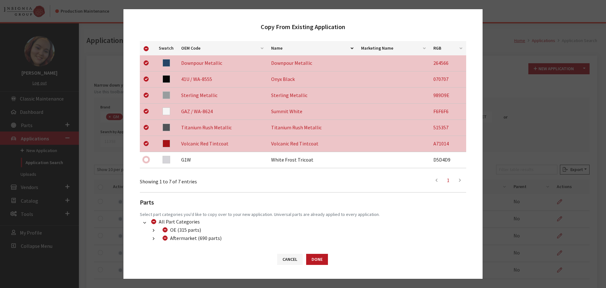
scroll to position [148, 0]
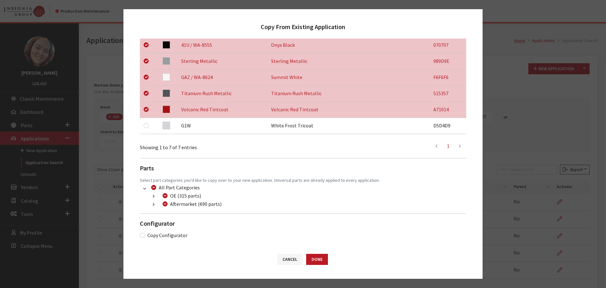
click at [155, 205] on button "button" at bounding box center [153, 204] width 12 height 7
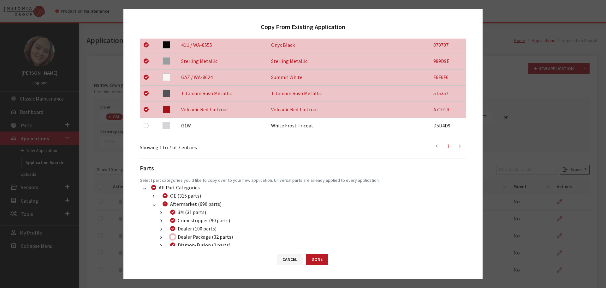
click at [172, 239] on input "Dealer Package (32 parts)" at bounding box center [172, 236] width 5 height 5
checkbox input "true"
click at [324, 262] on button "Done" at bounding box center [317, 259] width 22 height 11
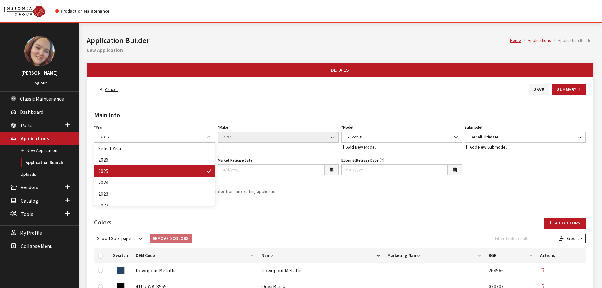
click at [136, 135] on span "2025" at bounding box center [154, 137] width 113 height 7
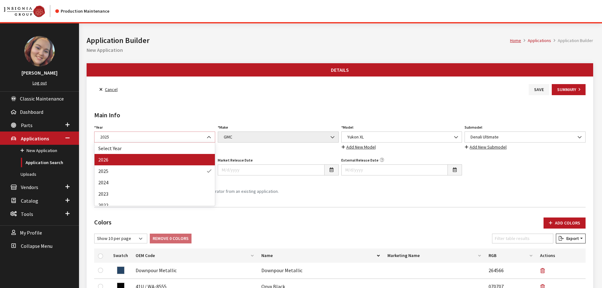
select select "44"
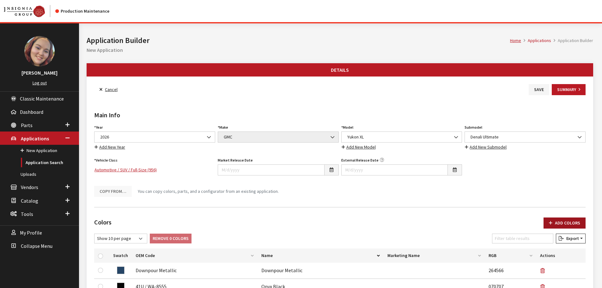
click at [567, 220] on button "Add Colors" at bounding box center [564, 222] width 42 height 11
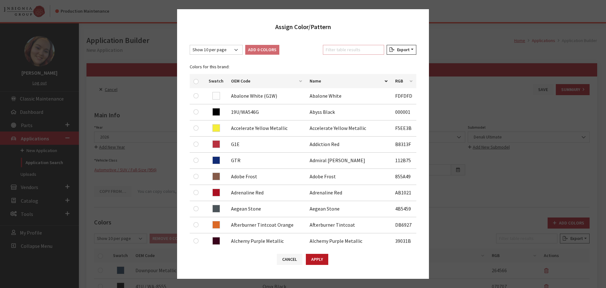
click at [329, 51] on input "Filter table results" at bounding box center [353, 50] width 61 height 10
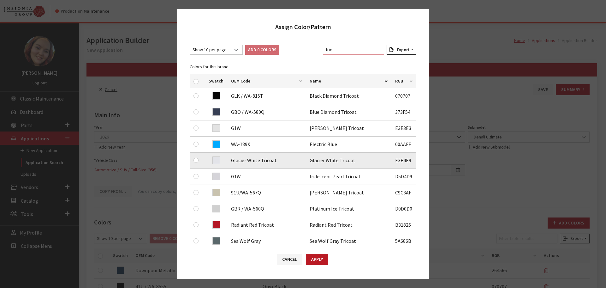
type input "tric"
click at [195, 161] on input "checkbox" at bounding box center [196, 160] width 5 height 5
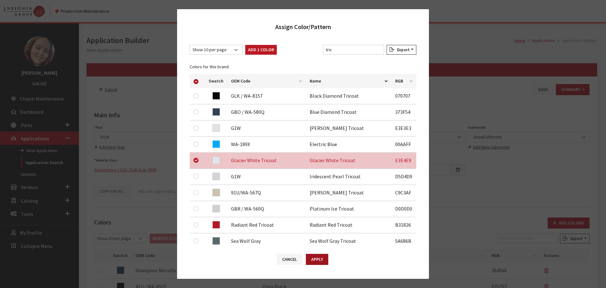
click at [320, 258] on button "Apply" at bounding box center [317, 259] width 22 height 11
checkbox input "false"
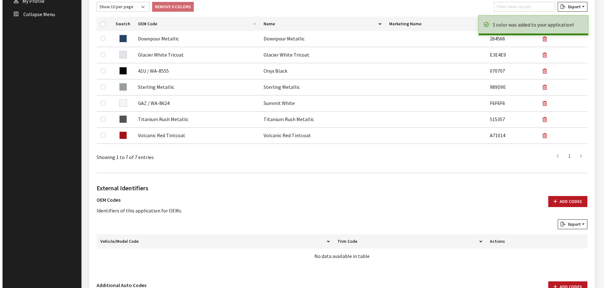
scroll to position [332, 0]
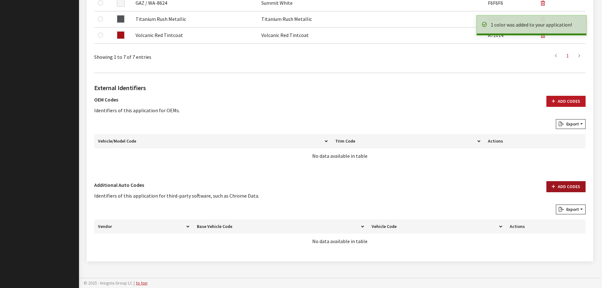
click at [567, 183] on button "Add Codes" at bounding box center [565, 186] width 39 height 11
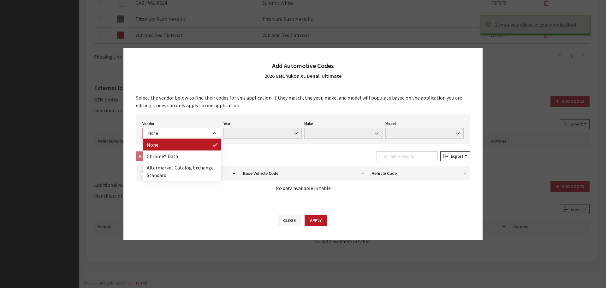
click at [185, 136] on span "None" at bounding box center [181, 133] width 79 height 11
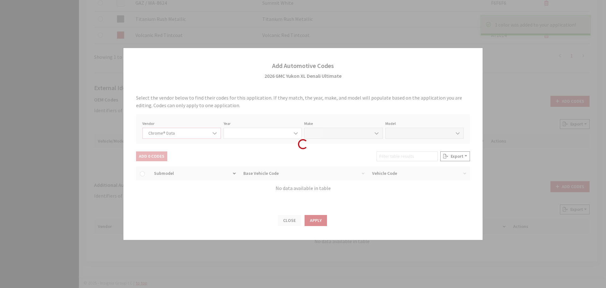
select select "4"
select select "2026"
select select "15"
select select "72501"
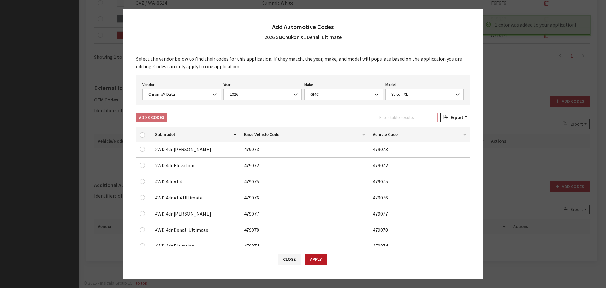
click at [418, 120] on input "Filter table results" at bounding box center [407, 117] width 61 height 10
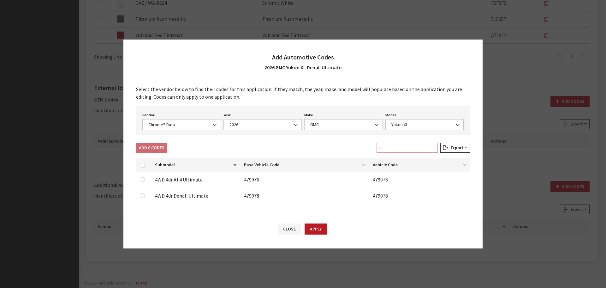
type input "ul"
click at [143, 196] on input "checkbox" at bounding box center [142, 195] width 5 height 5
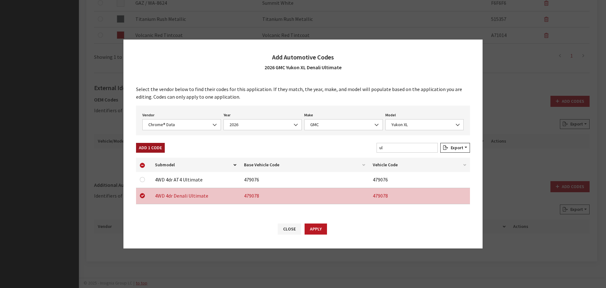
click at [149, 151] on button "Add 1 Code" at bounding box center [150, 148] width 29 height 10
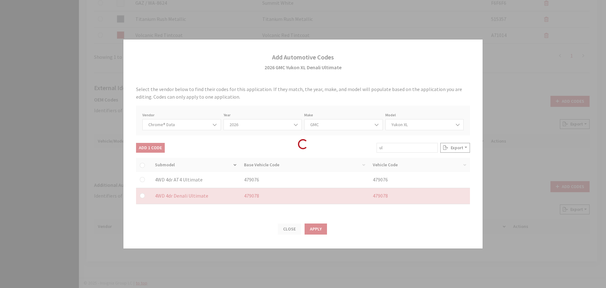
checkbox input "false"
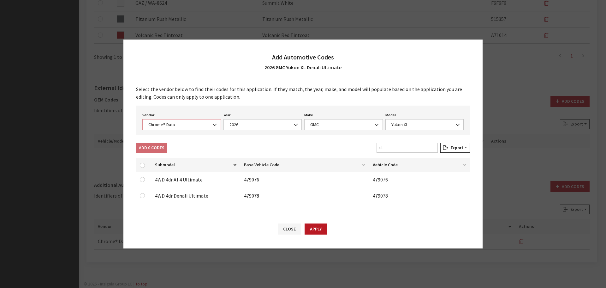
click at [171, 126] on span "Chrome® Data" at bounding box center [182, 124] width 70 height 7
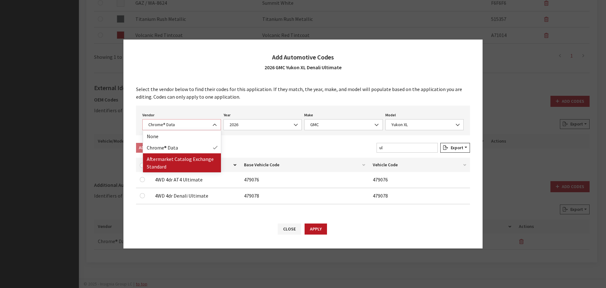
select select "2"
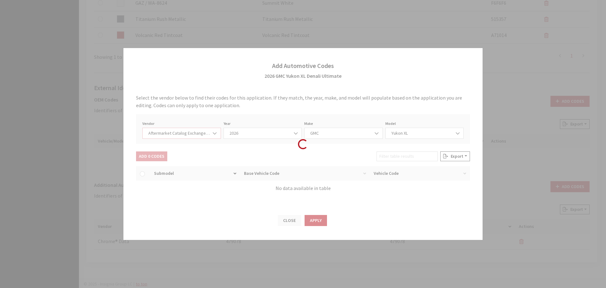
select select "2026"
select select "48"
select select "23973"
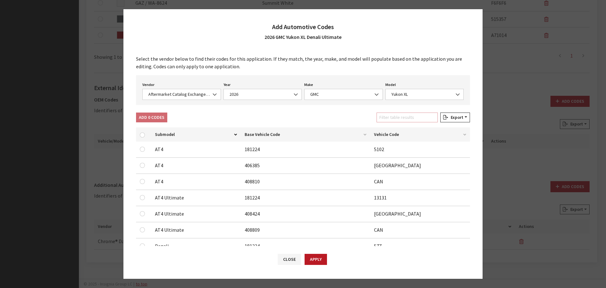
click at [408, 120] on input "Filter table results" at bounding box center [407, 117] width 61 height 10
type input "ul"
click at [143, 230] on input "checkbox" at bounding box center [142, 229] width 5 height 5
checkbox input "true"
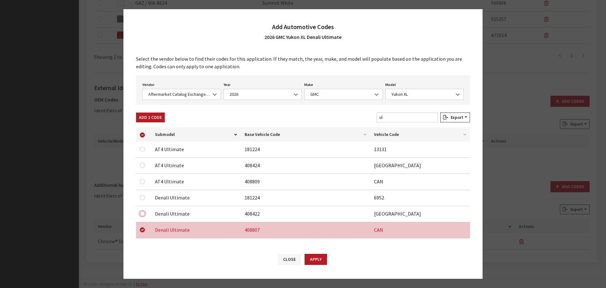
click at [143, 214] on input "checkbox" at bounding box center [142, 213] width 5 height 5
checkbox input "true"
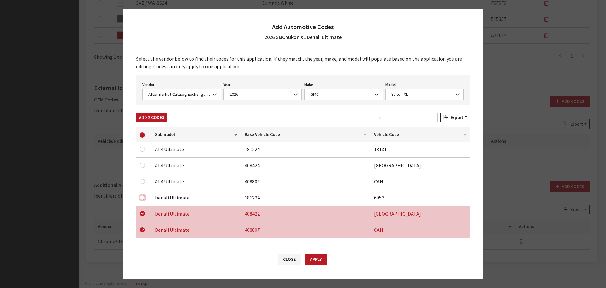
click at [143, 196] on input "checkbox" at bounding box center [142, 197] width 5 height 5
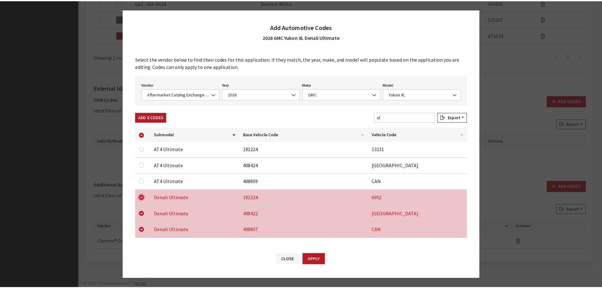
scroll to position [4, 0]
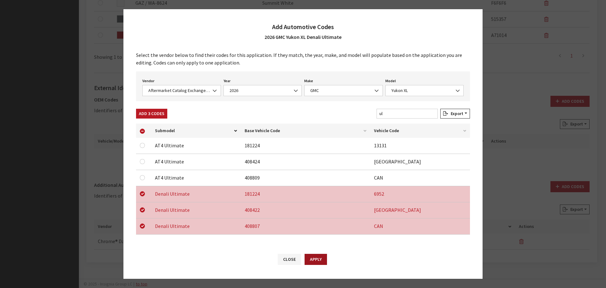
click at [316, 261] on button "Apply" at bounding box center [316, 259] width 22 height 11
checkbox input "false"
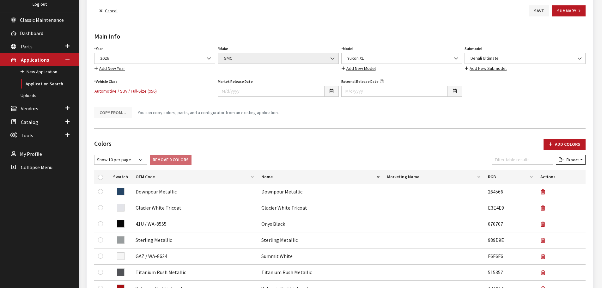
scroll to position [0, 0]
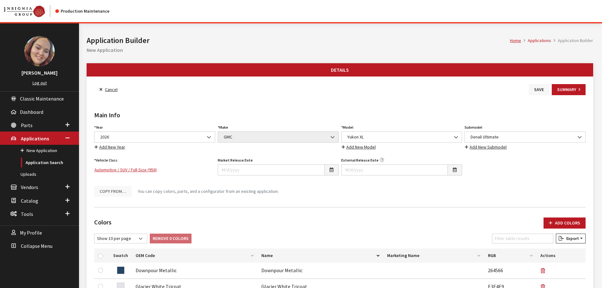
click at [533, 86] on button "Save" at bounding box center [538, 89] width 21 height 11
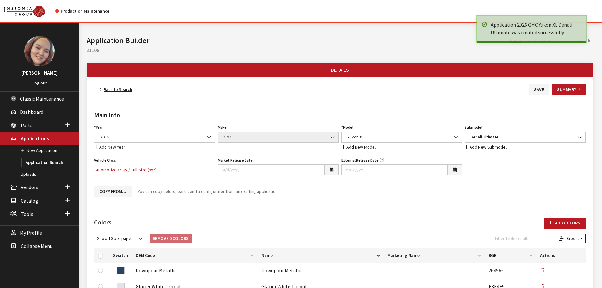
click at [112, 89] on link "Back to Search" at bounding box center [115, 89] width 43 height 11
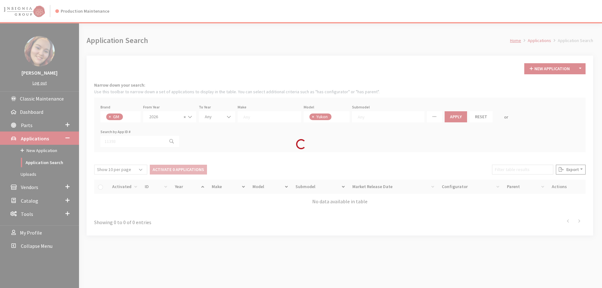
scroll to position [208, 0]
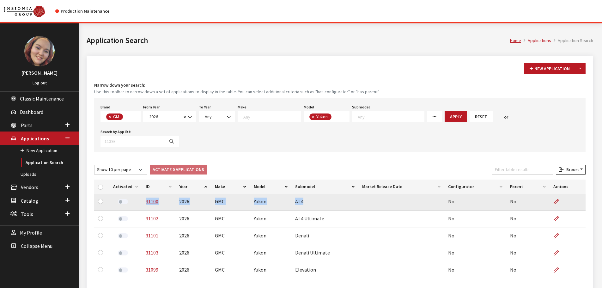
drag, startPoint x: 302, startPoint y: 177, endPoint x: 144, endPoint y: 183, distance: 157.7
click at [144, 194] on tr "31100 2026 GMC Yukon AT4 No No" at bounding box center [339, 202] width 491 height 17
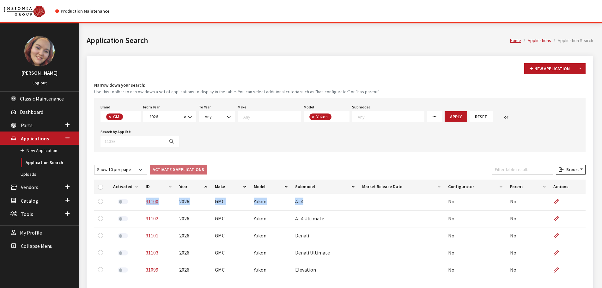
copy tr "31100 2026 GMC Yukon AT4"
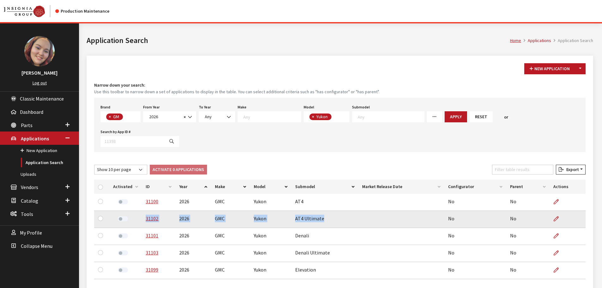
drag, startPoint x: 322, startPoint y: 195, endPoint x: 142, endPoint y: 200, distance: 179.8
click at [142, 211] on tr "31102 2026 GMC Yukon AT4 Ultimate No No" at bounding box center [339, 219] width 491 height 17
copy tr "31102 2026 GMC Yukon AT4 Ultimate"
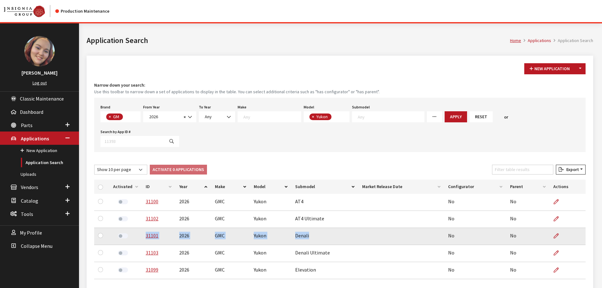
drag, startPoint x: 310, startPoint y: 210, endPoint x: 138, endPoint y: 213, distance: 171.2
click at [139, 228] on tr "31101 2026 GMC Yukon Denali No No" at bounding box center [339, 236] width 491 height 17
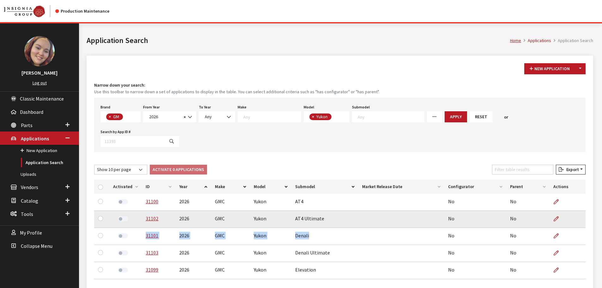
copy tr "31101 2026 GMC Yukon Denali"
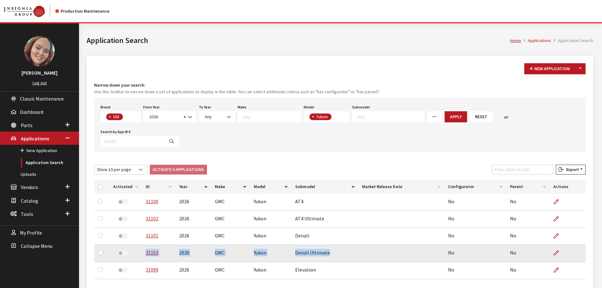
drag, startPoint x: 328, startPoint y: 230, endPoint x: 143, endPoint y: 231, distance: 185.4
click at [143, 245] on tr "31103 2026 GMC Yukon Denali Ultimate No No" at bounding box center [339, 253] width 491 height 17
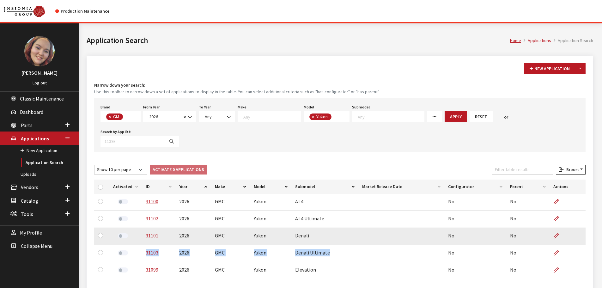
copy tr "31103 2026 GMC Yukon Denali Ultimate"
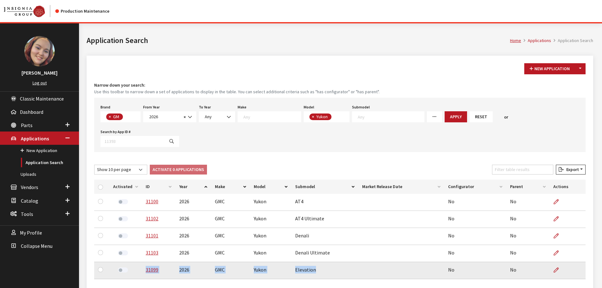
drag, startPoint x: 301, startPoint y: 247, endPoint x: 135, endPoint y: 247, distance: 166.1
click at [135, 262] on tr "31099 2026 GMC Yukon Elevation No No" at bounding box center [339, 270] width 491 height 17
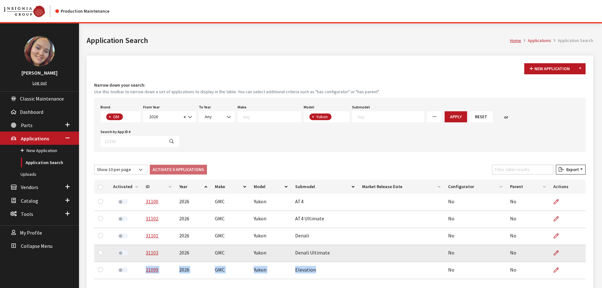
copy tr "31099 2026 GMC Yukon Elevation"
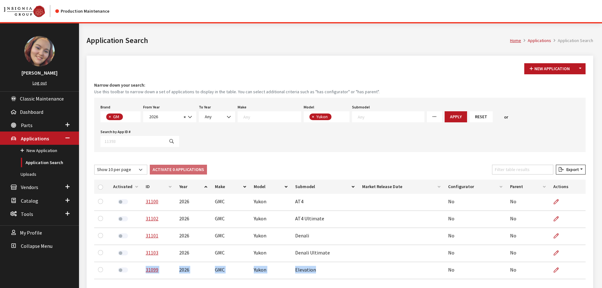
click at [333, 117] on textarea "Search" at bounding box center [334, 117] width 3 height 6
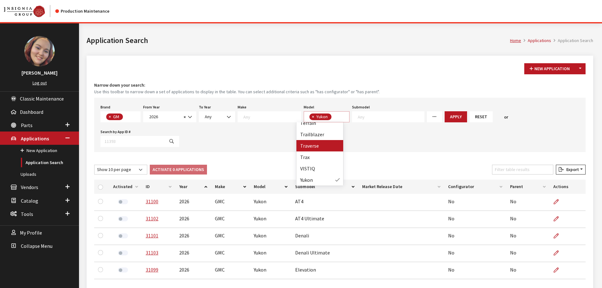
scroll to position [407, 0]
click at [373, 165] on div "Show 10 per page Show 25 per page Show 50 per page Show 100 per page Show 1000 …" at bounding box center [340, 171] width 494 height 12
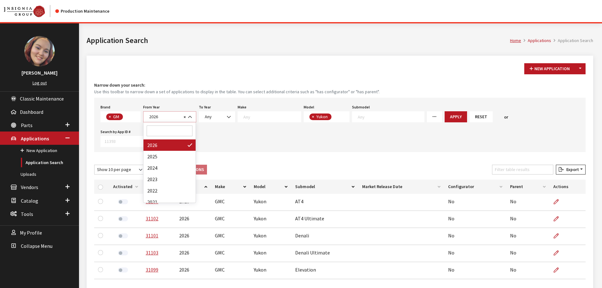
click at [178, 117] on span "2026" at bounding box center [164, 116] width 34 height 7
click at [185, 116] on span at bounding box center [190, 116] width 11 height 11
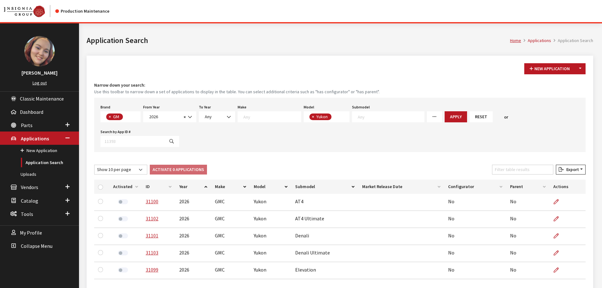
select select
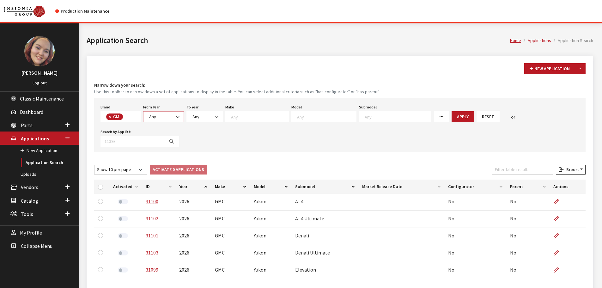
click at [165, 118] on span "Any" at bounding box center [163, 116] width 33 height 7
select select "2026"
select select
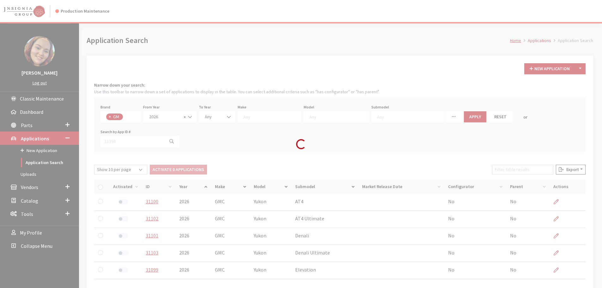
scroll to position [216, 0]
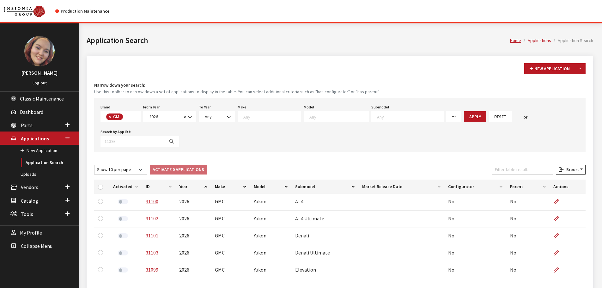
click at [309, 118] on textarea "Search" at bounding box center [338, 117] width 59 height 6
select select "55"
click at [333, 117] on span "× Yukon" at bounding box center [327, 116] width 46 height 11
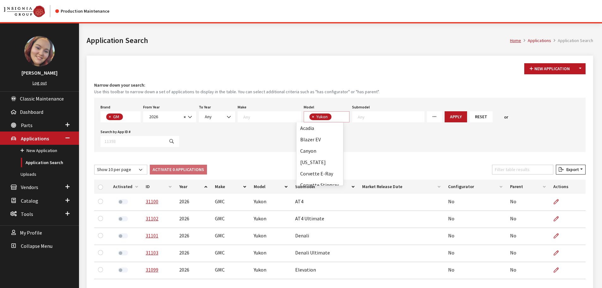
scroll to position [418, 0]
select select
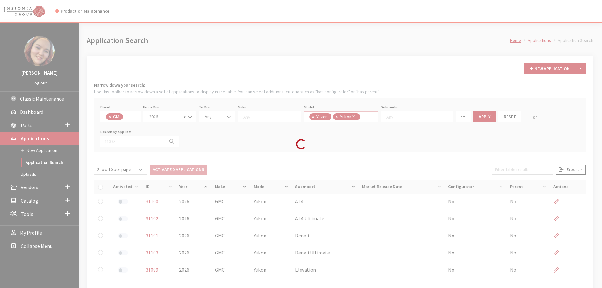
scroll to position [216, 0]
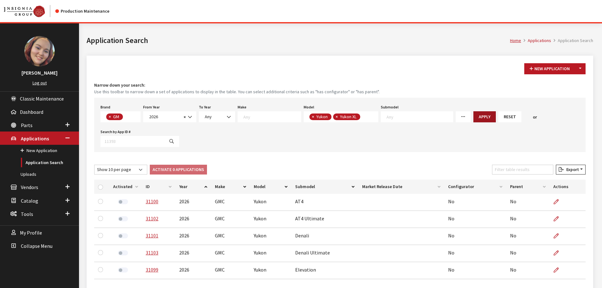
click at [473, 117] on button "Apply" at bounding box center [484, 116] width 22 height 11
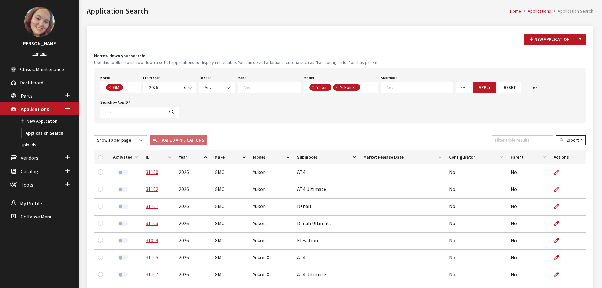
scroll to position [129, 0]
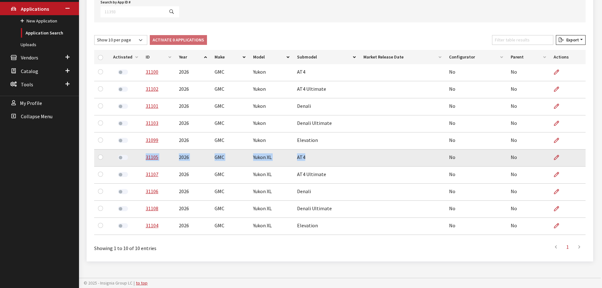
drag, startPoint x: 304, startPoint y: 157, endPoint x: 141, endPoint y: 158, distance: 162.3
click at [141, 158] on tr "31105 2026 GMC Yukon XL AT4 No No" at bounding box center [339, 157] width 491 height 17
copy tr "31105 2026 GMC Yukon XL AT4"
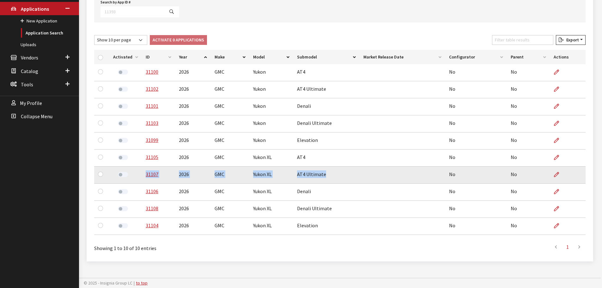
drag, startPoint x: 323, startPoint y: 174, endPoint x: 143, endPoint y: 178, distance: 180.4
click at [143, 178] on tr "31107 2026 GMC Yukon XL AT4 Ultimate No No" at bounding box center [339, 174] width 491 height 17
copy tr "31107 2026 GMC Yukon XL AT4 Ultimate"
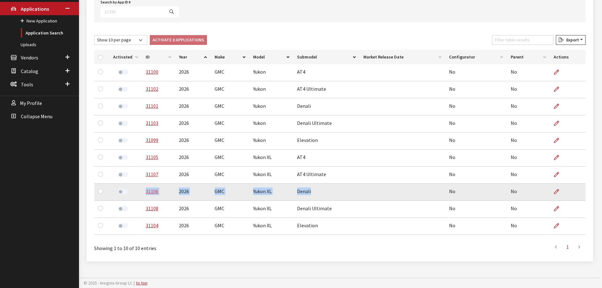
drag, startPoint x: 304, startPoint y: 192, endPoint x: 144, endPoint y: 192, distance: 159.5
click at [144, 192] on tr "31106 2026 GMC Yukon XL Denali No No" at bounding box center [339, 191] width 491 height 17
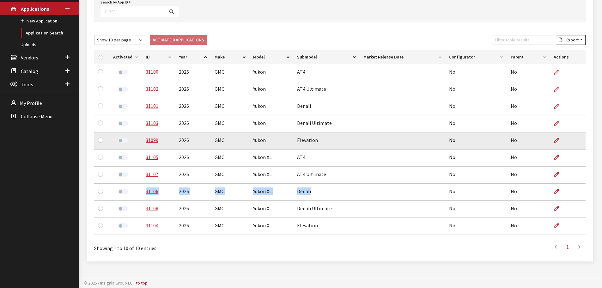
copy tr "31106 2026 GMC Yukon XL Denali"
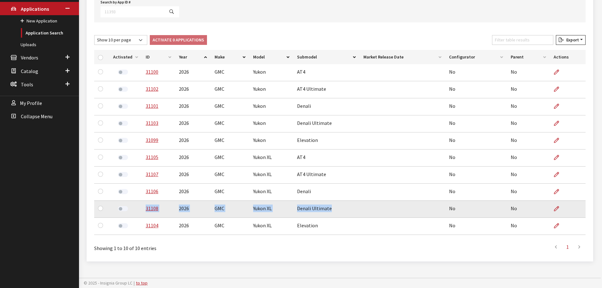
drag, startPoint x: 330, startPoint y: 212, endPoint x: 143, endPoint y: 215, distance: 187.3
click at [143, 215] on tr "31108 2026 GMC Yukon XL Denali Ultimate No No" at bounding box center [339, 209] width 491 height 17
copy tr "31108 2026 GMC Yukon XL Denali Ultimate"
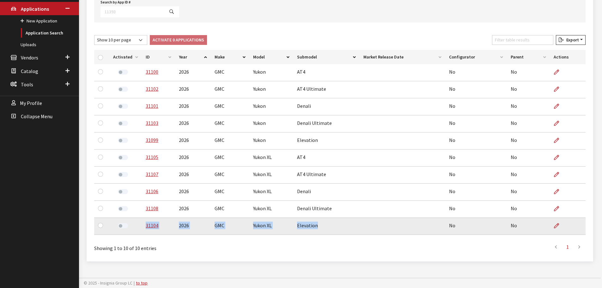
drag, startPoint x: 316, startPoint y: 226, endPoint x: 143, endPoint y: 231, distance: 173.2
click at [143, 231] on tr "31104 2026 GMC Yukon XL Elevation No No" at bounding box center [339, 226] width 491 height 17
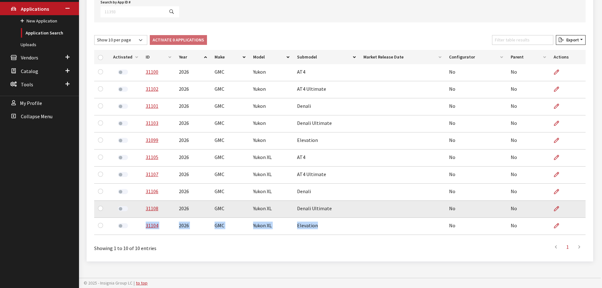
copy tr "31104 2026 GMC Yukon XL Elevation"
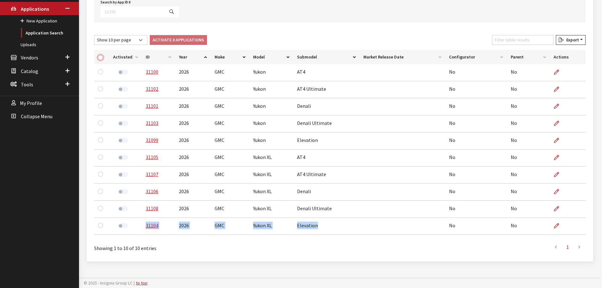
click at [100, 57] on input "checkbox" at bounding box center [100, 57] width 5 height 5
checkbox input "true"
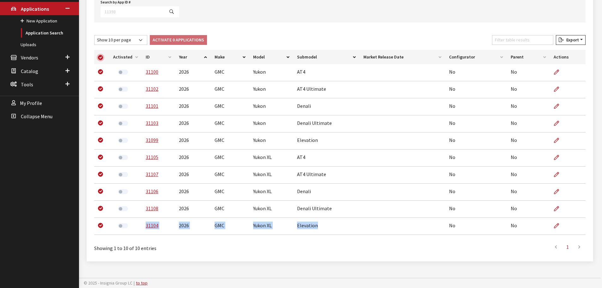
checkbox input "true"
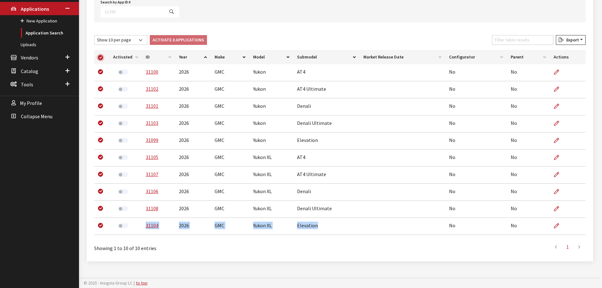
checkbox input "true"
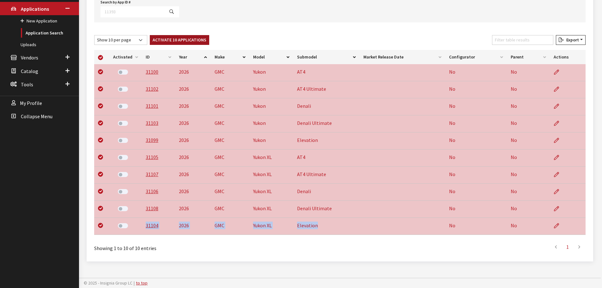
click at [173, 39] on button "Activate 10 Applications" at bounding box center [179, 40] width 59 height 10
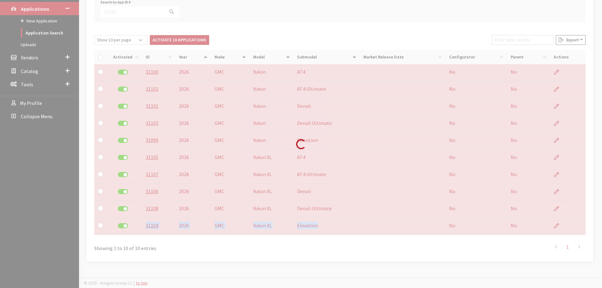
checkbox input "false"
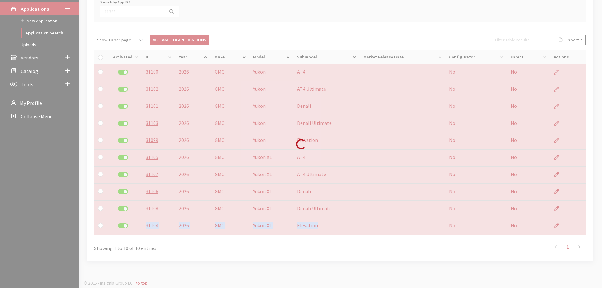
checkbox input "false"
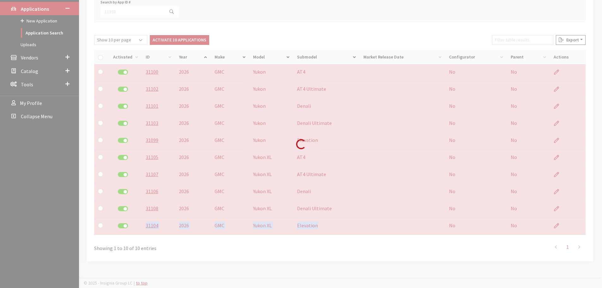
checkbox input "false"
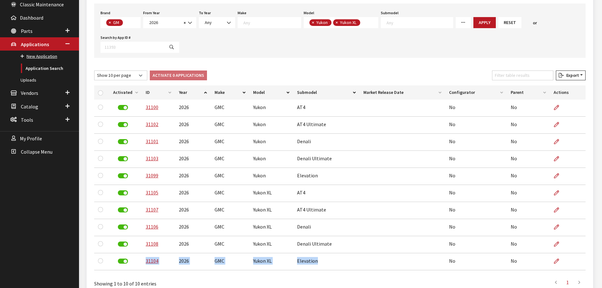
scroll to position [3, 0]
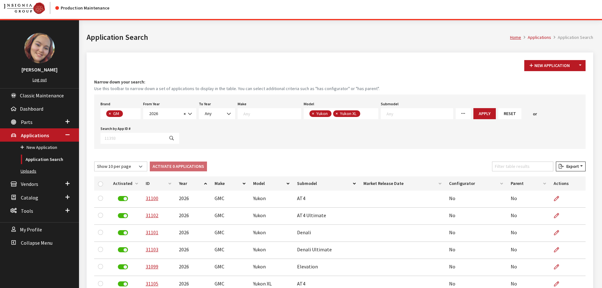
click at [31, 170] on link "Uploads" at bounding box center [39, 171] width 79 height 12
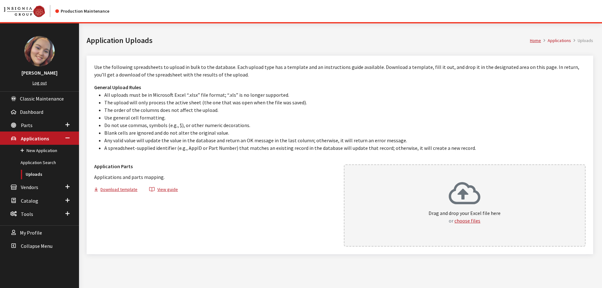
click at [422, 188] on div "Drag and drop your Excel file here or choose files" at bounding box center [465, 205] width 242 height 82
